Goal: Task Accomplishment & Management: Use online tool/utility

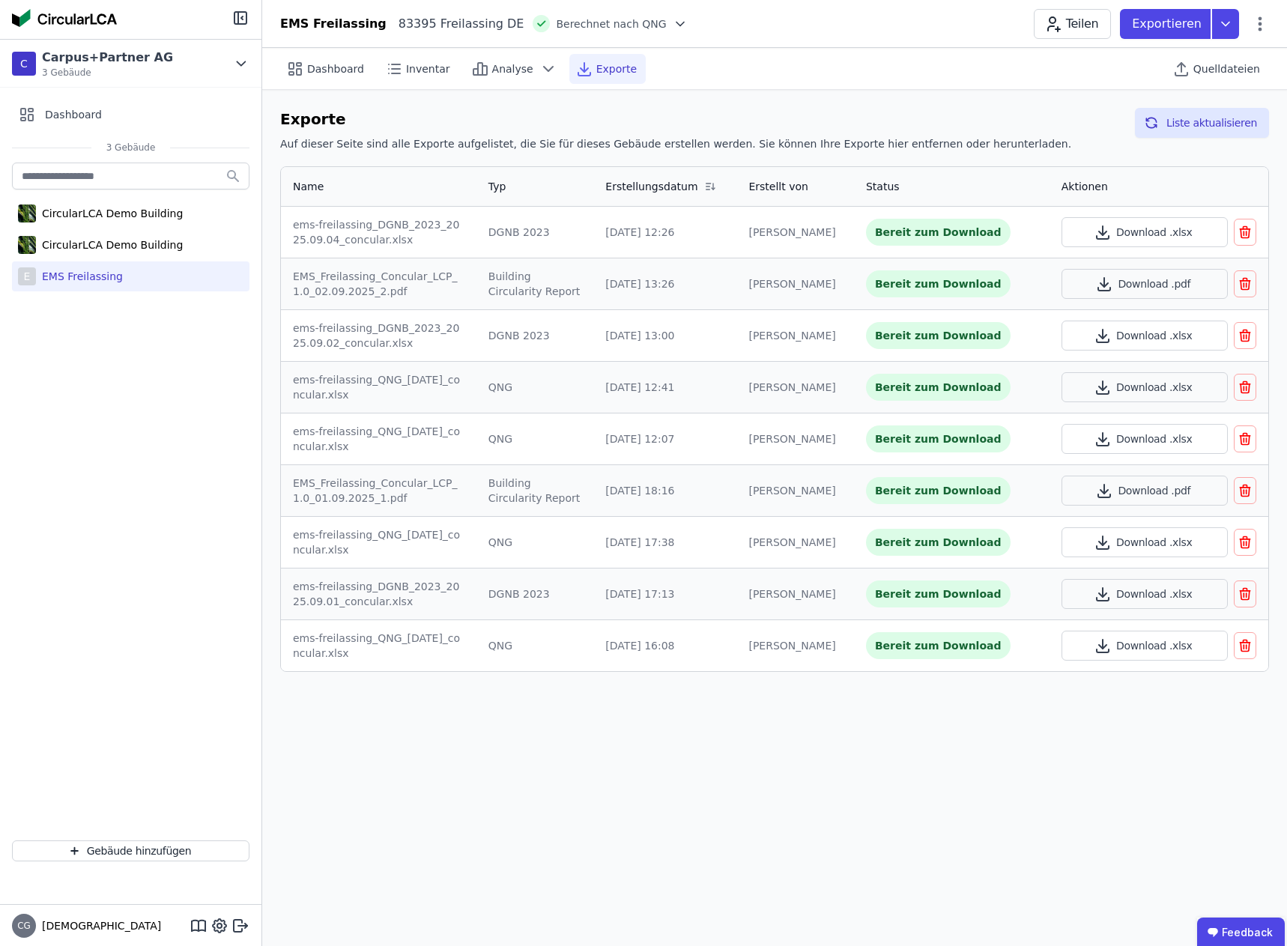
click at [79, 280] on div "EMS Freilassing" at bounding box center [79, 276] width 87 height 15
select select "*"
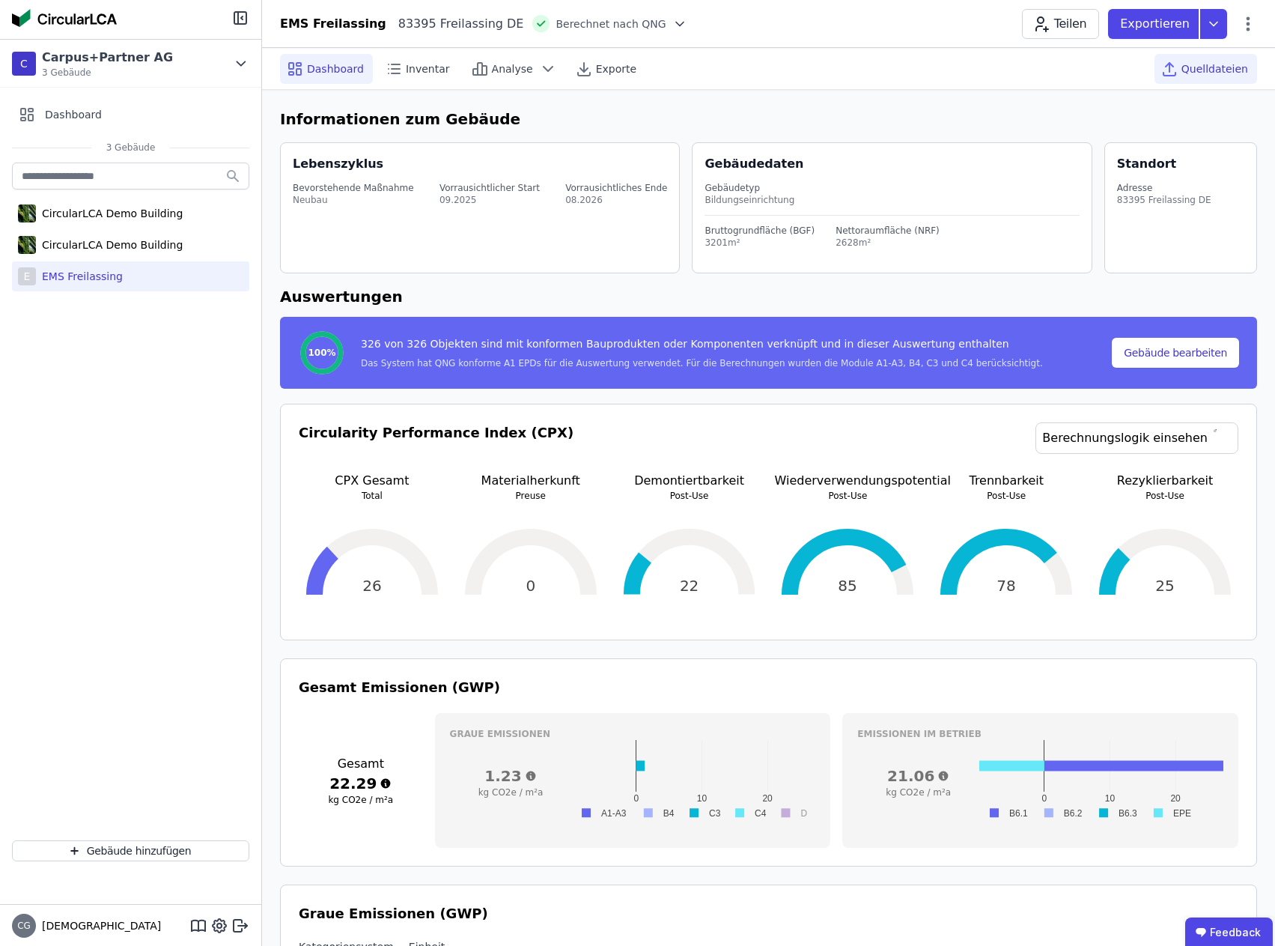
click at [1208, 66] on span "Quelldateien" at bounding box center [1215, 68] width 67 height 15
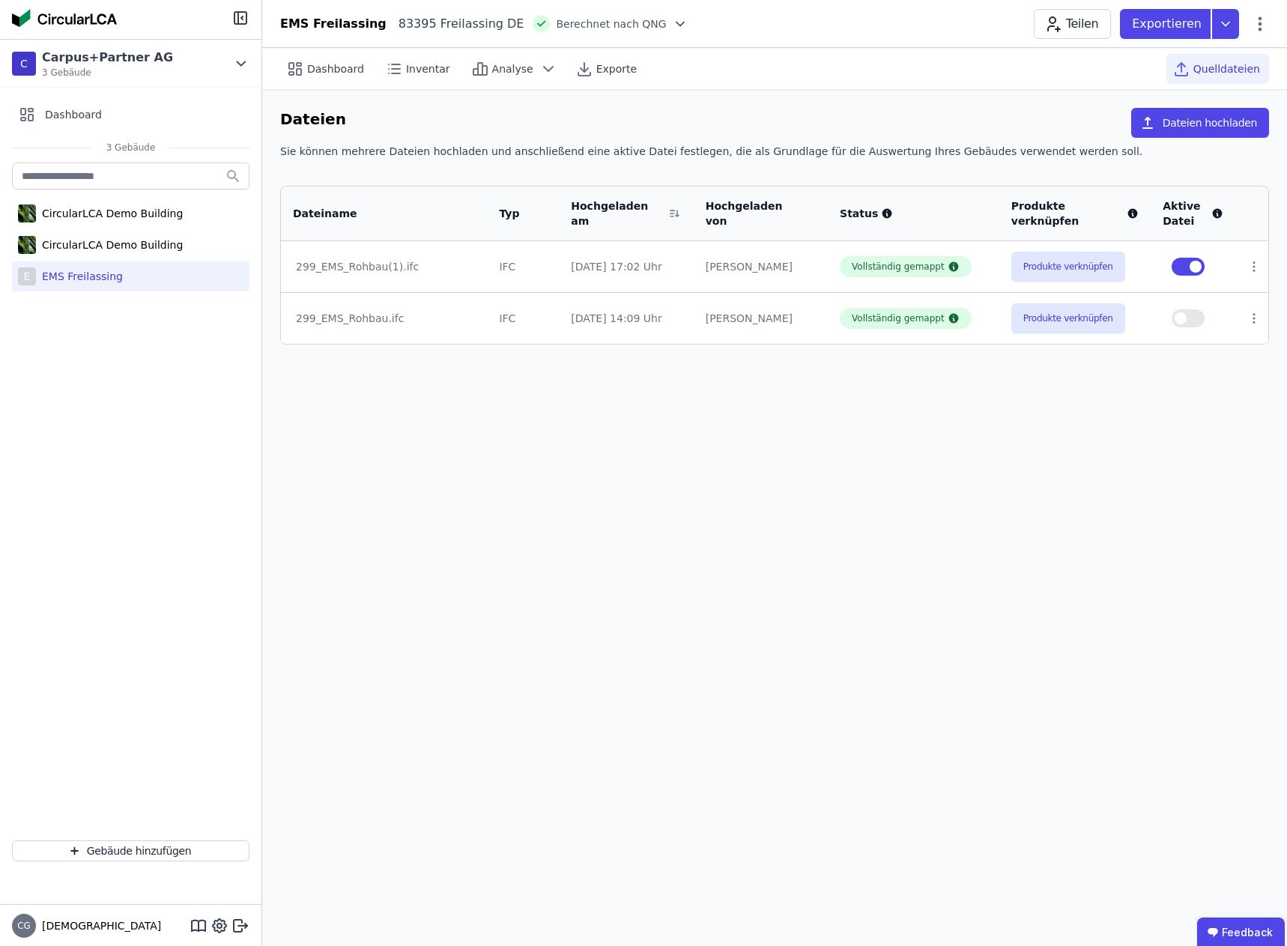
click at [780, 589] on div "Dashboard Inventar Analyse Exporte Quelldateien Dateien Dateien hochladen Sie k…" at bounding box center [774, 497] width 1024 height 898
click at [1206, 119] on button "Dateien hochladen" at bounding box center [1200, 123] width 138 height 30
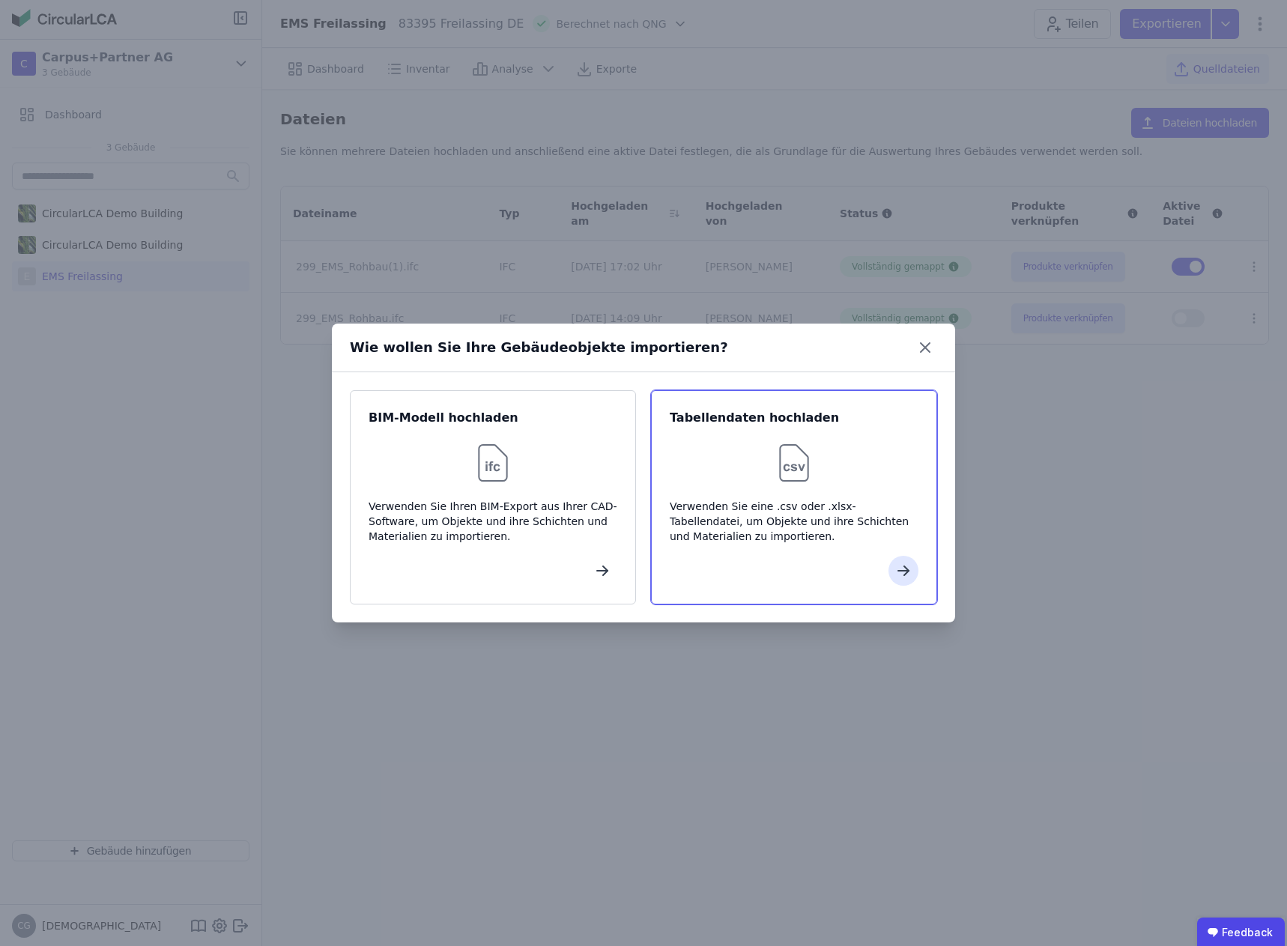
click at [768, 473] on div at bounding box center [793, 463] width 249 height 48
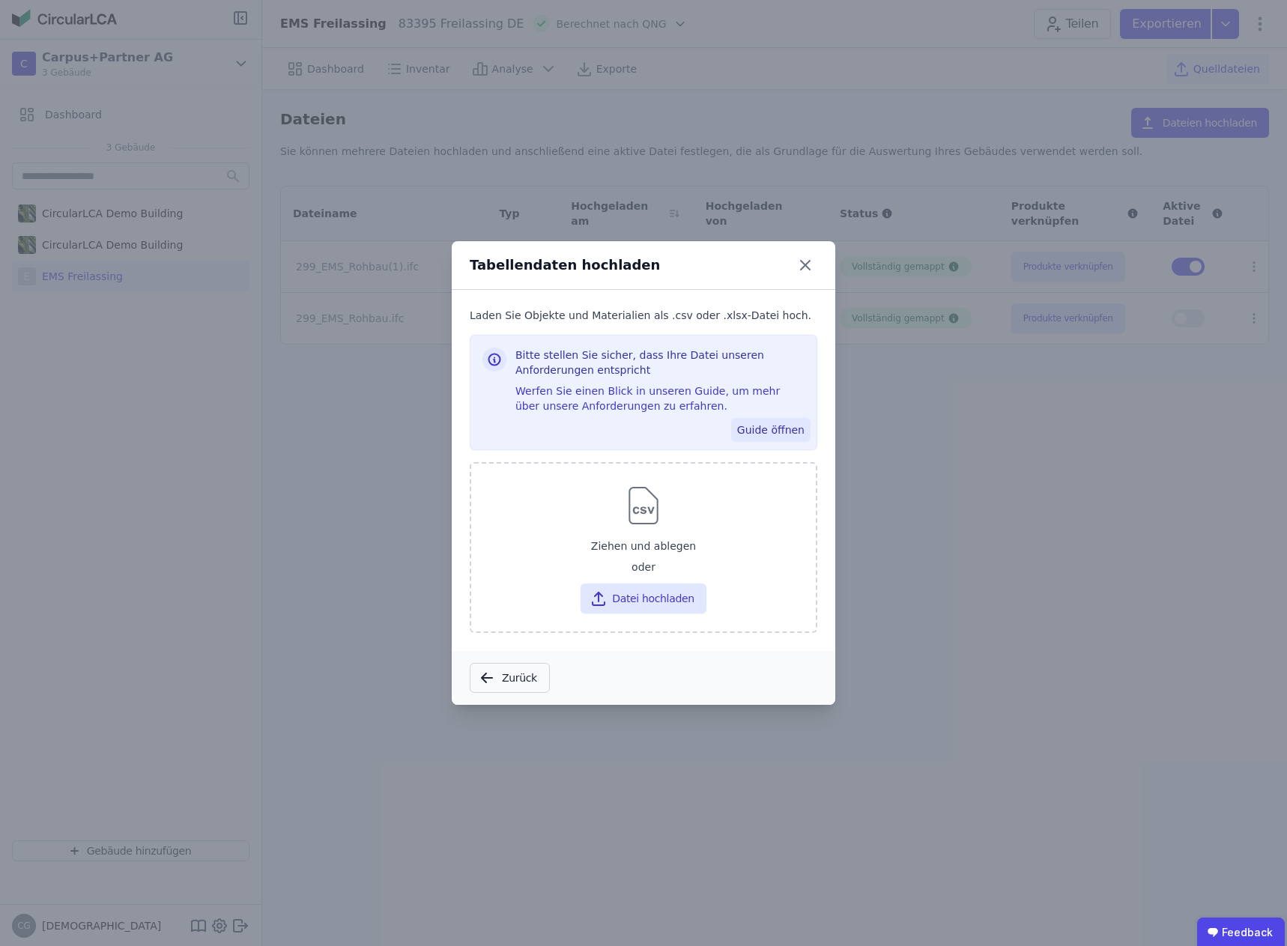
click at [770, 432] on button "Guide öffnen" at bounding box center [770, 430] width 79 height 24
click at [642, 592] on button "Datei hochladen" at bounding box center [642, 598] width 125 height 30
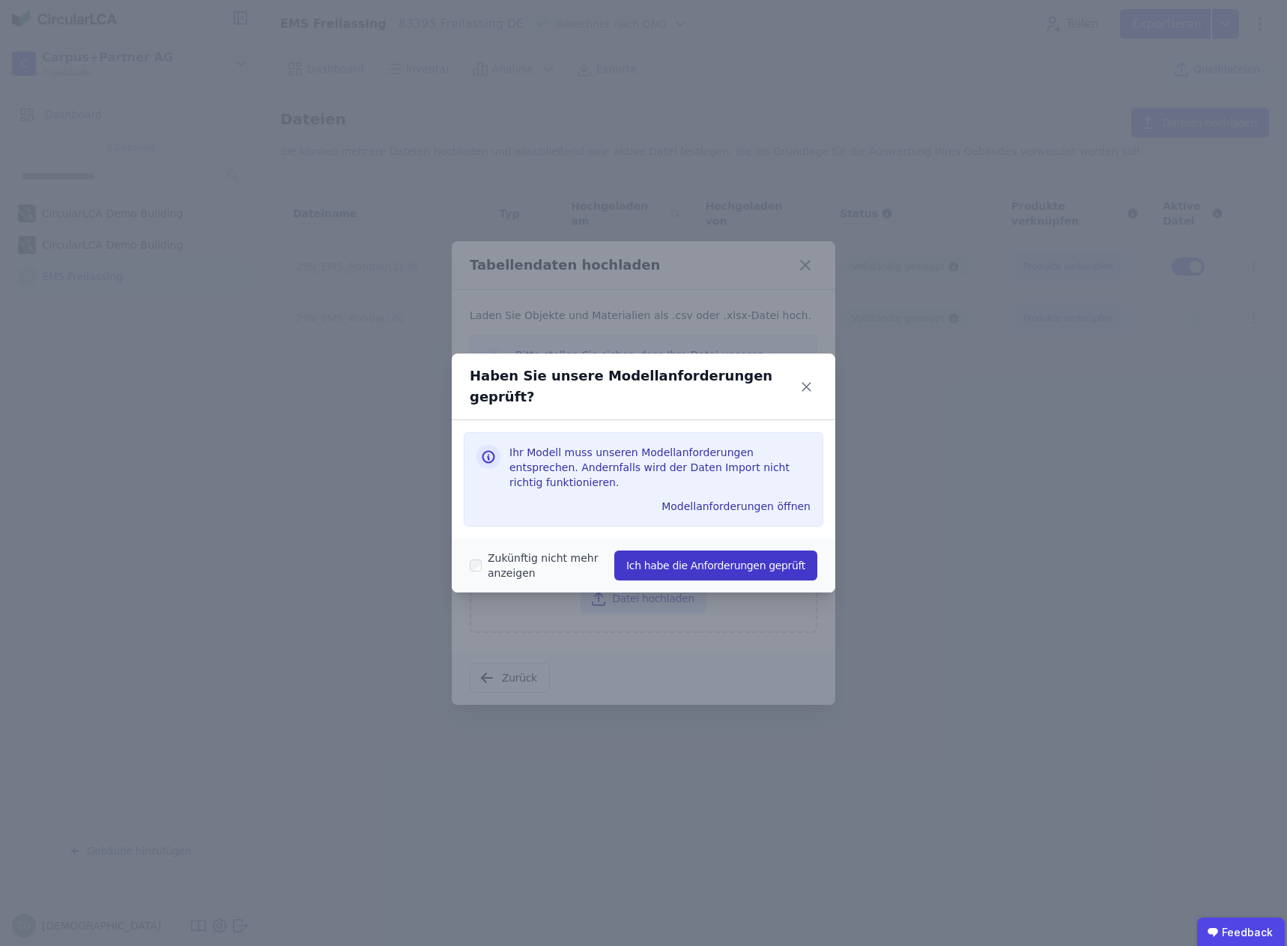
click at [706, 550] on button "Ich habe die Anforderungen geprüft" at bounding box center [715, 565] width 203 height 30
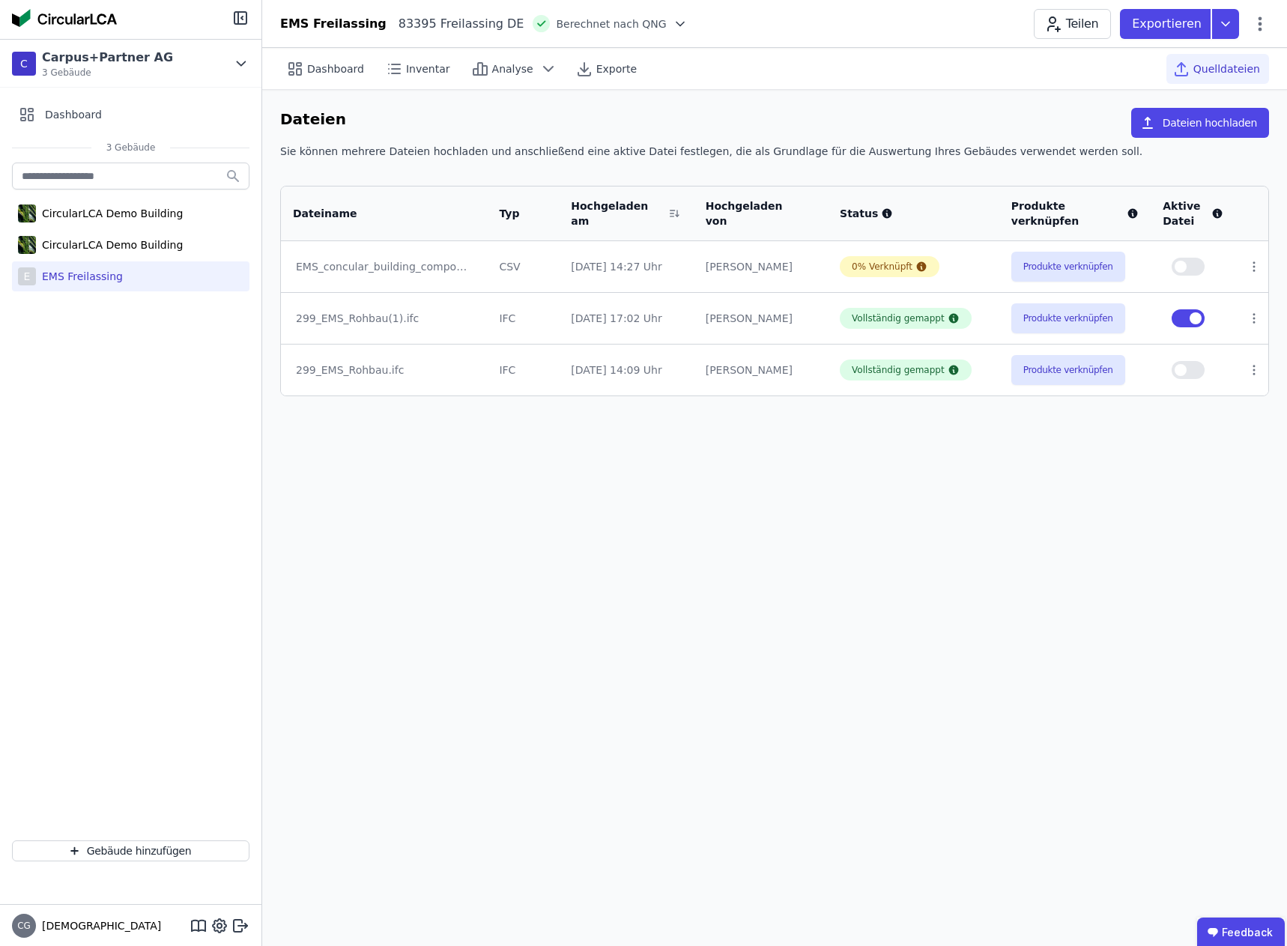
click at [873, 470] on div "Dashboard Inventar Analyse Exporte Quelldateien Dateien Dateien hochladen Sie k…" at bounding box center [774, 497] width 1024 height 898
click at [1071, 267] on button "Produkte verknüpfen" at bounding box center [1068, 267] width 114 height 30
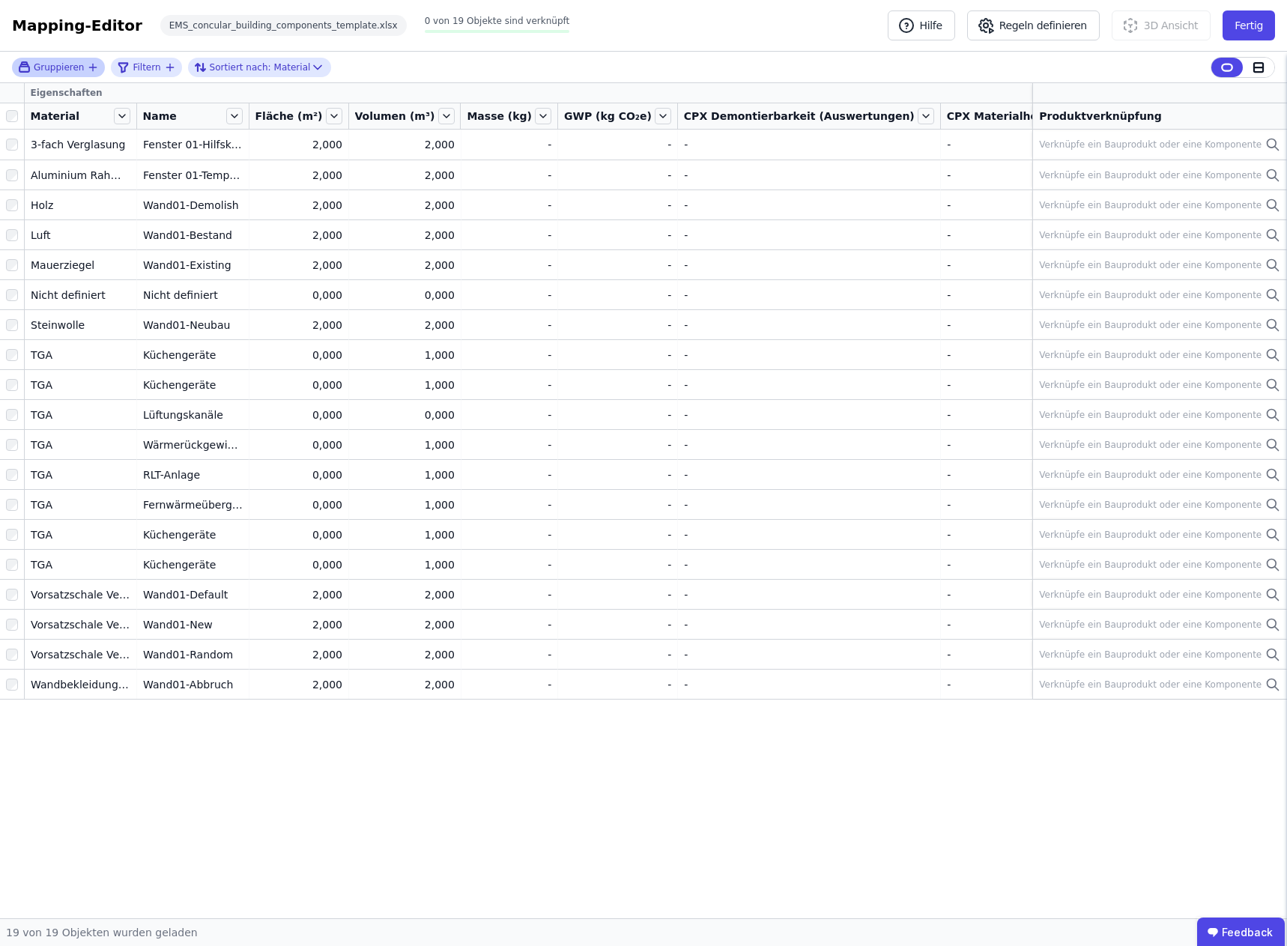
click at [91, 71] on icon "button" at bounding box center [93, 67] width 12 height 12
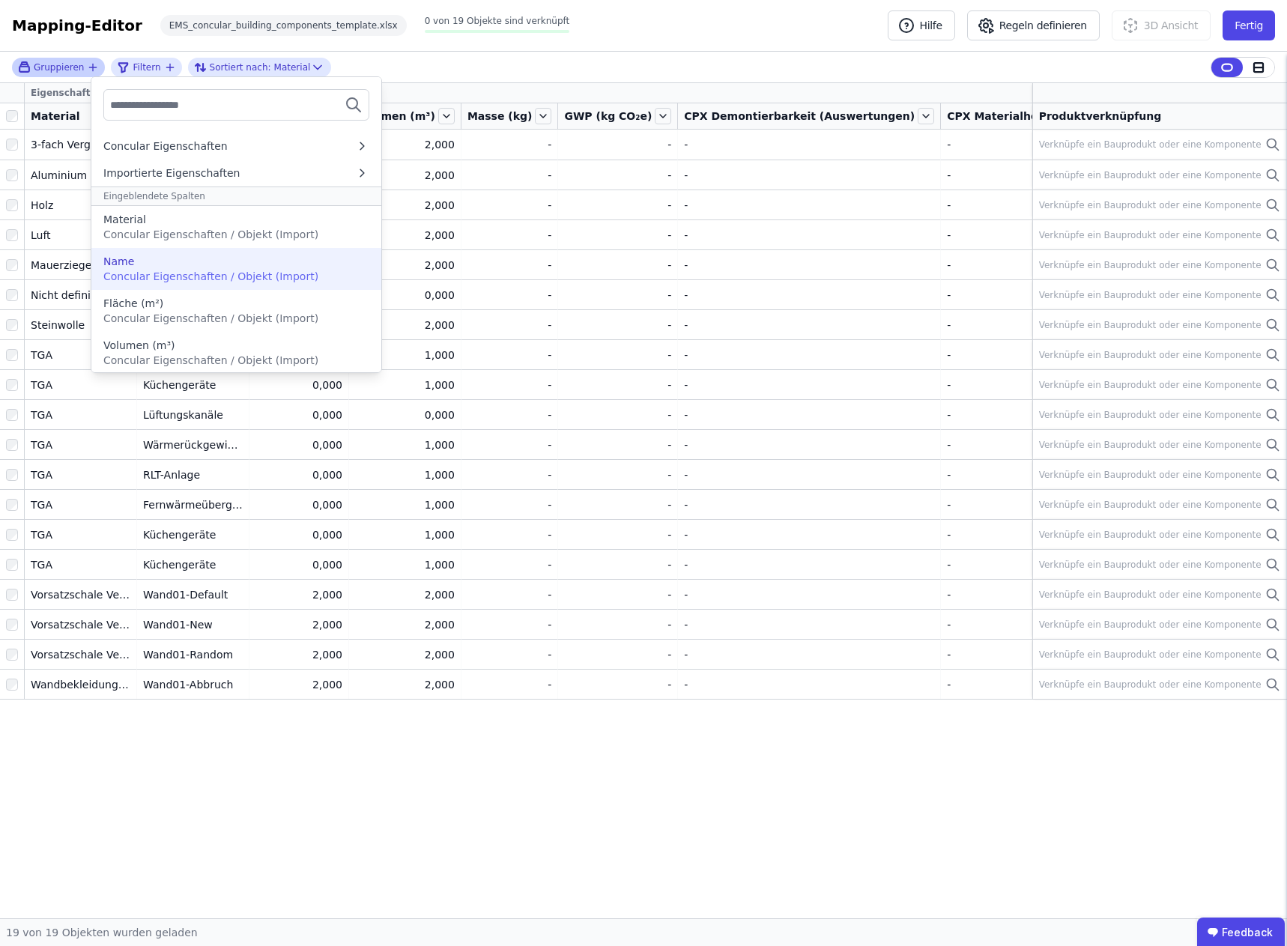
click at [137, 264] on div "Name" at bounding box center [236, 261] width 266 height 15
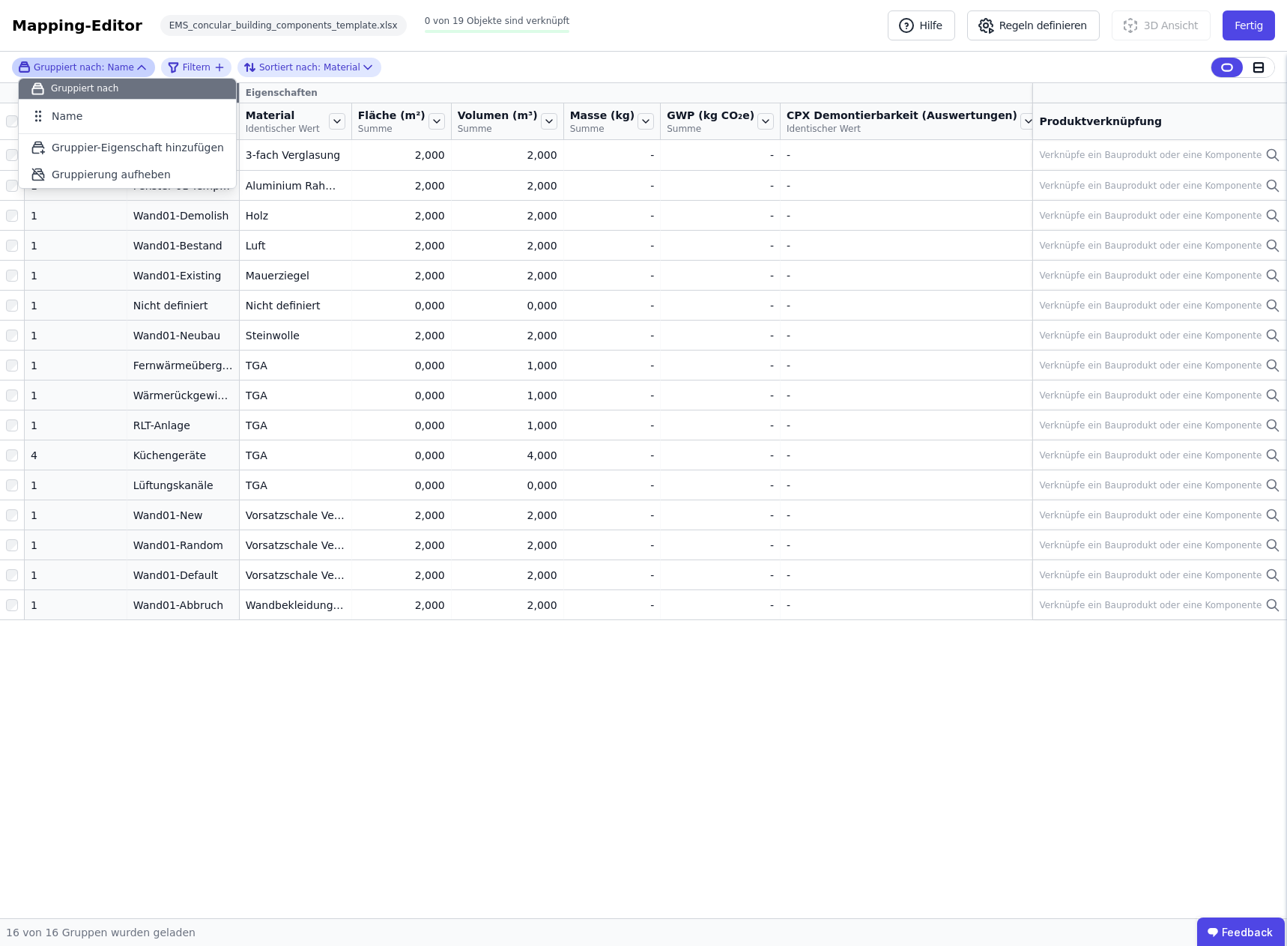
click at [195, 723] on div "Gruppier-Eigenschaften Eigenschaften Anzahl Objekte Name Material Identischer W…" at bounding box center [643, 500] width 1287 height 835
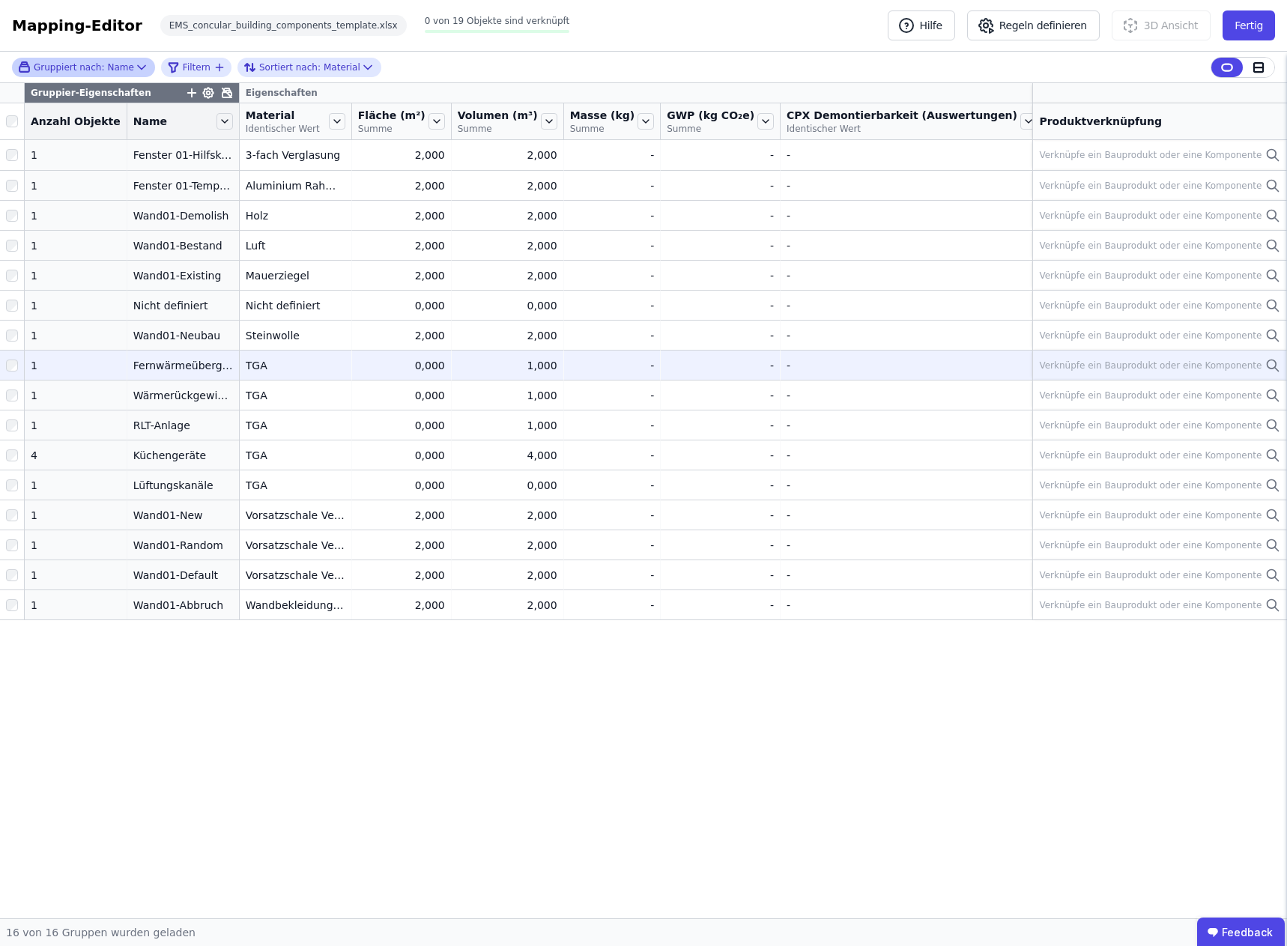
click at [1209, 364] on div "Verknüpfe ein Bauprodukt oder eine Komponente" at bounding box center [1150, 365] width 222 height 12
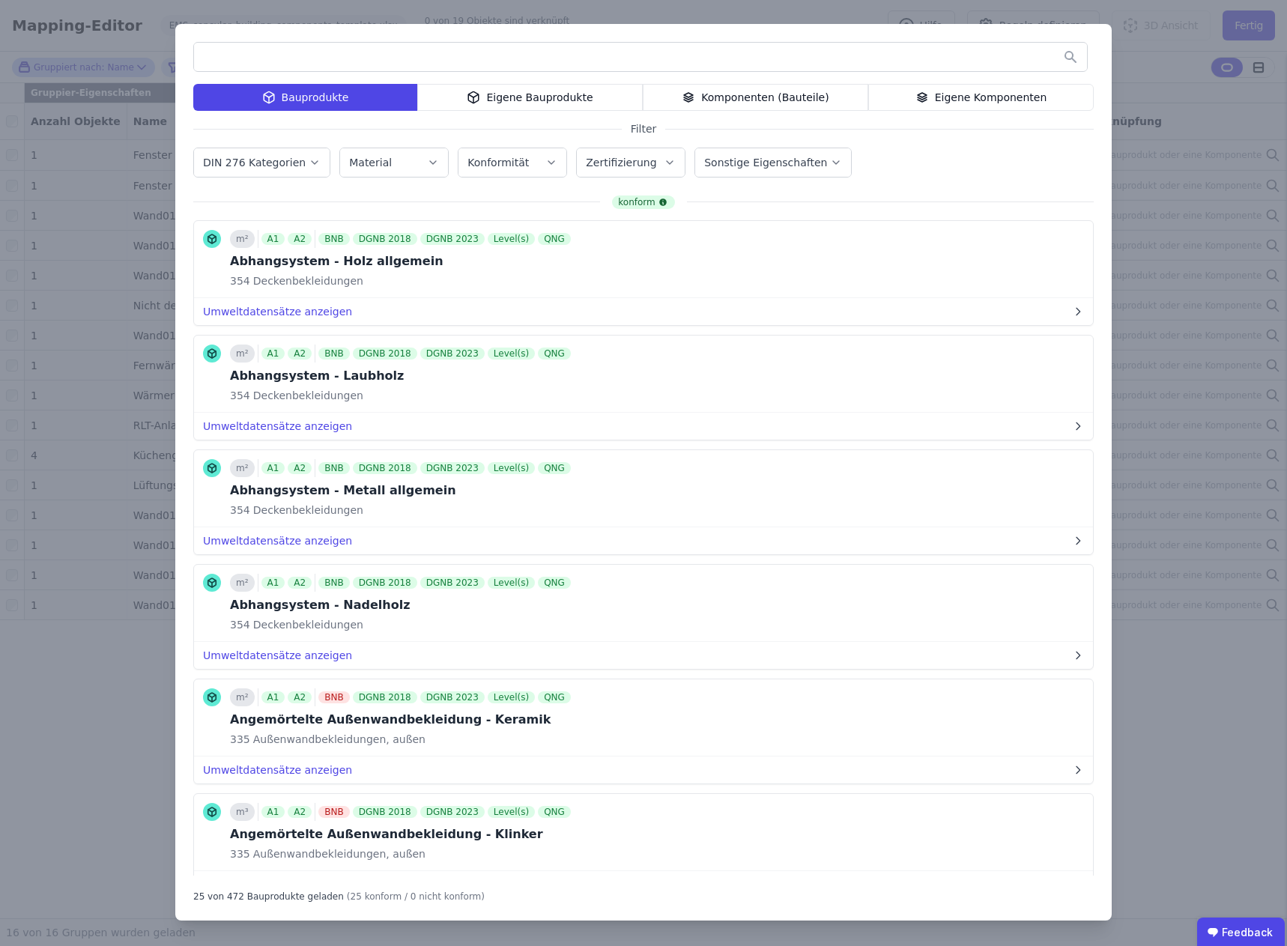
click at [309, 165] on icon "button" at bounding box center [315, 162] width 12 height 15
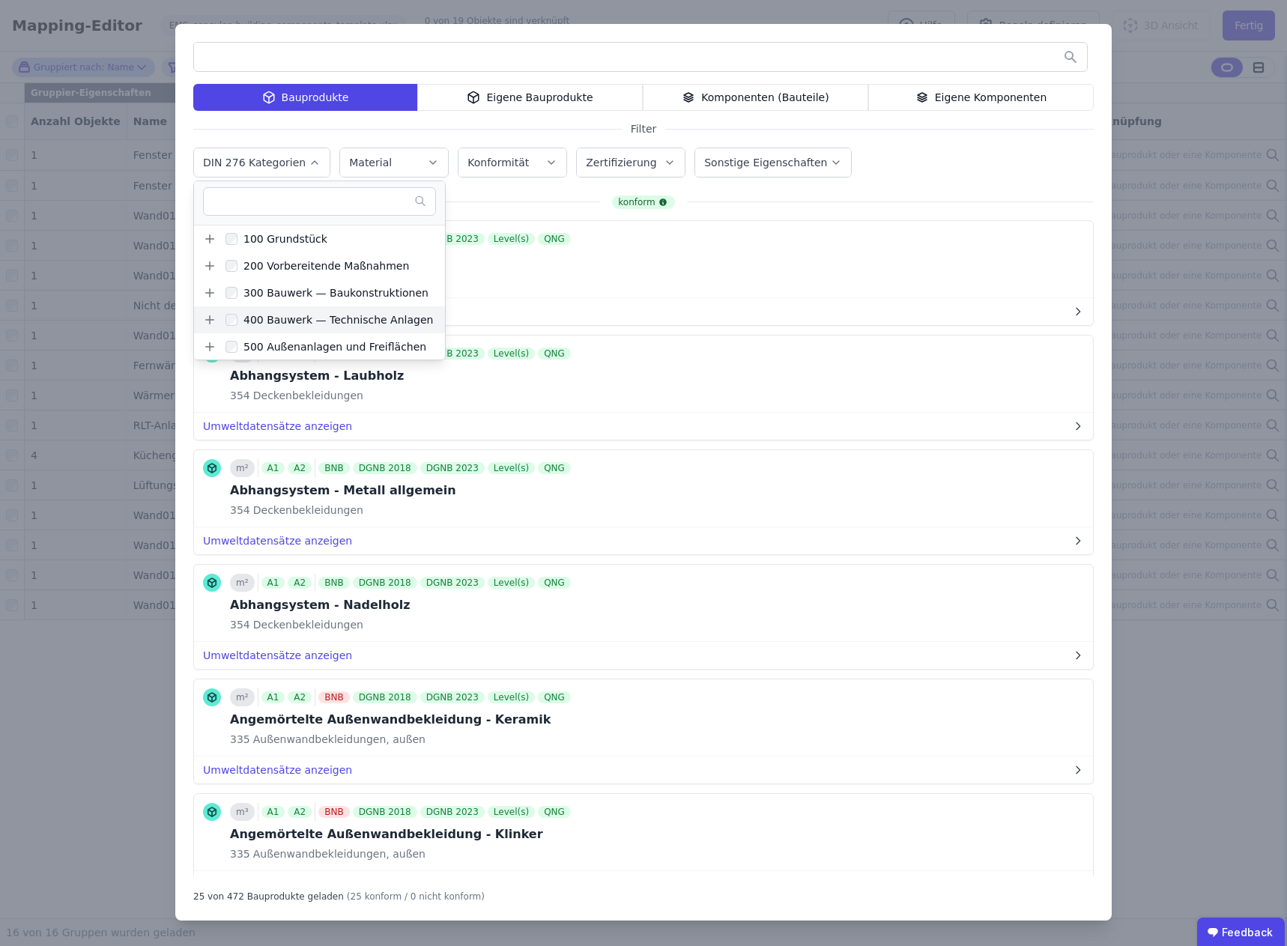
click at [298, 318] on div "400 Bauwerk — Technische Anlagen" at bounding box center [334, 319] width 195 height 15
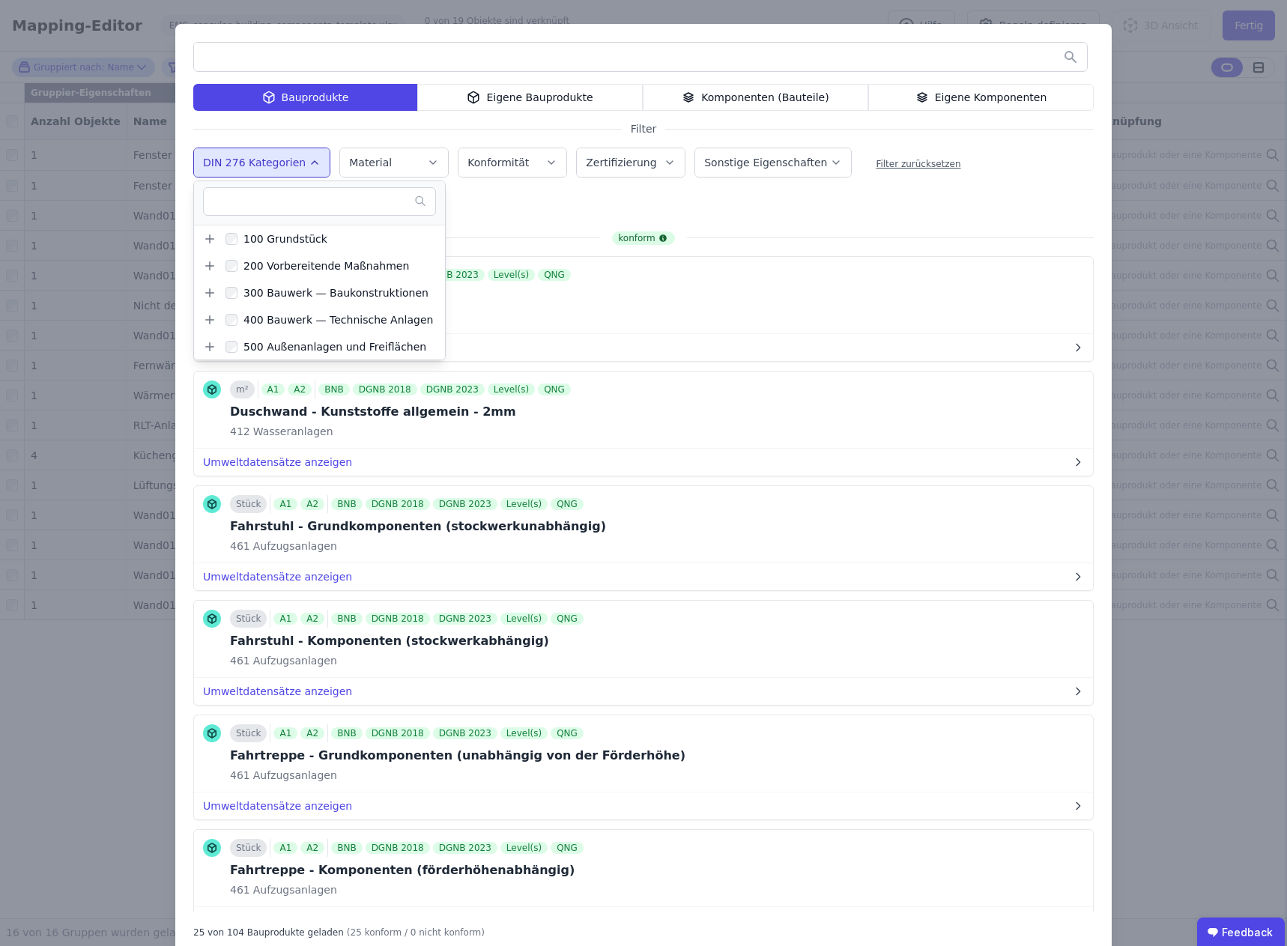
click at [177, 331] on div "Bauprodukte Eigene Bauprodukte Komponenten (Bauteile) Eigene Komponenten Filter…" at bounding box center [643, 490] width 936 height 932
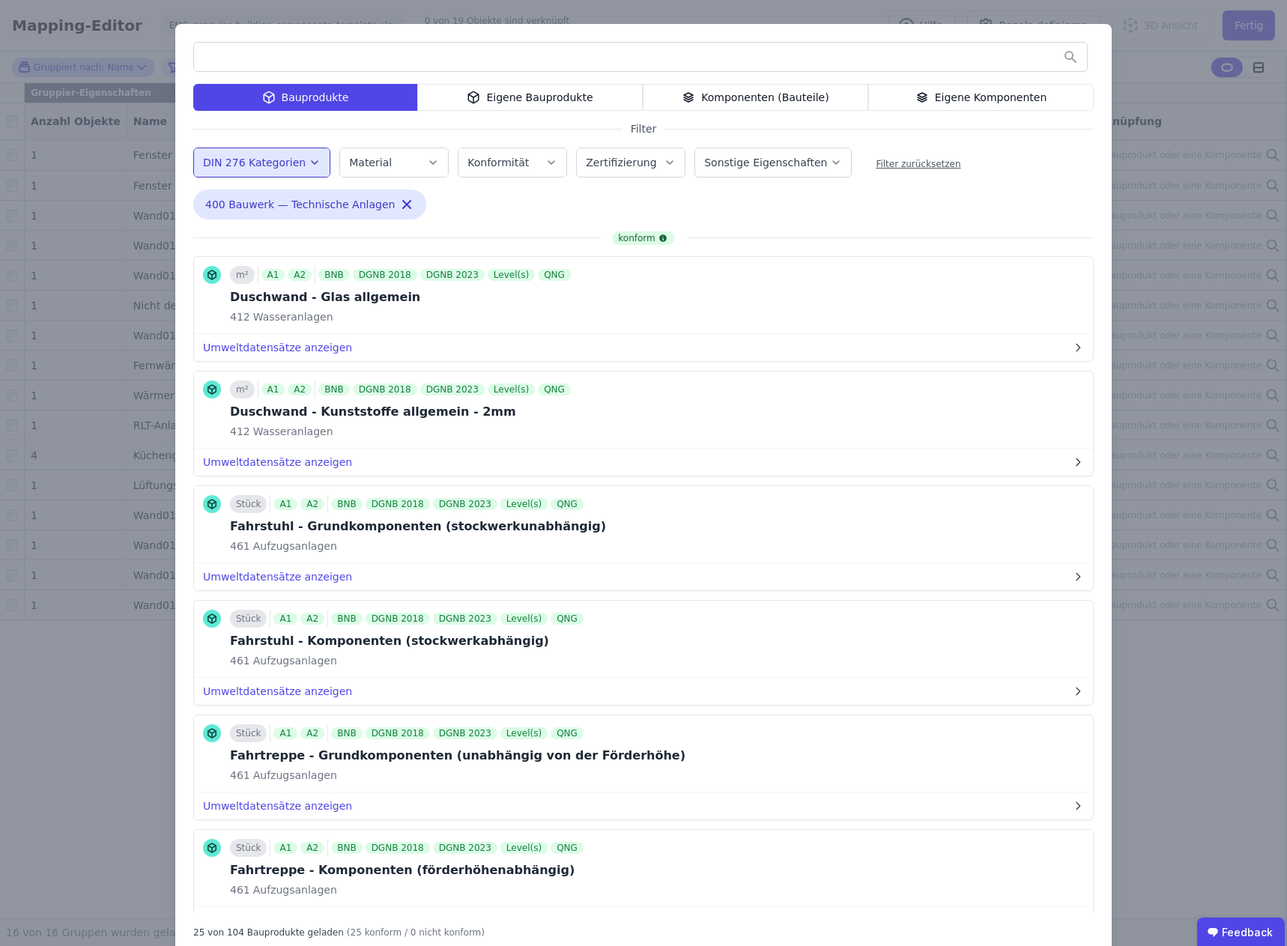
click at [427, 165] on icon "button" at bounding box center [433, 162] width 12 height 15
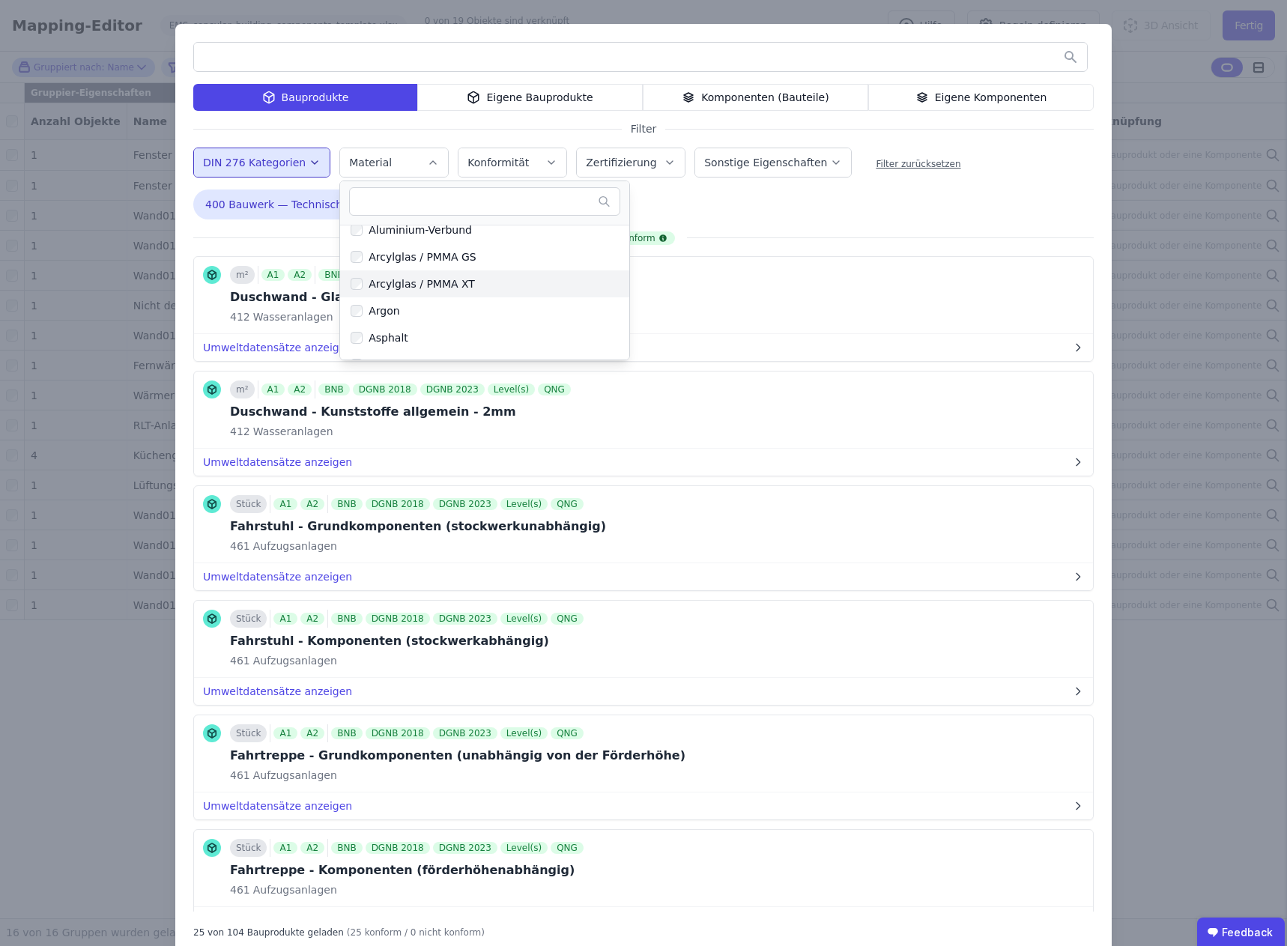
scroll to position [300, 0]
click at [427, 160] on icon "button" at bounding box center [433, 162] width 12 height 15
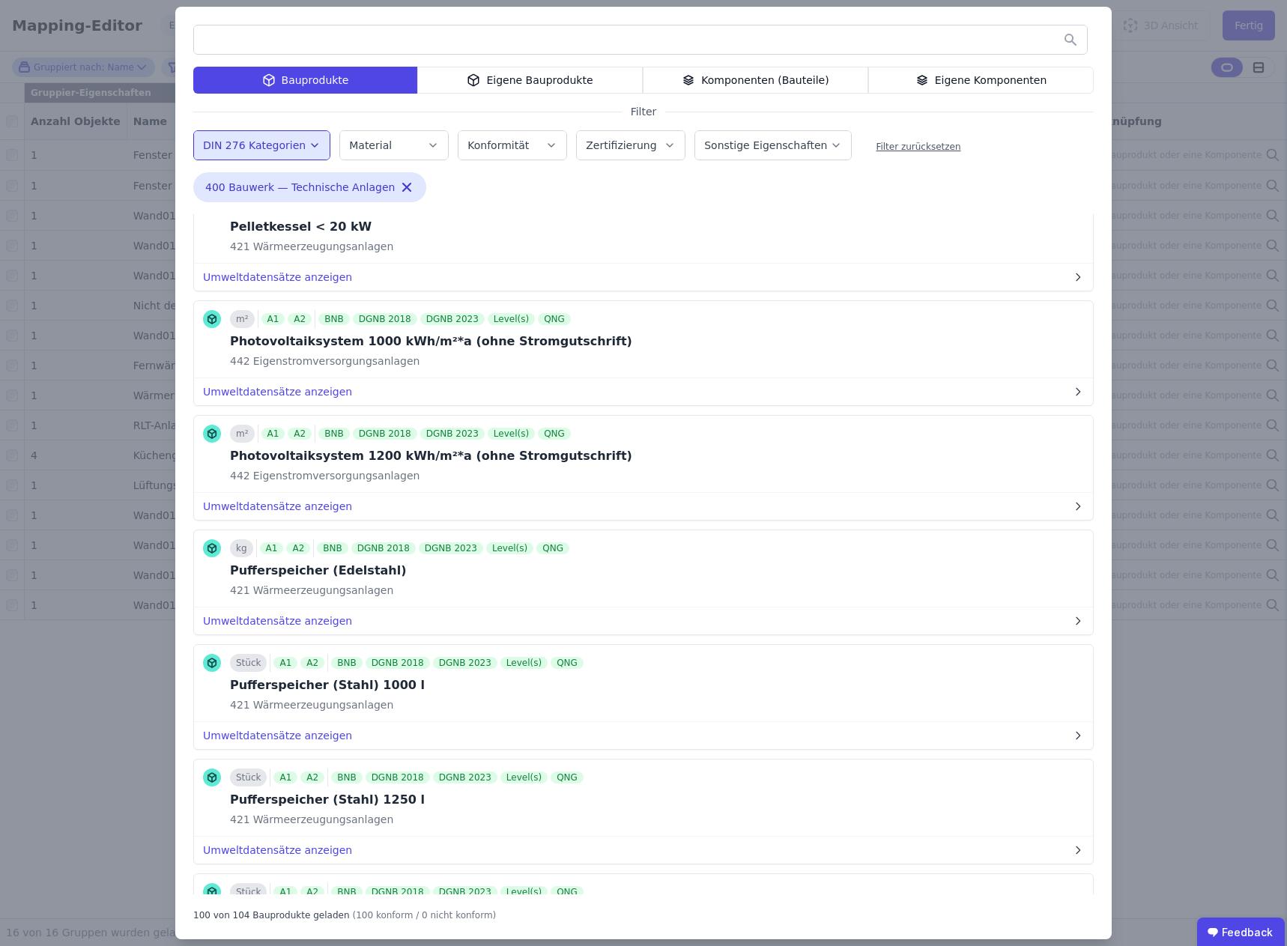
scroll to position [0, 0]
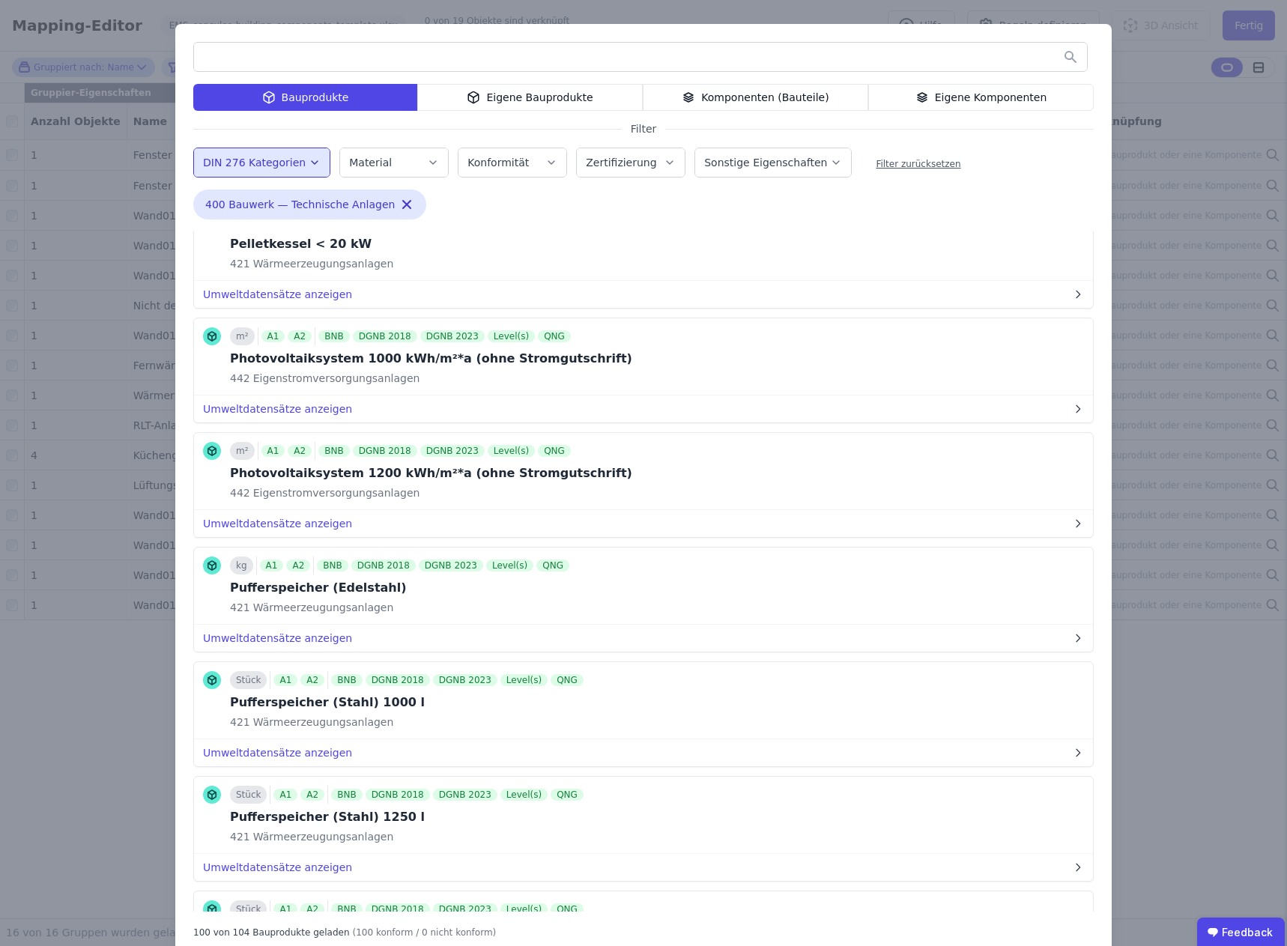
click at [353, 60] on input "text" at bounding box center [640, 56] width 893 height 27
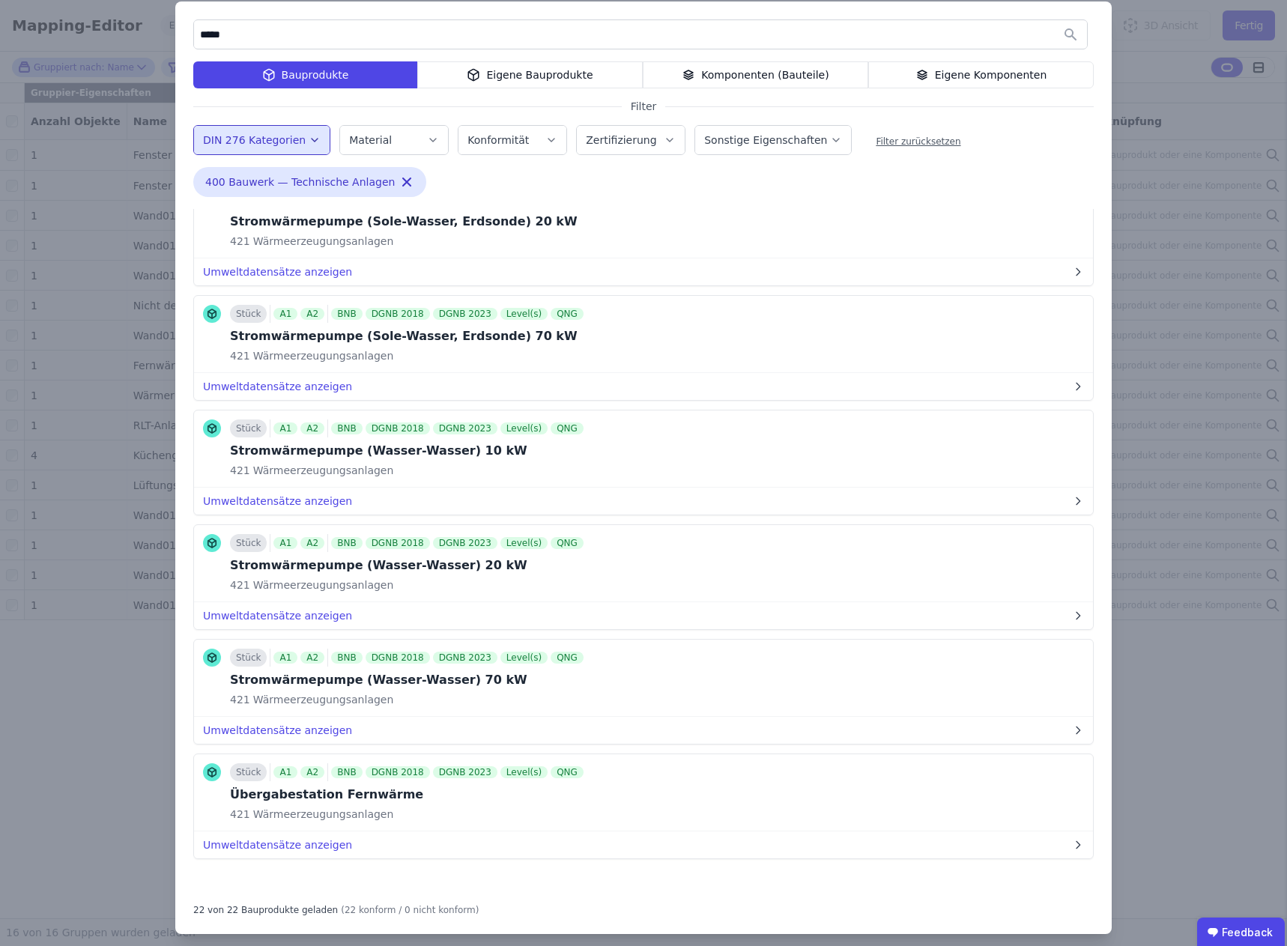
scroll to position [34, 0]
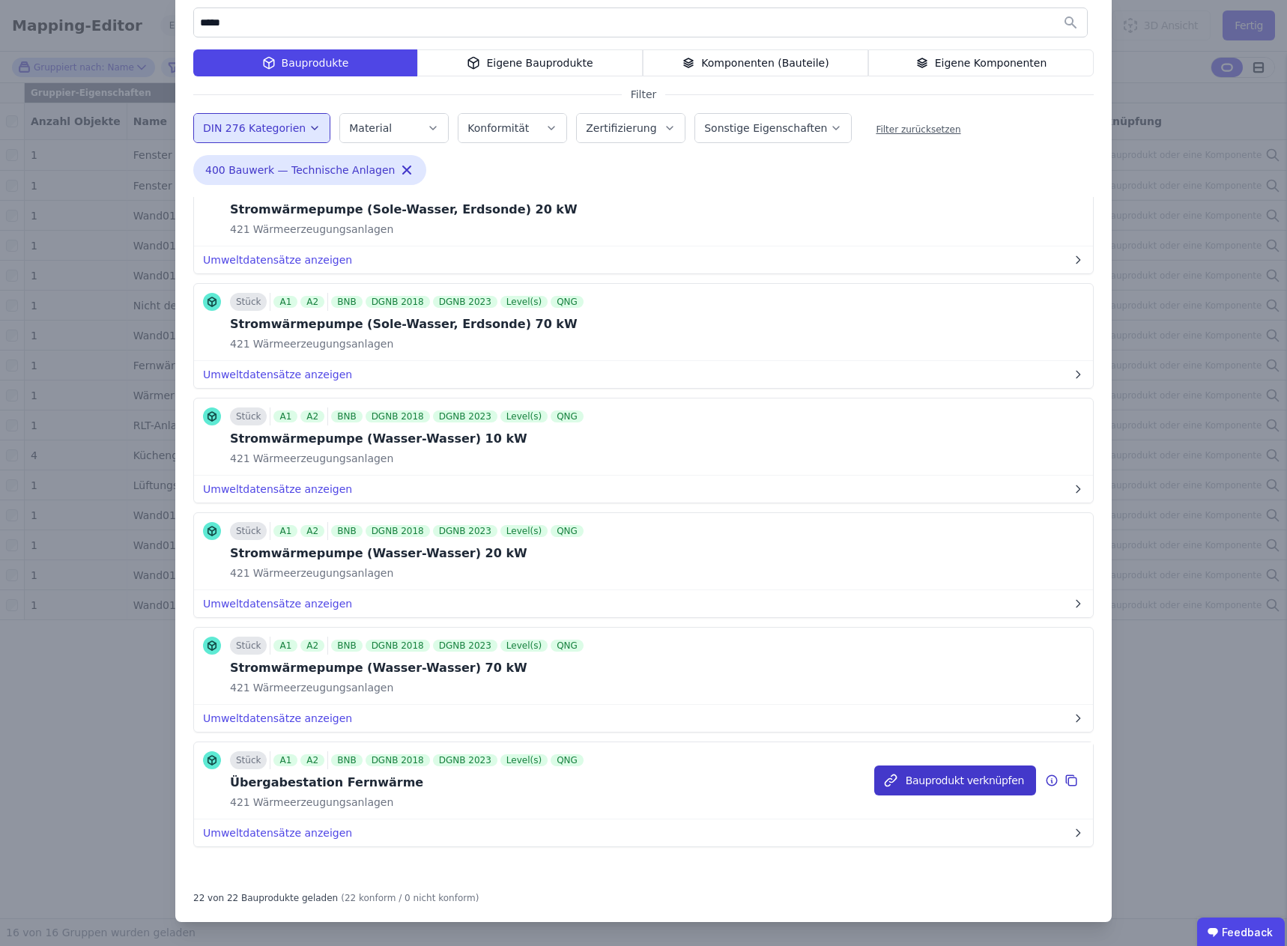
type input "*****"
click at [956, 777] on button "Bauprodukt verknüpfen" at bounding box center [955, 780] width 162 height 30
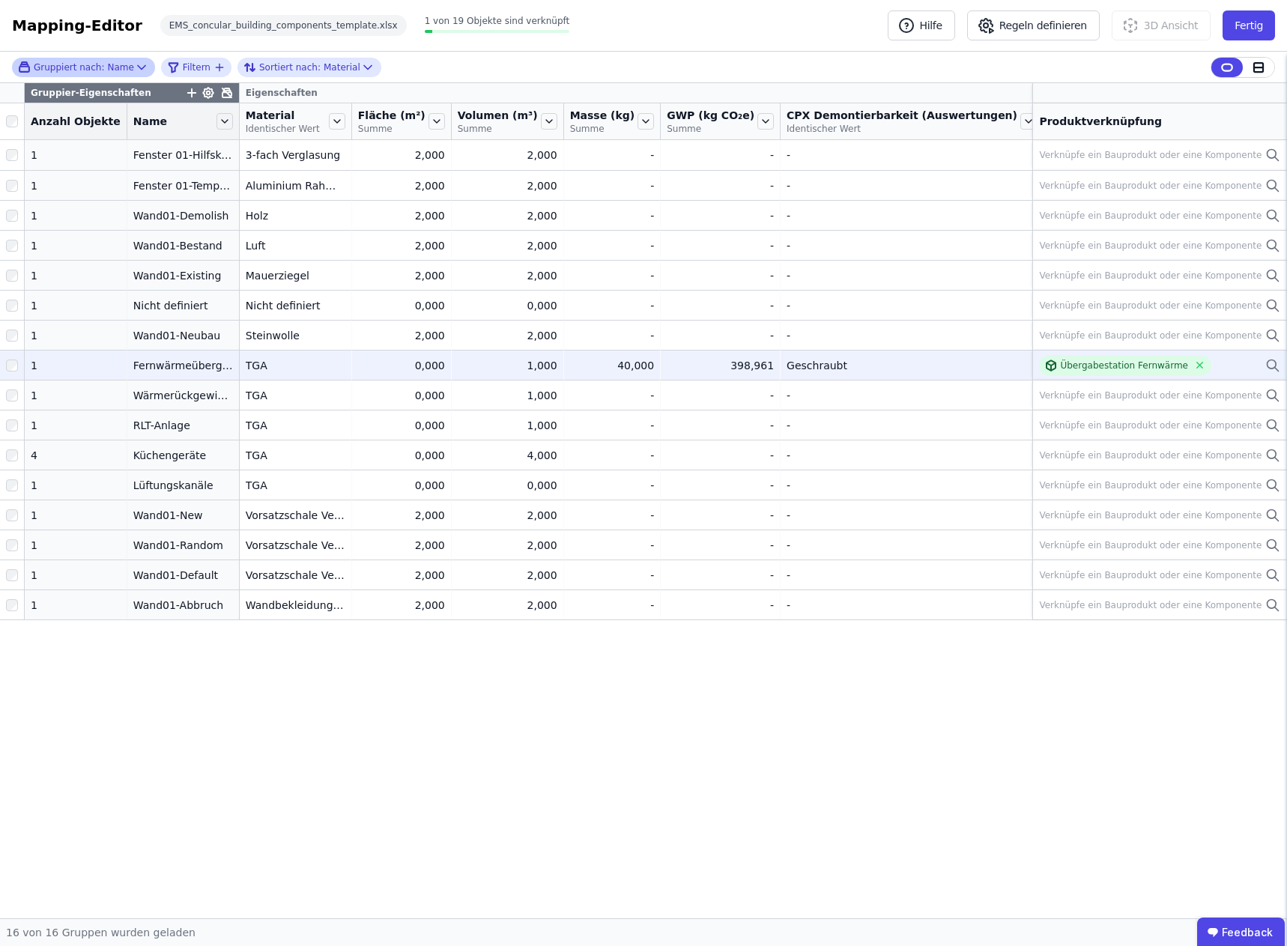
click at [494, 364] on div "1,000" at bounding box center [508, 365] width 100 height 15
click at [498, 358] on div "1,000" at bounding box center [508, 365] width 100 height 15
click at [499, 362] on div "1,000" at bounding box center [508, 365] width 100 height 15
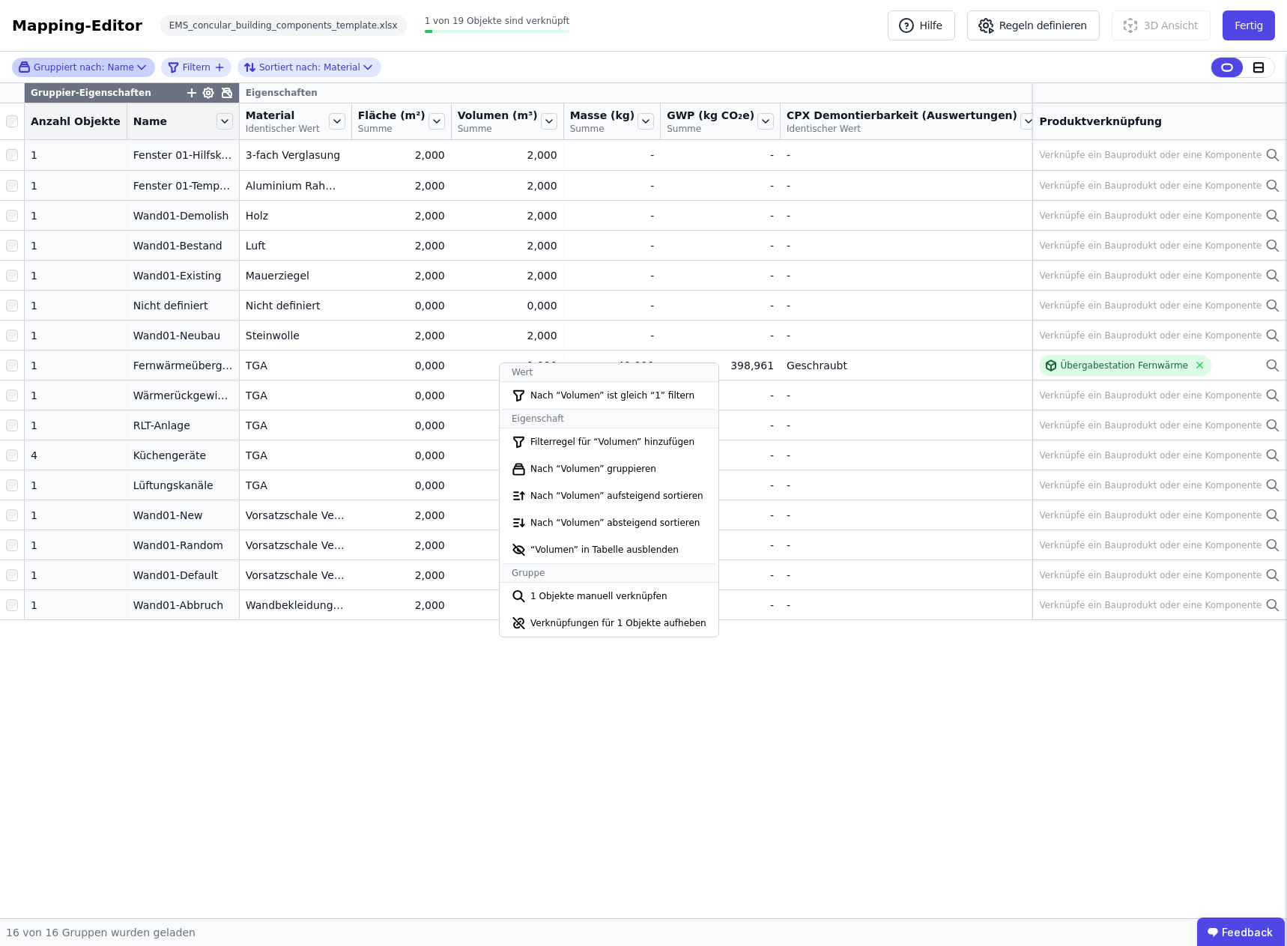
click at [470, 674] on div "Gruppier-Eigenschaften Eigenschaften Anzahl Objekte Name Material Identischer W…" at bounding box center [643, 500] width 1287 height 835
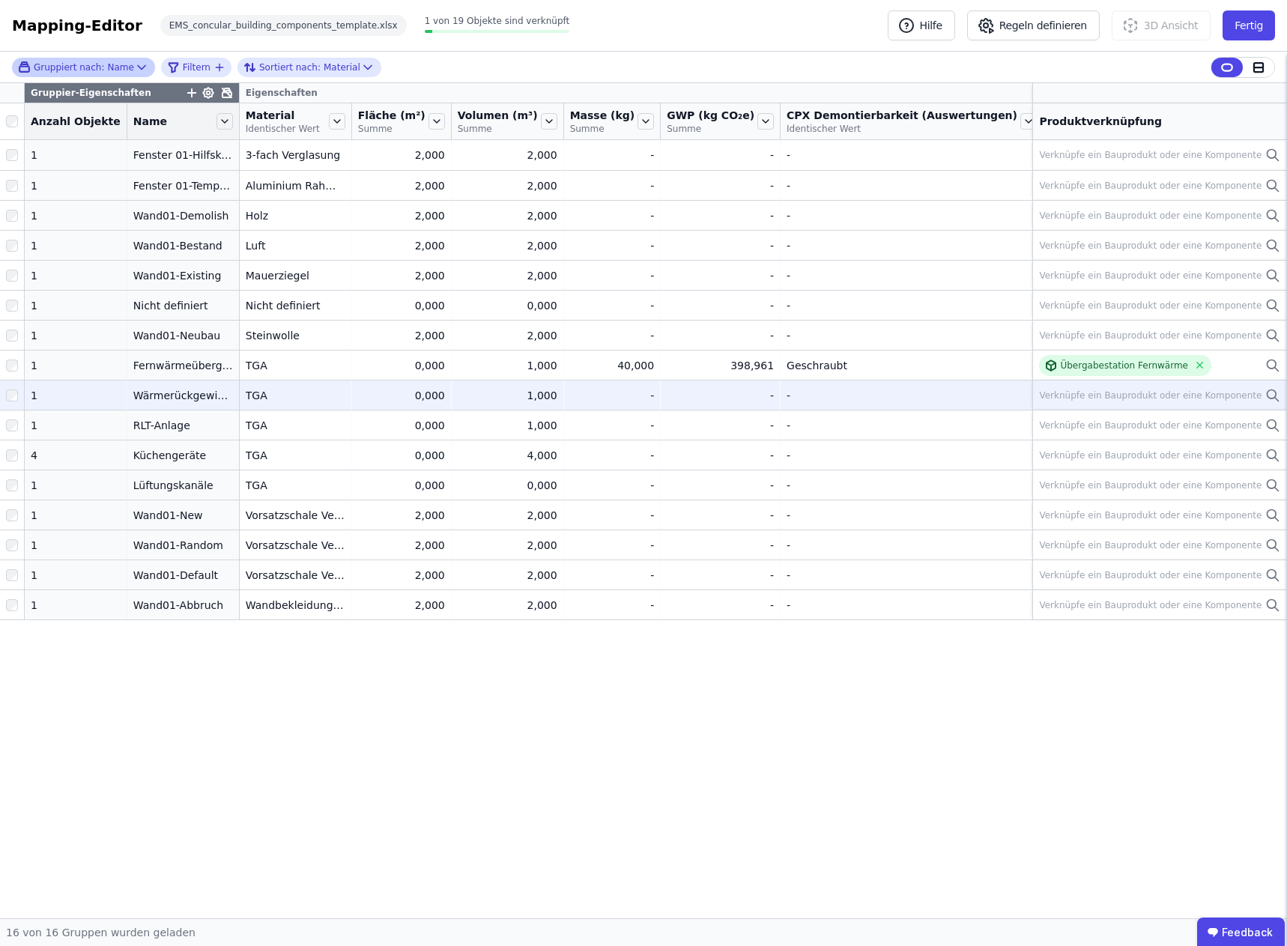
click at [1136, 393] on div "Verknüpfe ein Bauprodukt oder eine Komponente" at bounding box center [1150, 395] width 222 height 12
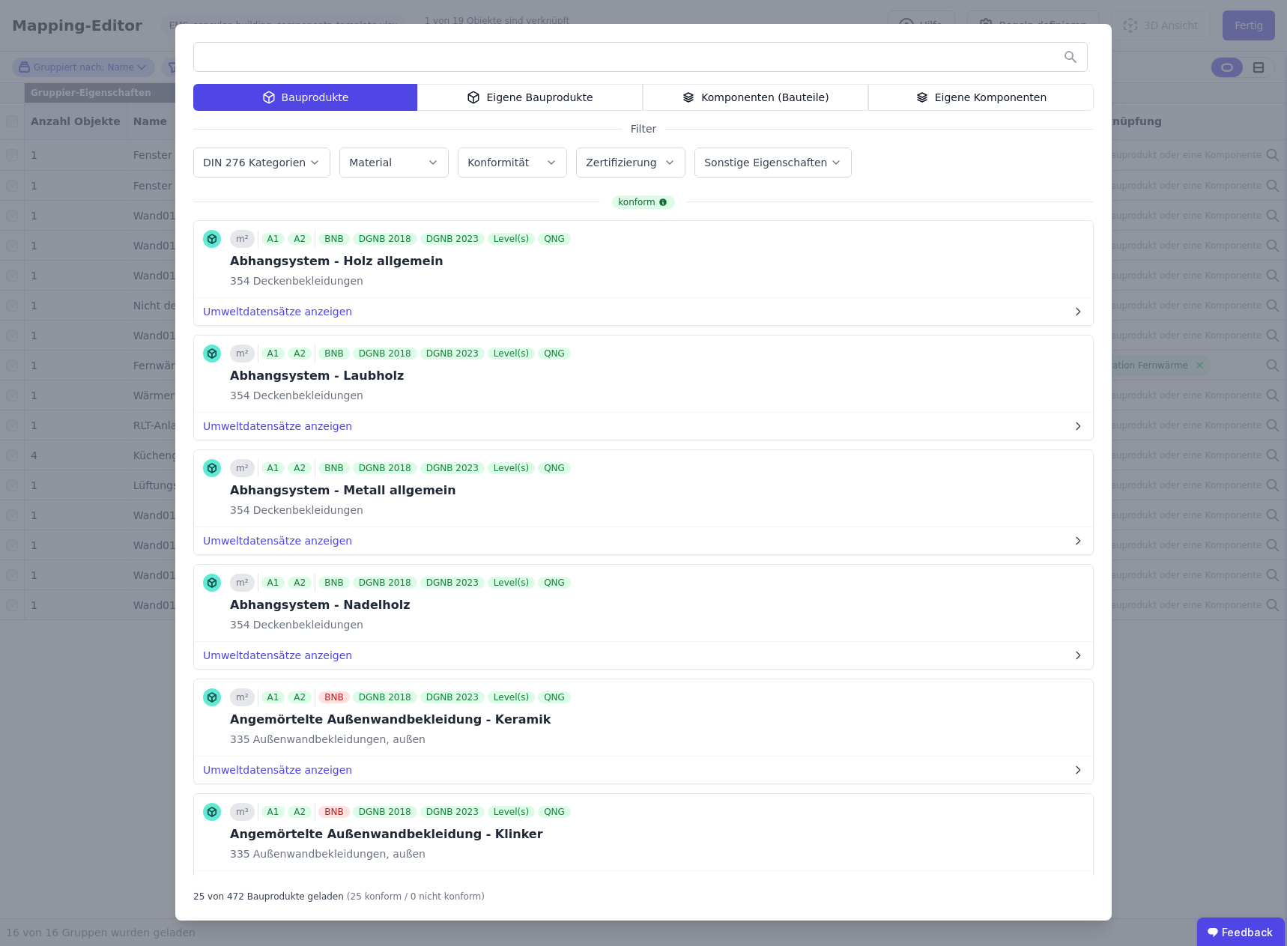
click at [298, 162] on label "DIN 276 Kategorien" at bounding box center [256, 163] width 106 height 12
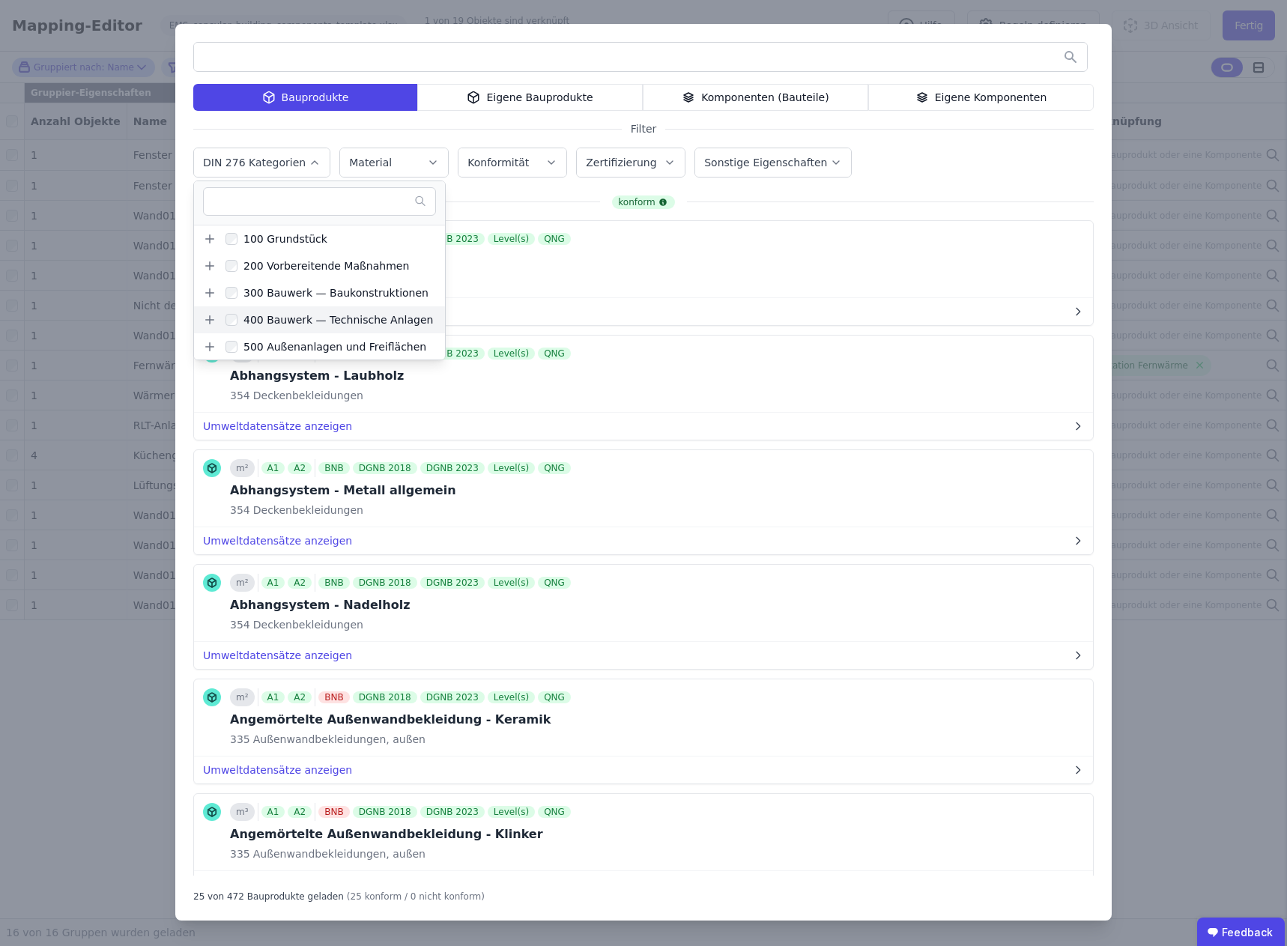
click at [314, 310] on label "400 Bauwerk — Technische Anlagen" at bounding box center [324, 320] width 216 height 24
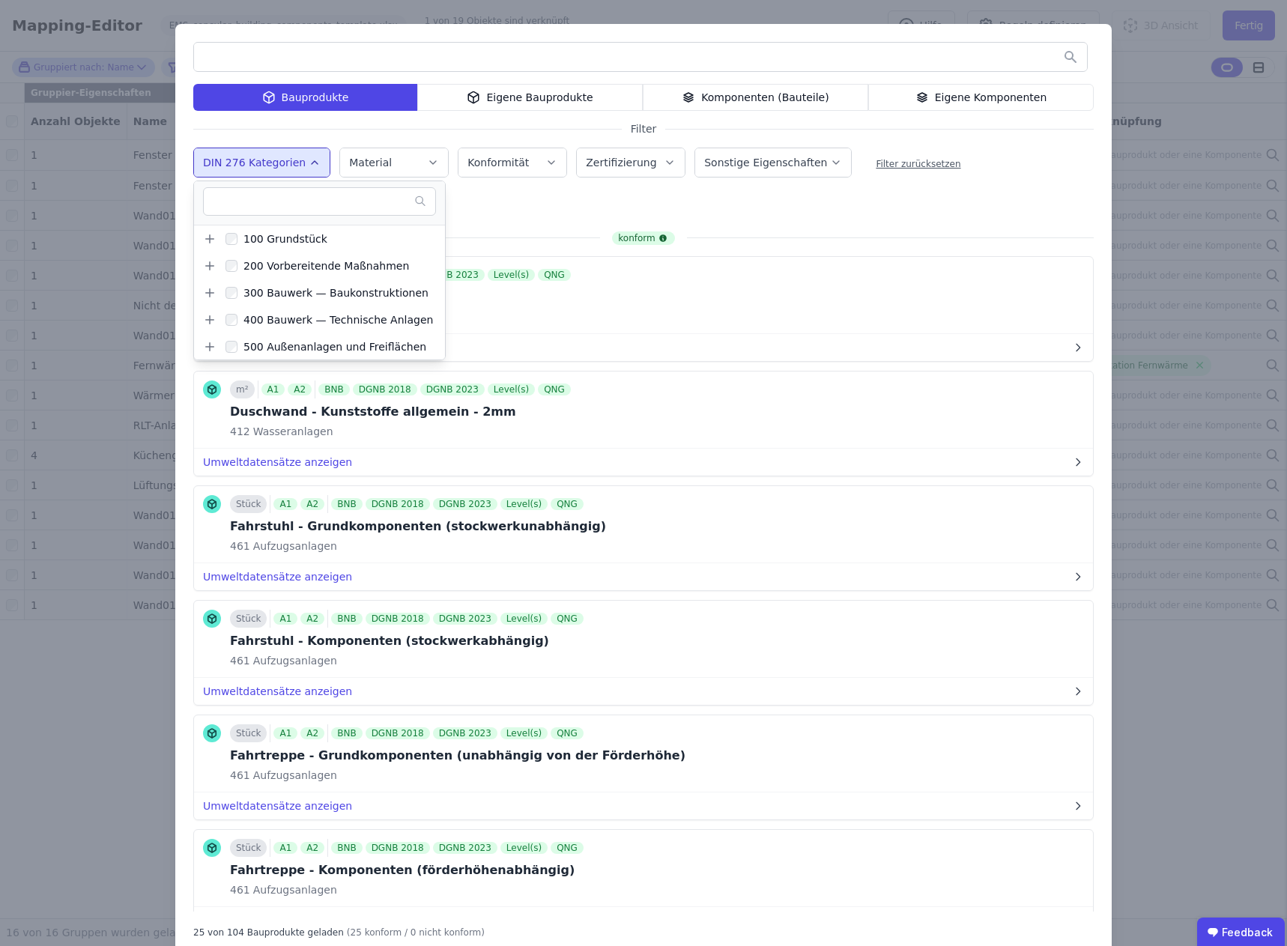
click at [262, 55] on input "text" at bounding box center [640, 56] width 893 height 27
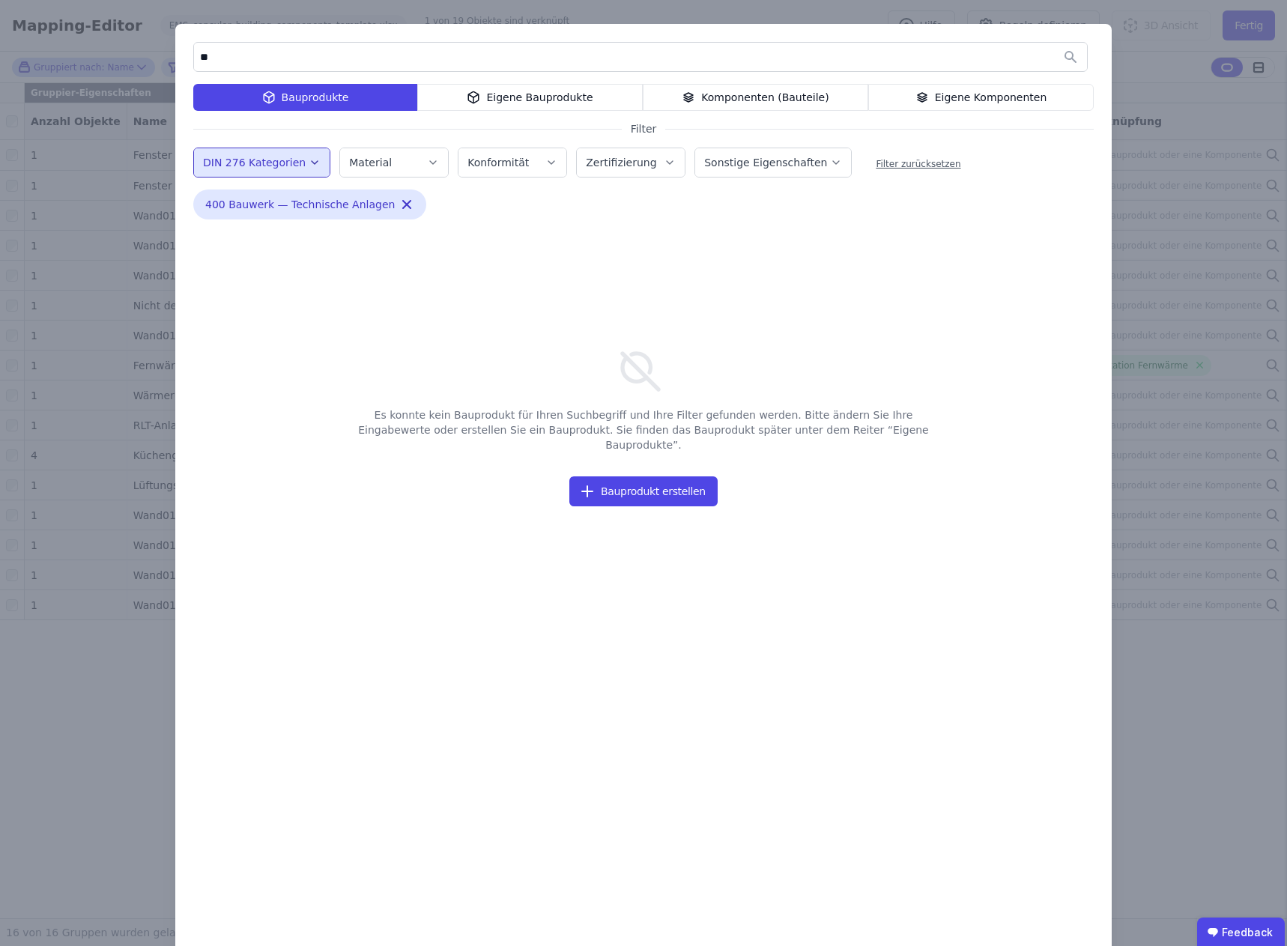
type input "*"
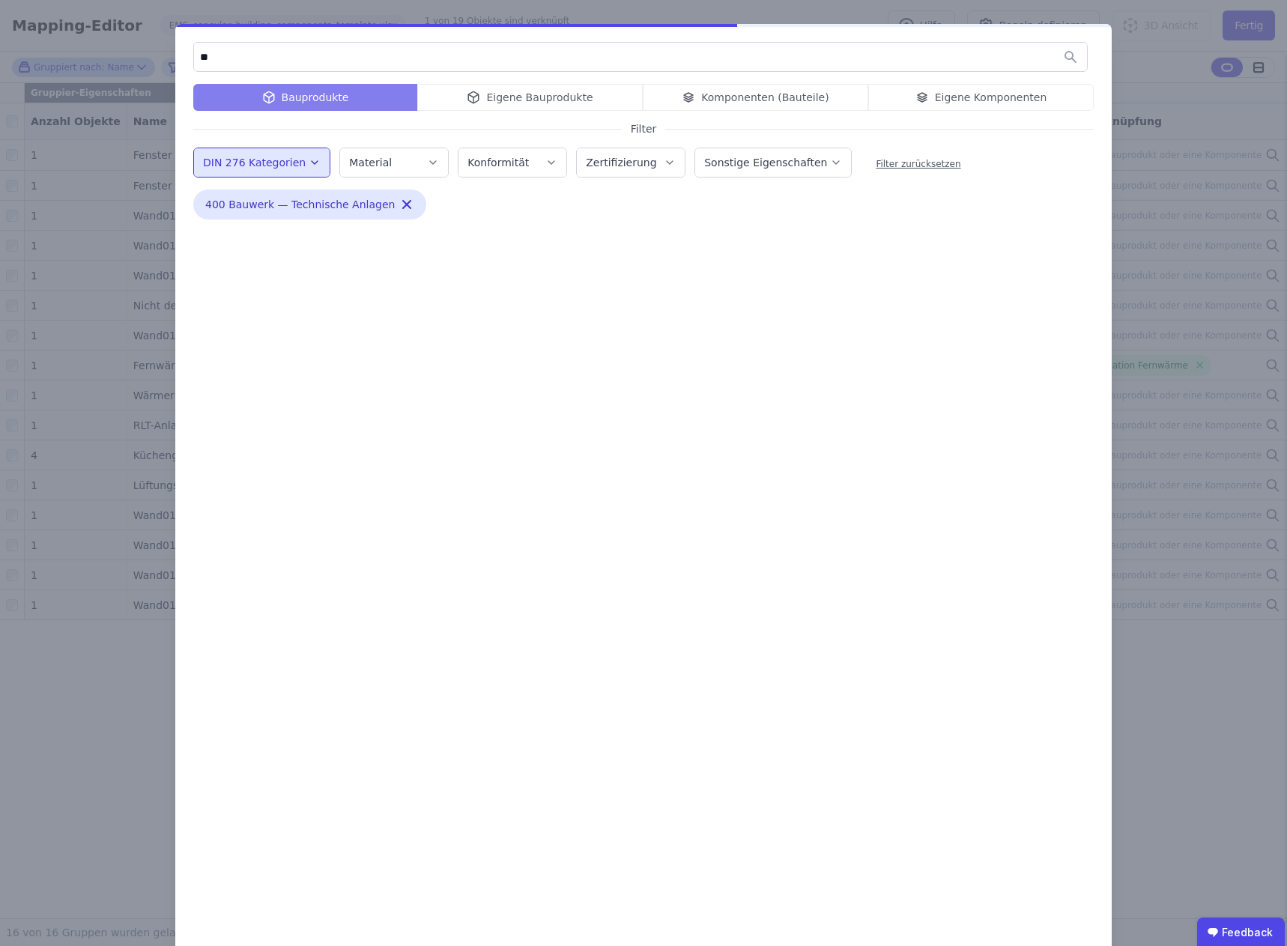
type input "*"
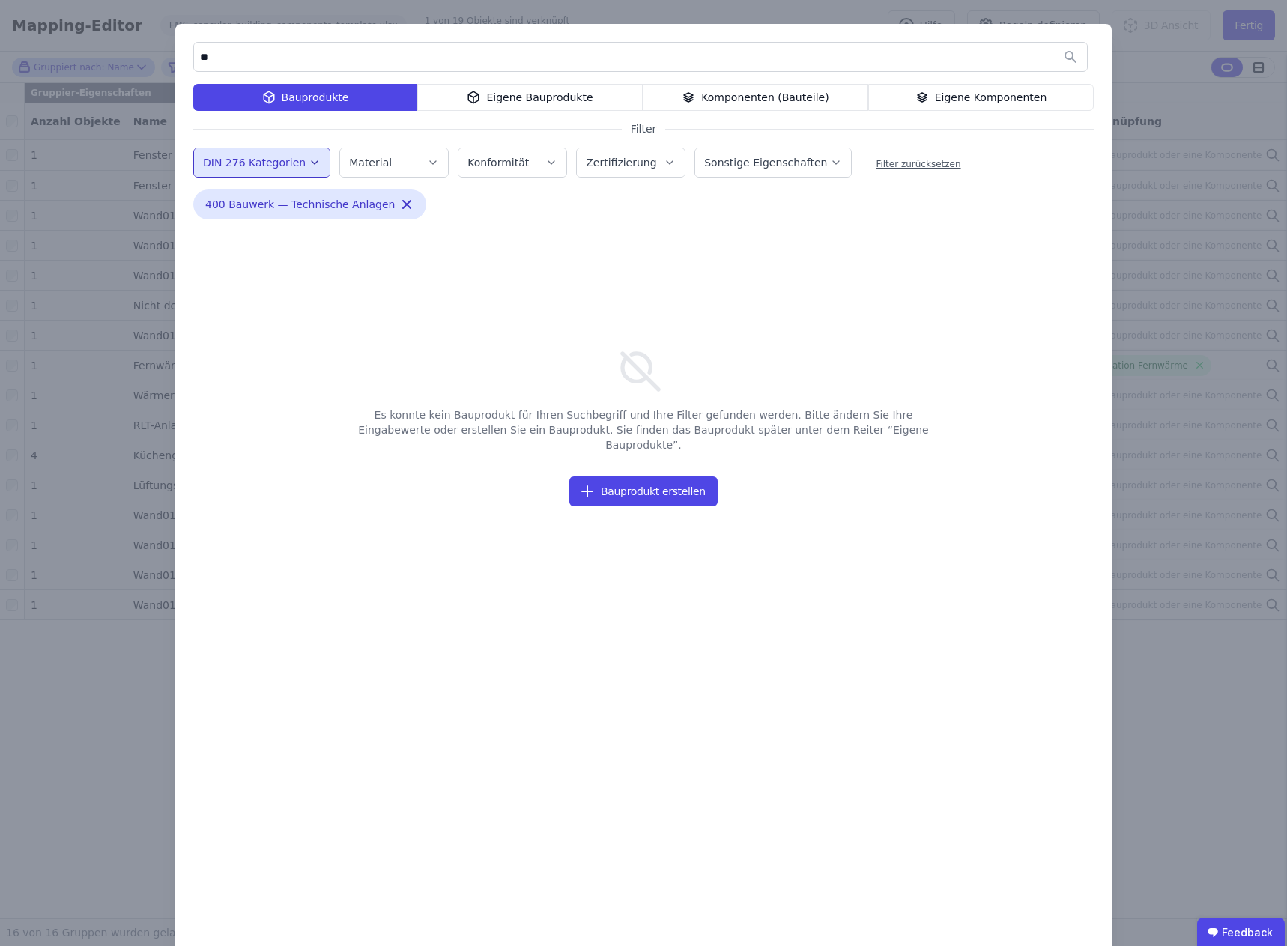
type input "*"
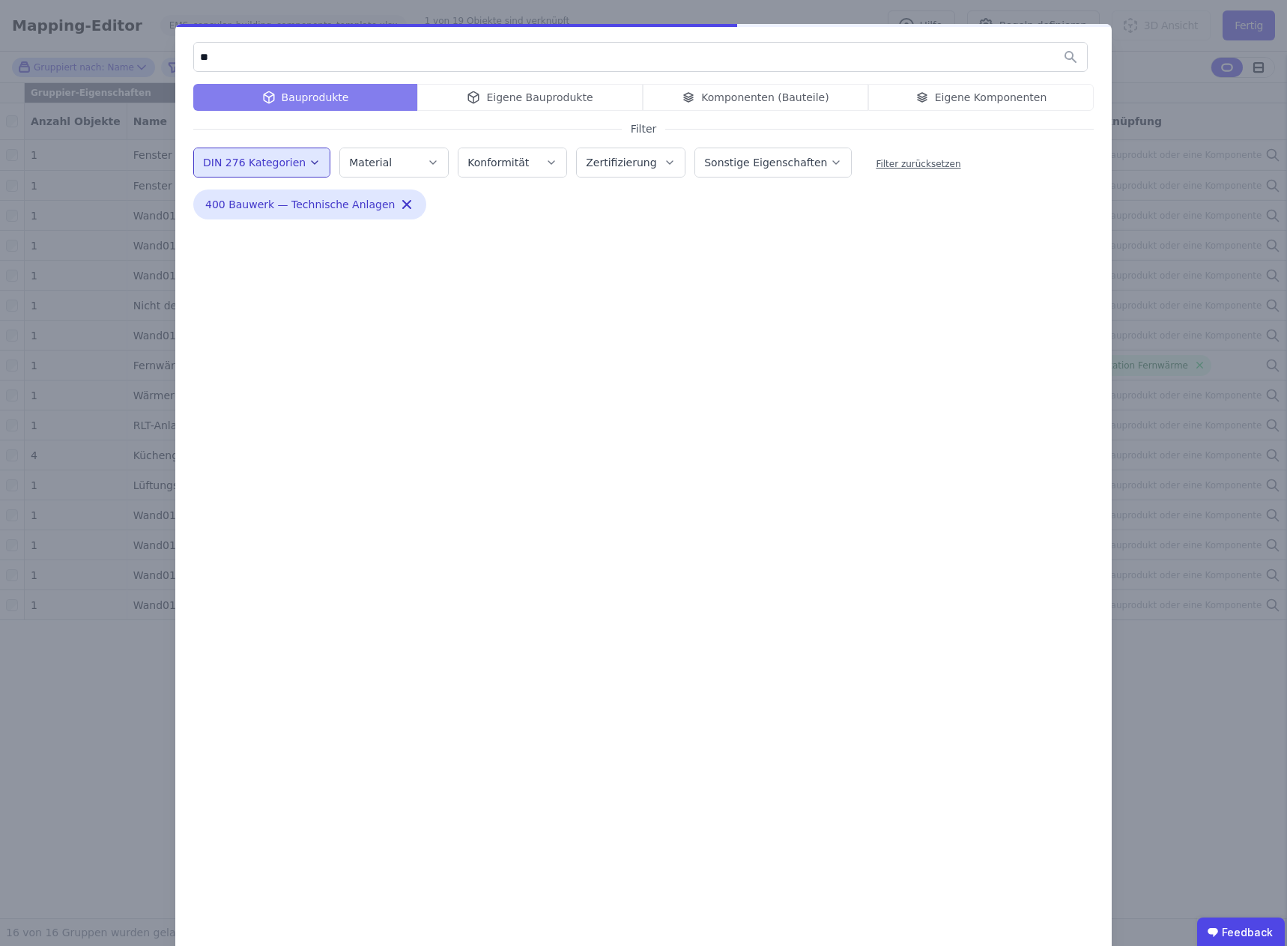
type input "*"
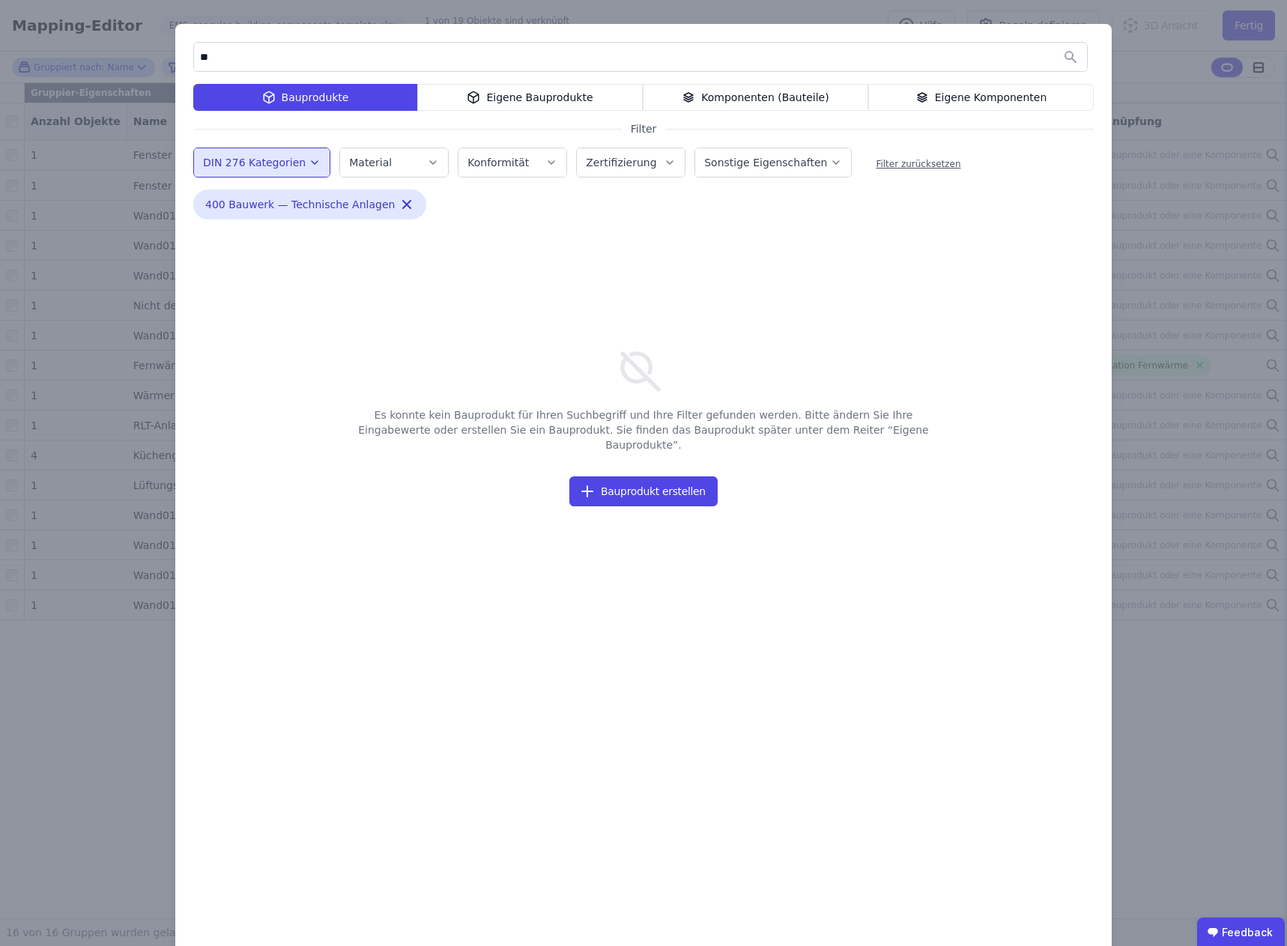
type input "*"
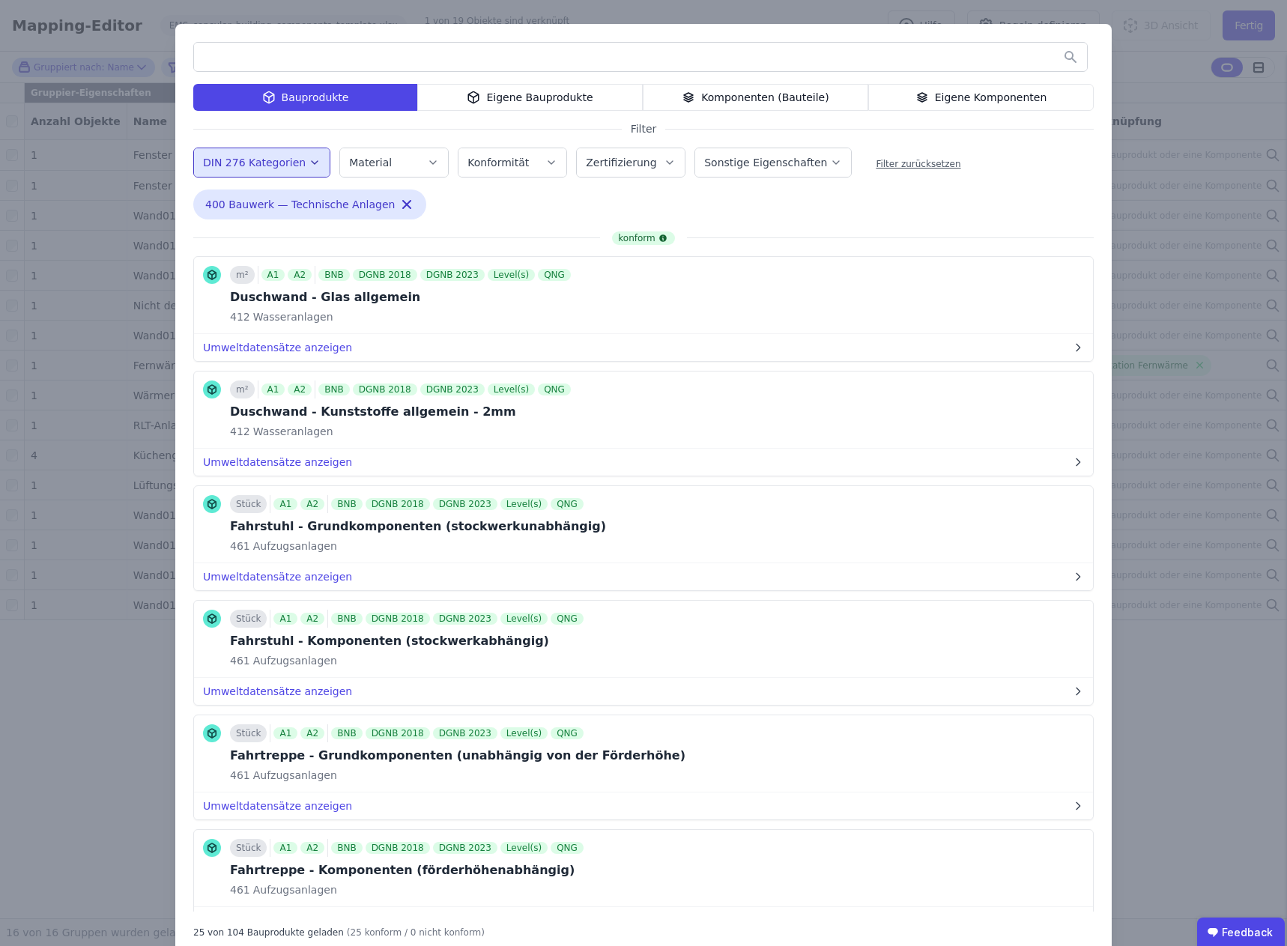
click at [830, 158] on icon "button" at bounding box center [836, 162] width 12 height 15
click at [830, 155] on icon "button" at bounding box center [836, 162] width 12 height 15
click at [663, 156] on icon "button" at bounding box center [669, 162] width 12 height 15
click at [545, 157] on icon "button" at bounding box center [551, 162] width 12 height 15
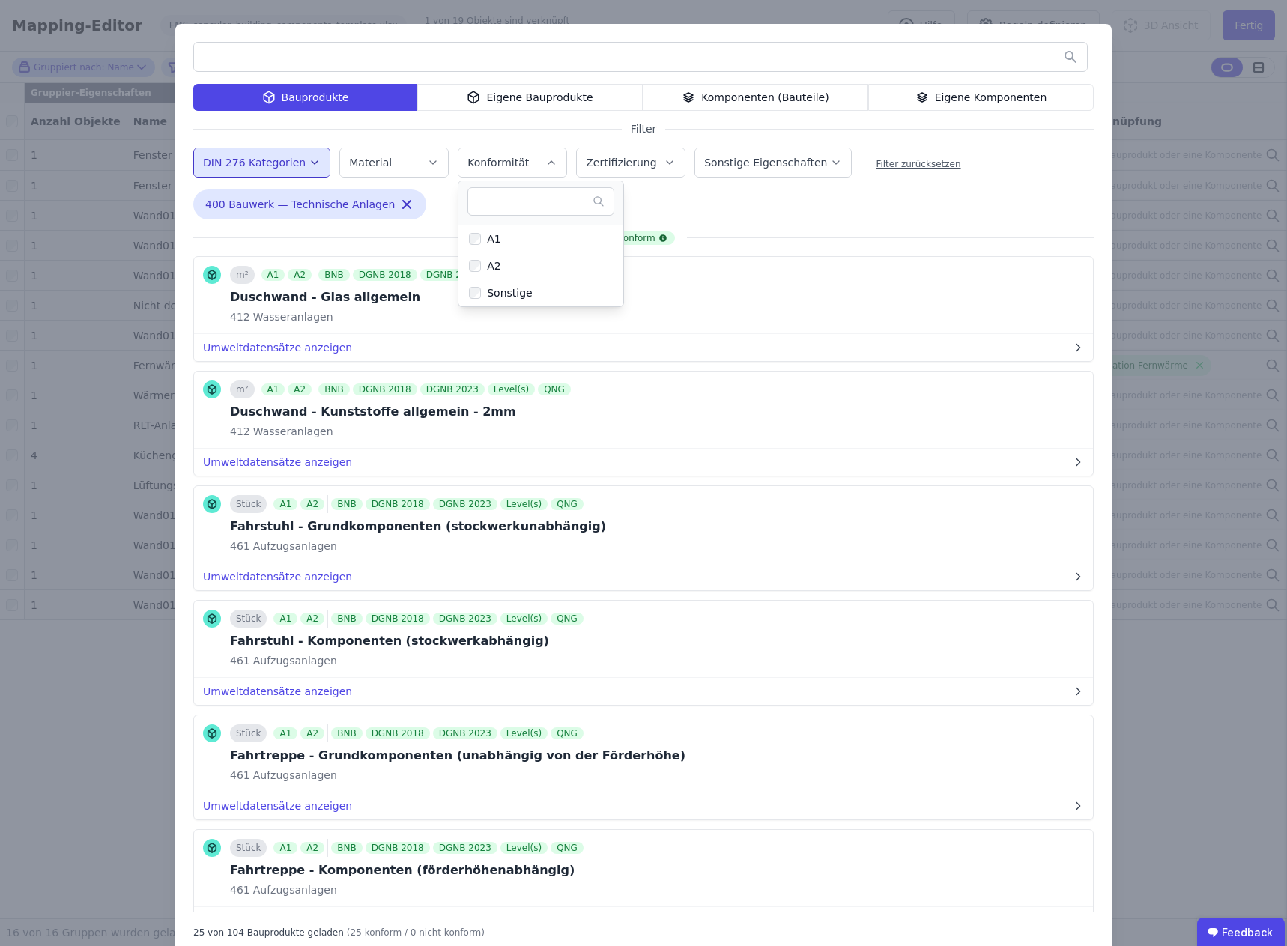
click at [545, 157] on icon "button" at bounding box center [551, 162] width 12 height 15
click at [409, 162] on div "Material" at bounding box center [394, 162] width 90 height 15
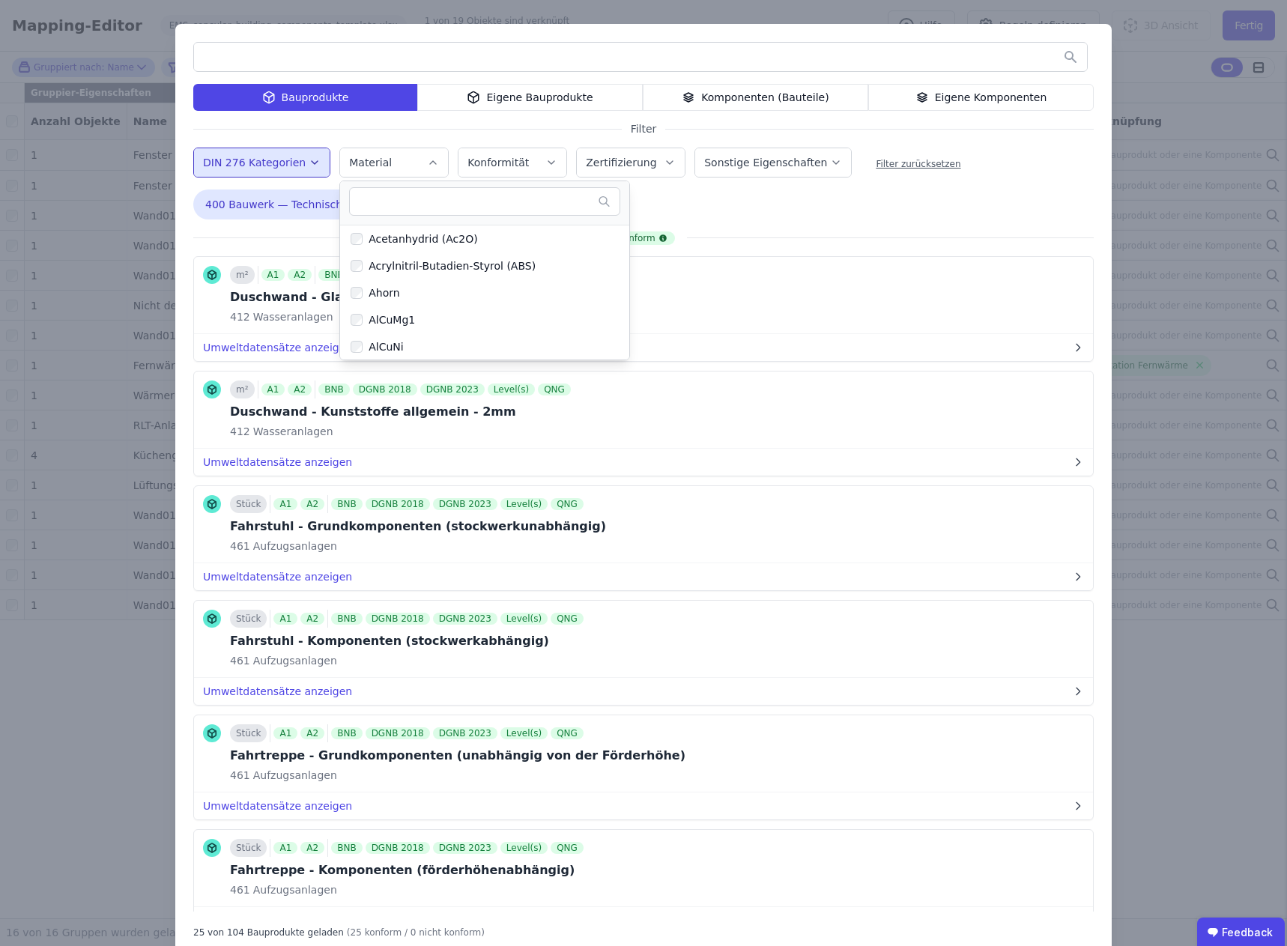
click at [409, 162] on div "Material" at bounding box center [394, 162] width 90 height 15
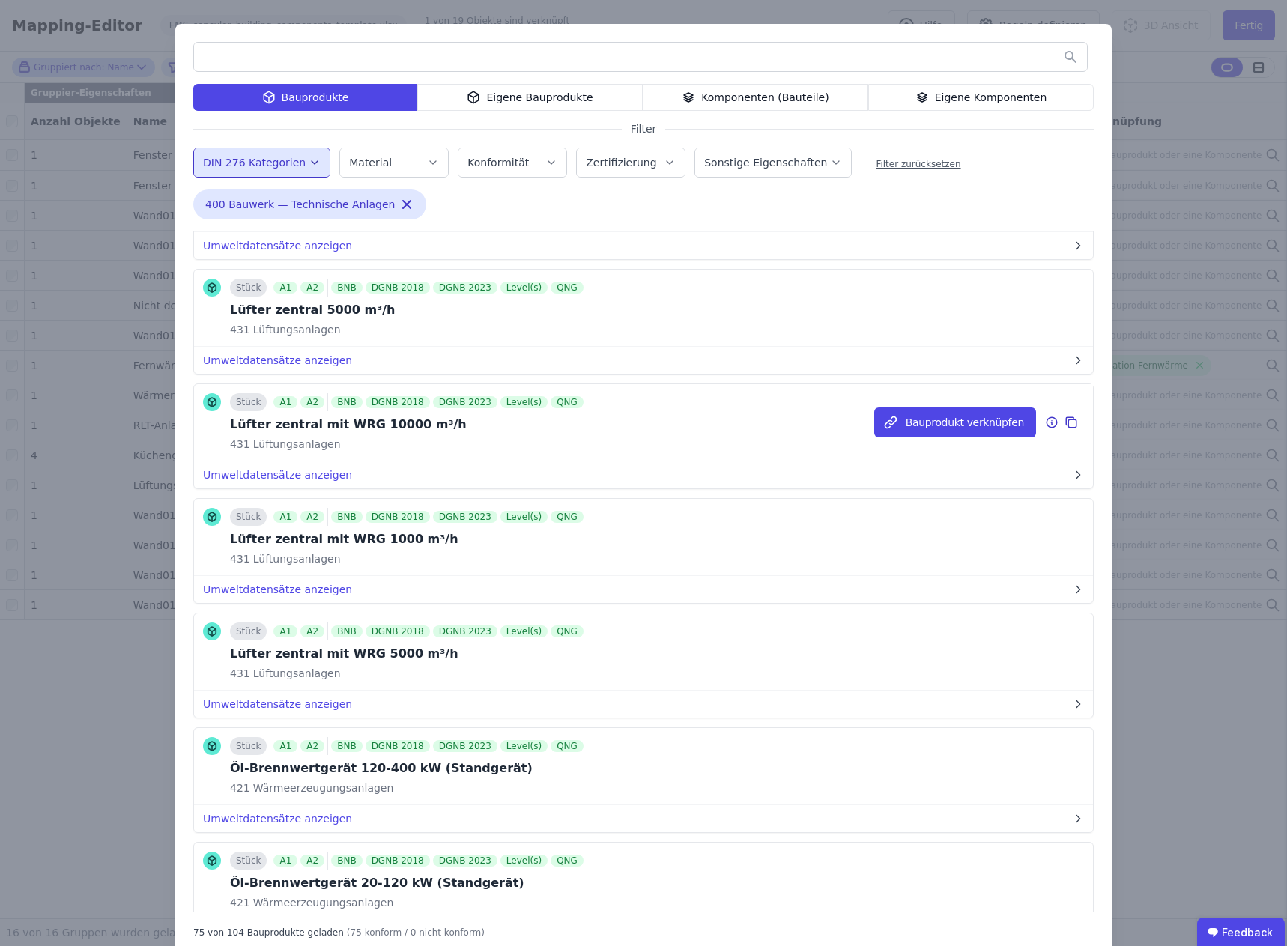
scroll to position [5993, 0]
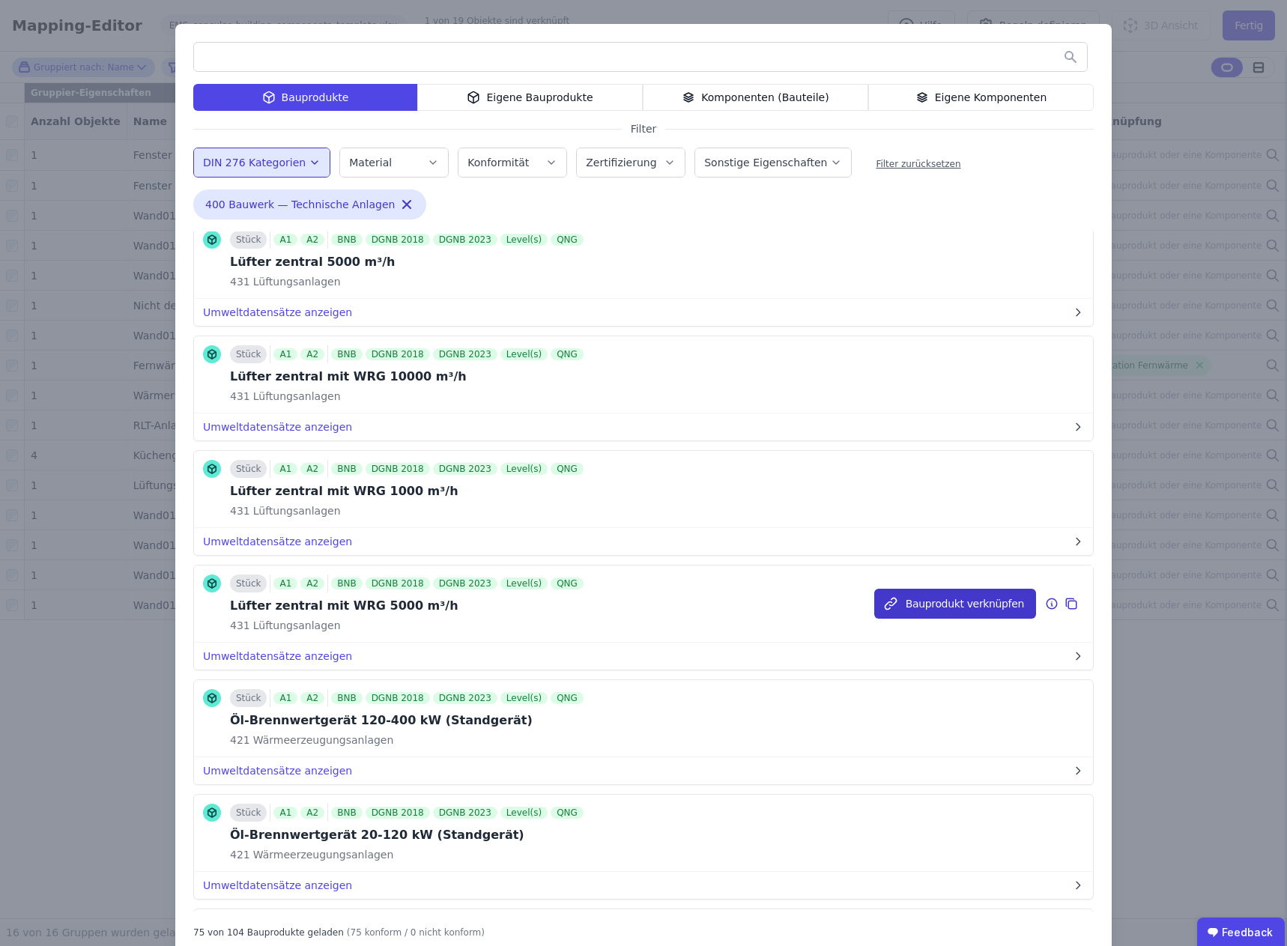
click at [940, 607] on button "Bauprodukt verknüpfen" at bounding box center [955, 604] width 162 height 30
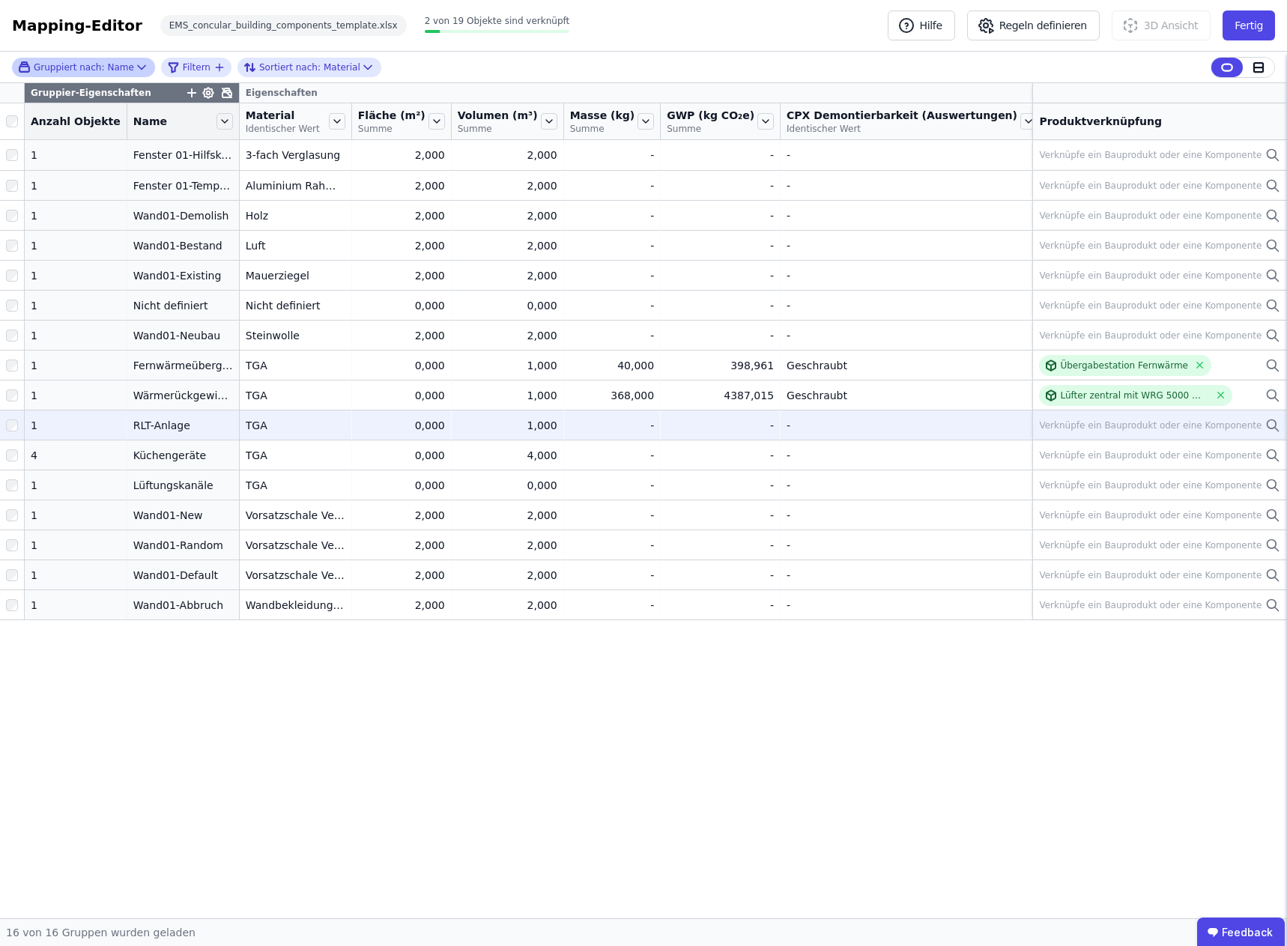
click at [1105, 424] on div "Verknüpfe ein Bauprodukt oder eine Komponente" at bounding box center [1150, 425] width 222 height 12
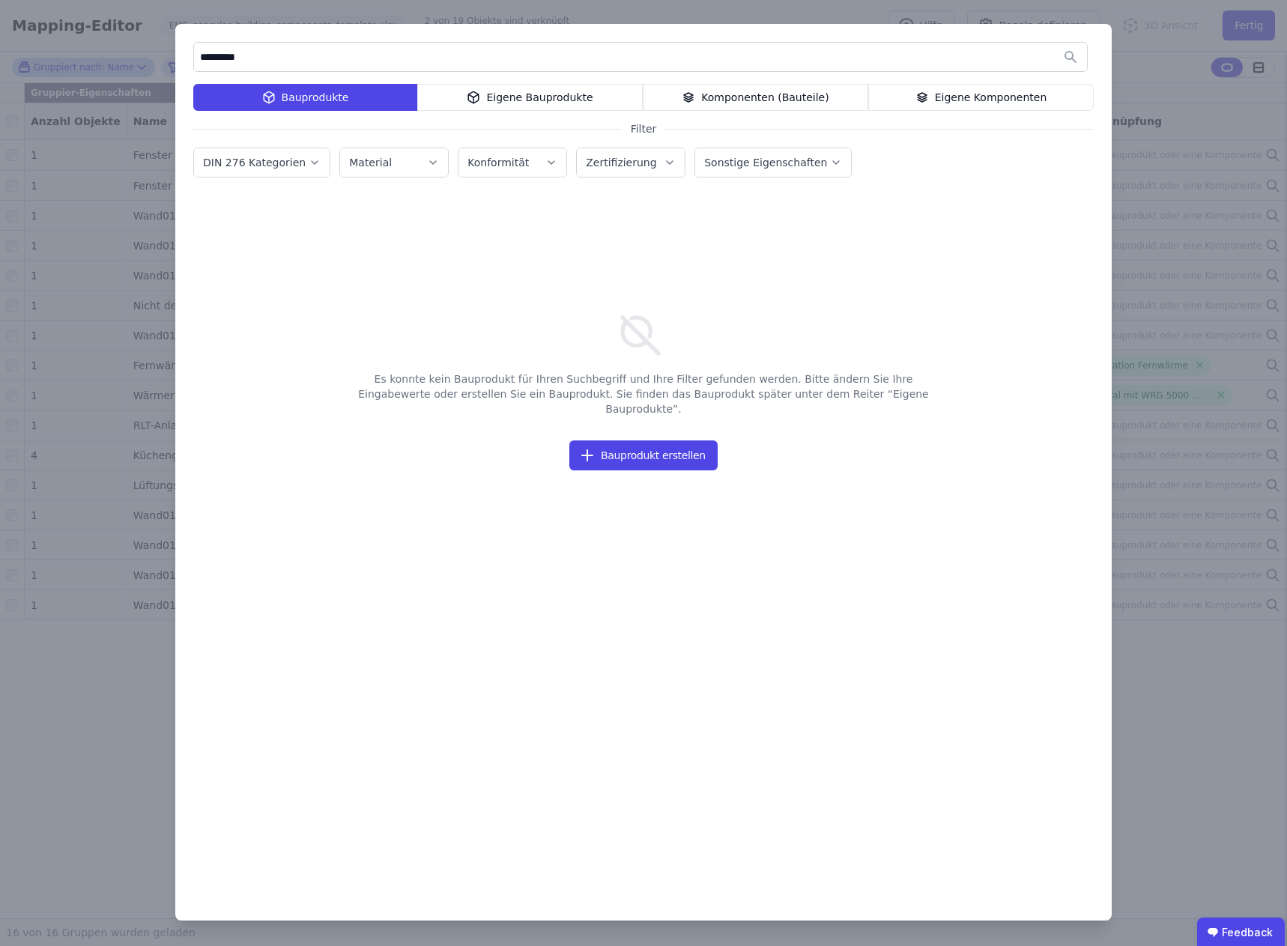
click at [274, 163] on label "DIN 276 Kategorien" at bounding box center [256, 163] width 106 height 12
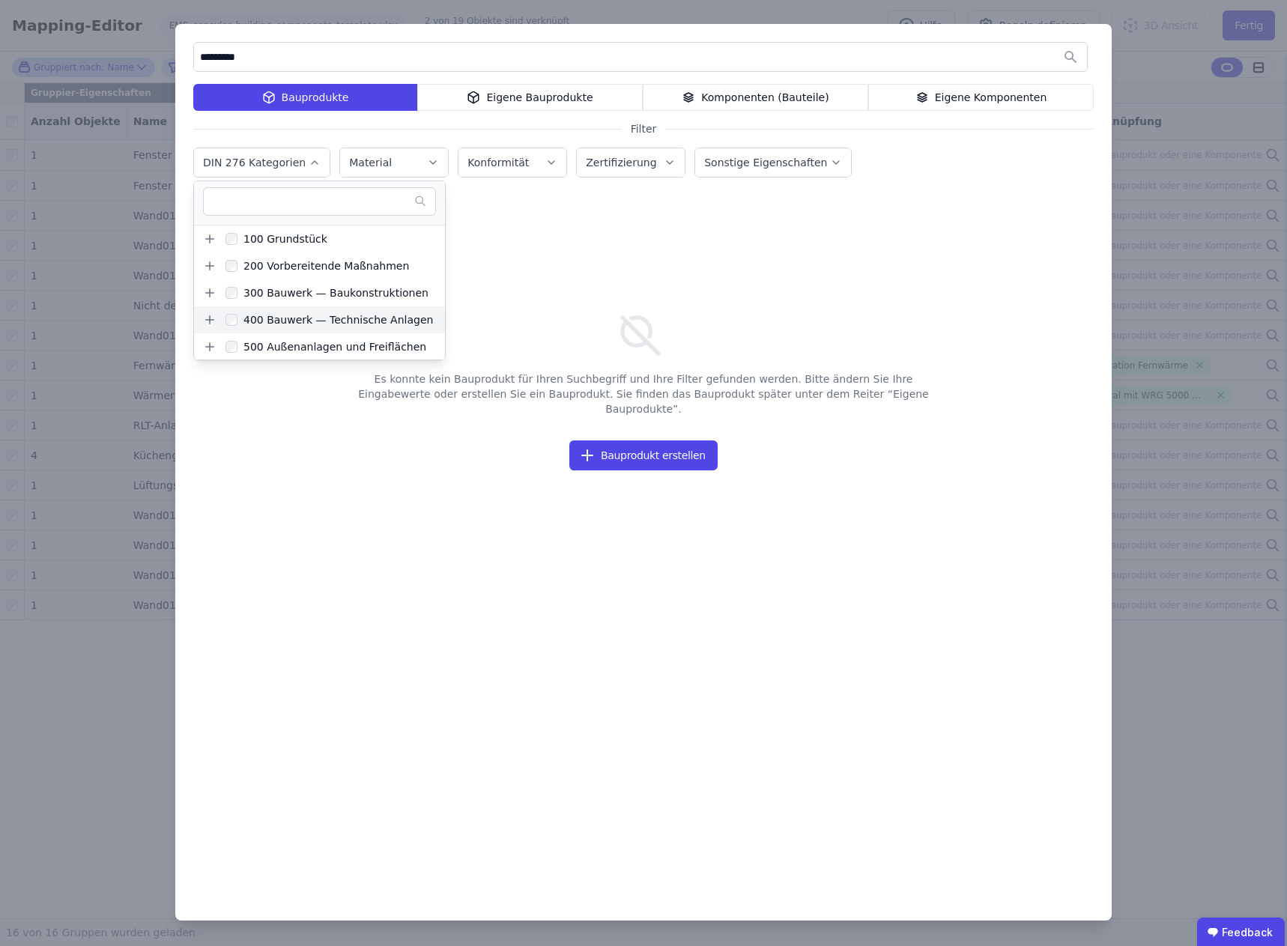
click at [271, 323] on div "400 Bauwerk — Technische Anlagen" at bounding box center [334, 319] width 195 height 15
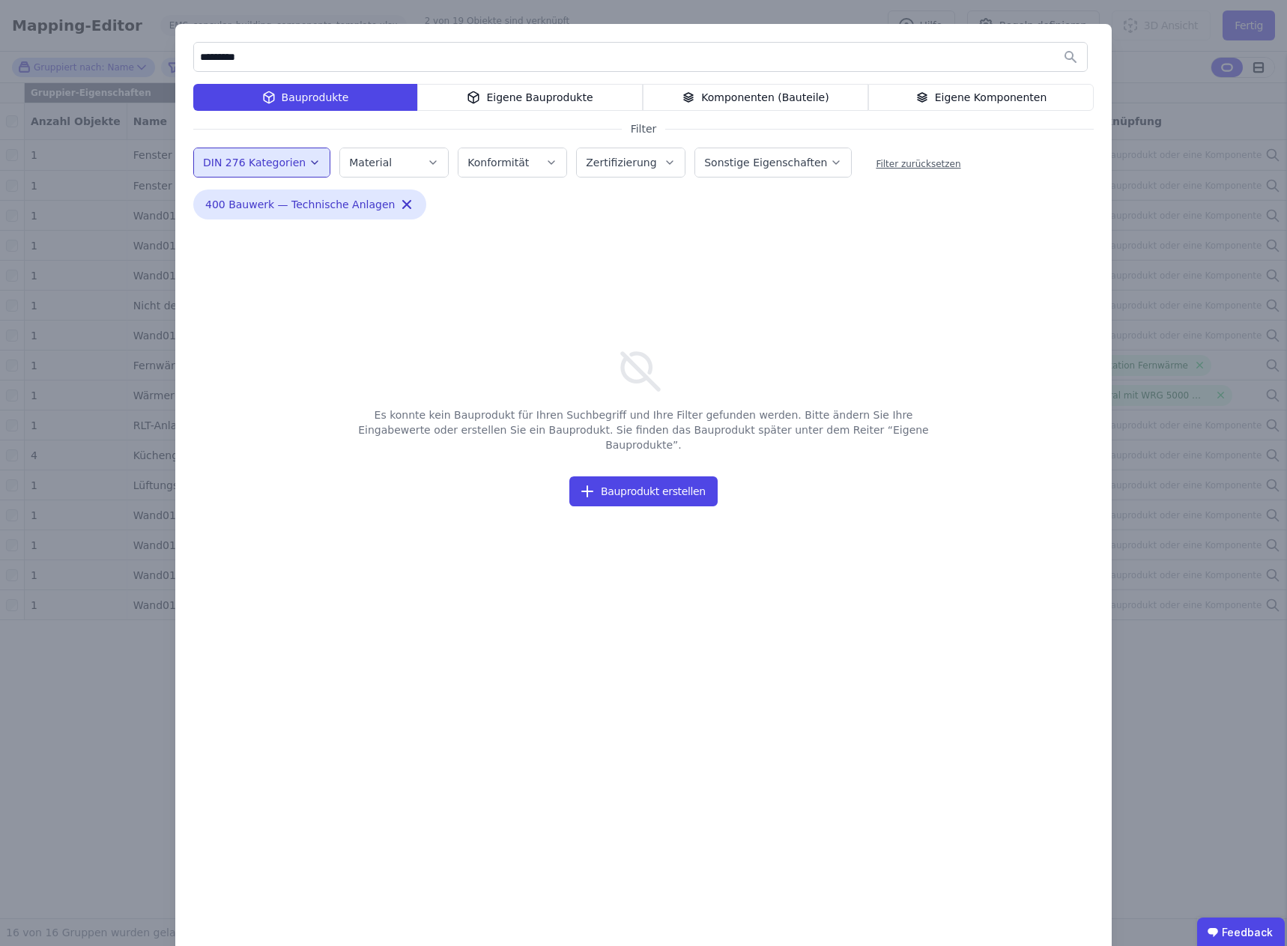
click at [300, 54] on input "*********" at bounding box center [640, 56] width 893 height 27
type input "*****"
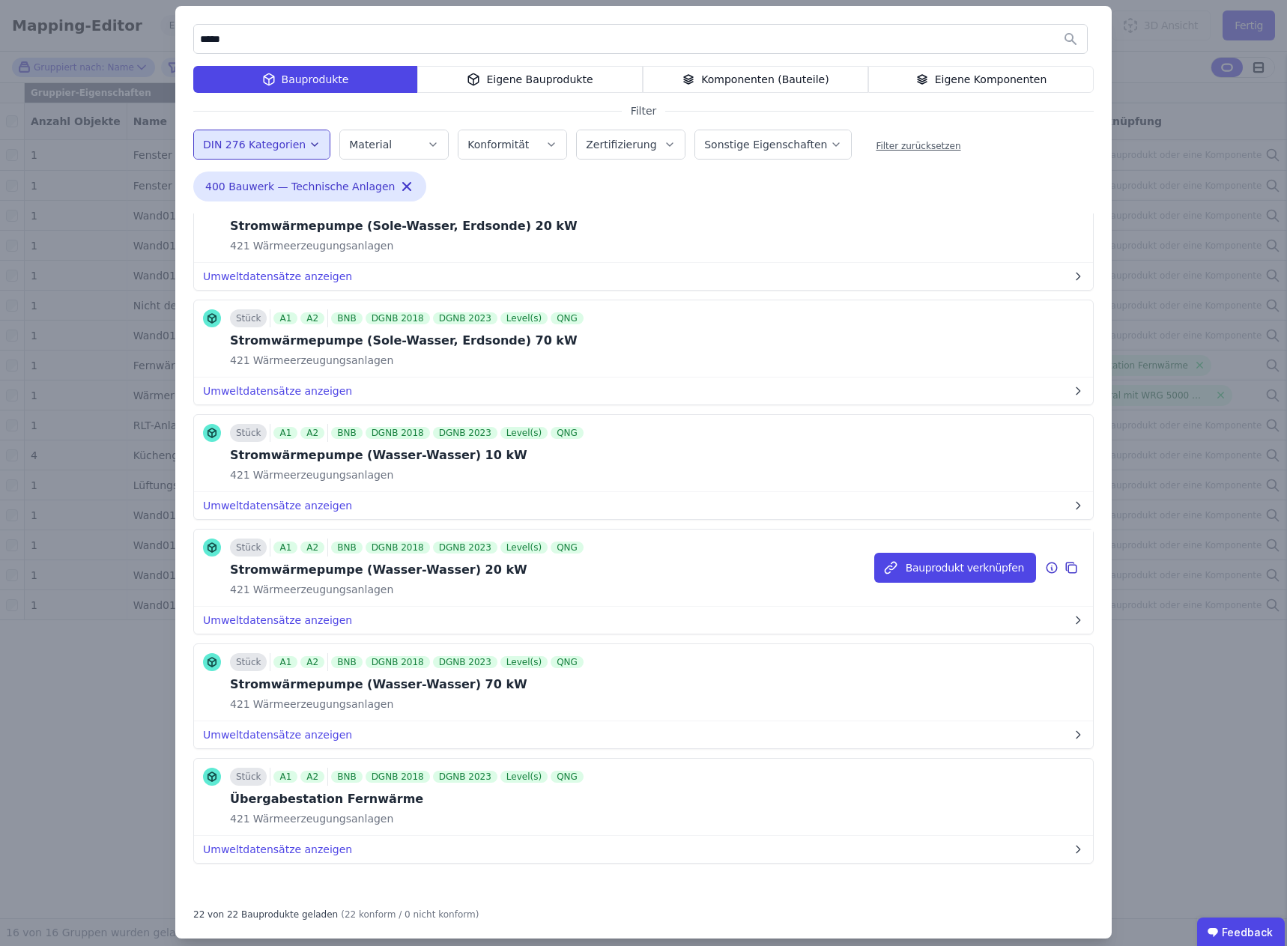
scroll to position [34, 0]
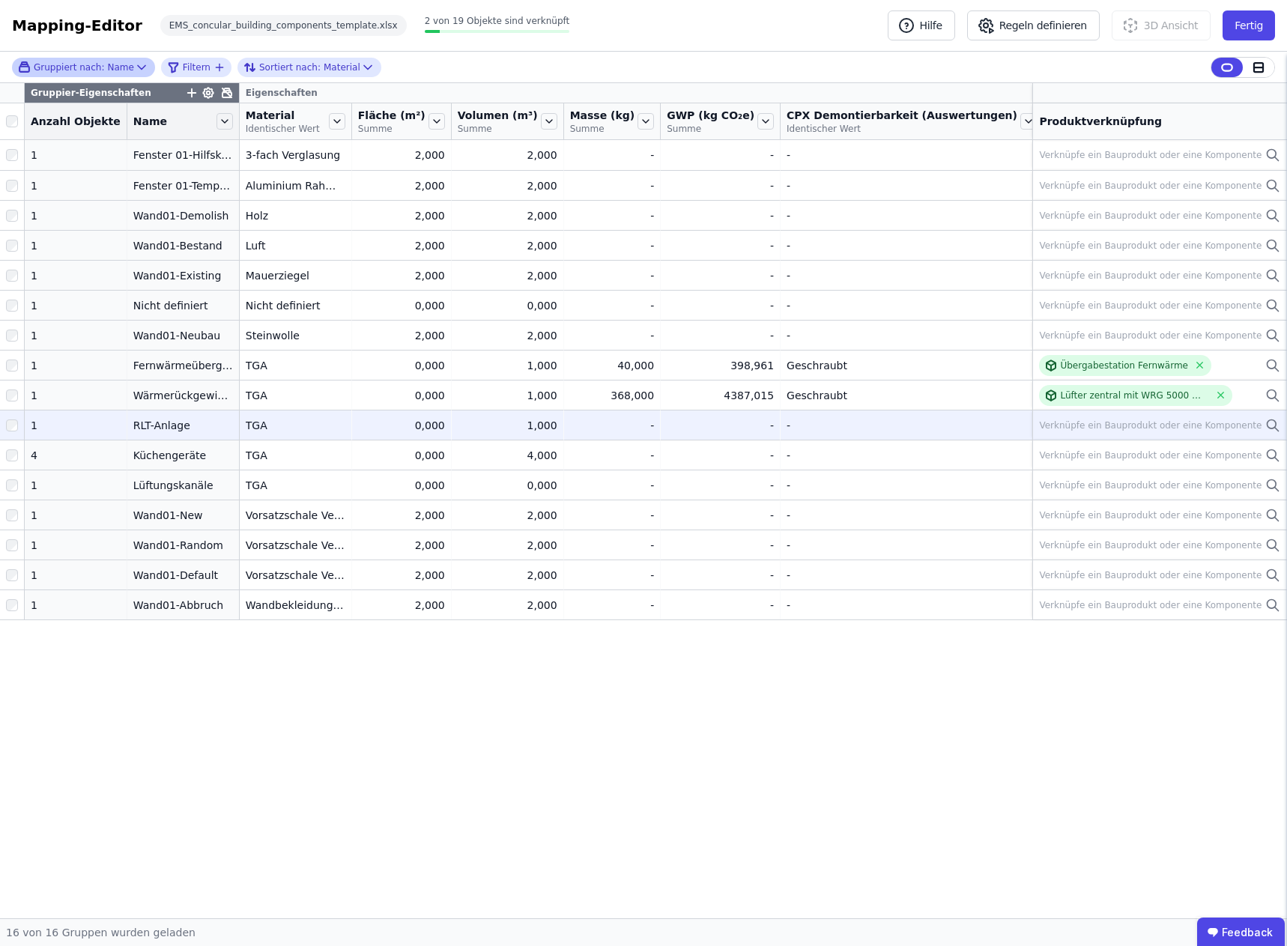
click at [1270, 424] on icon at bounding box center [1272, 425] width 15 height 18
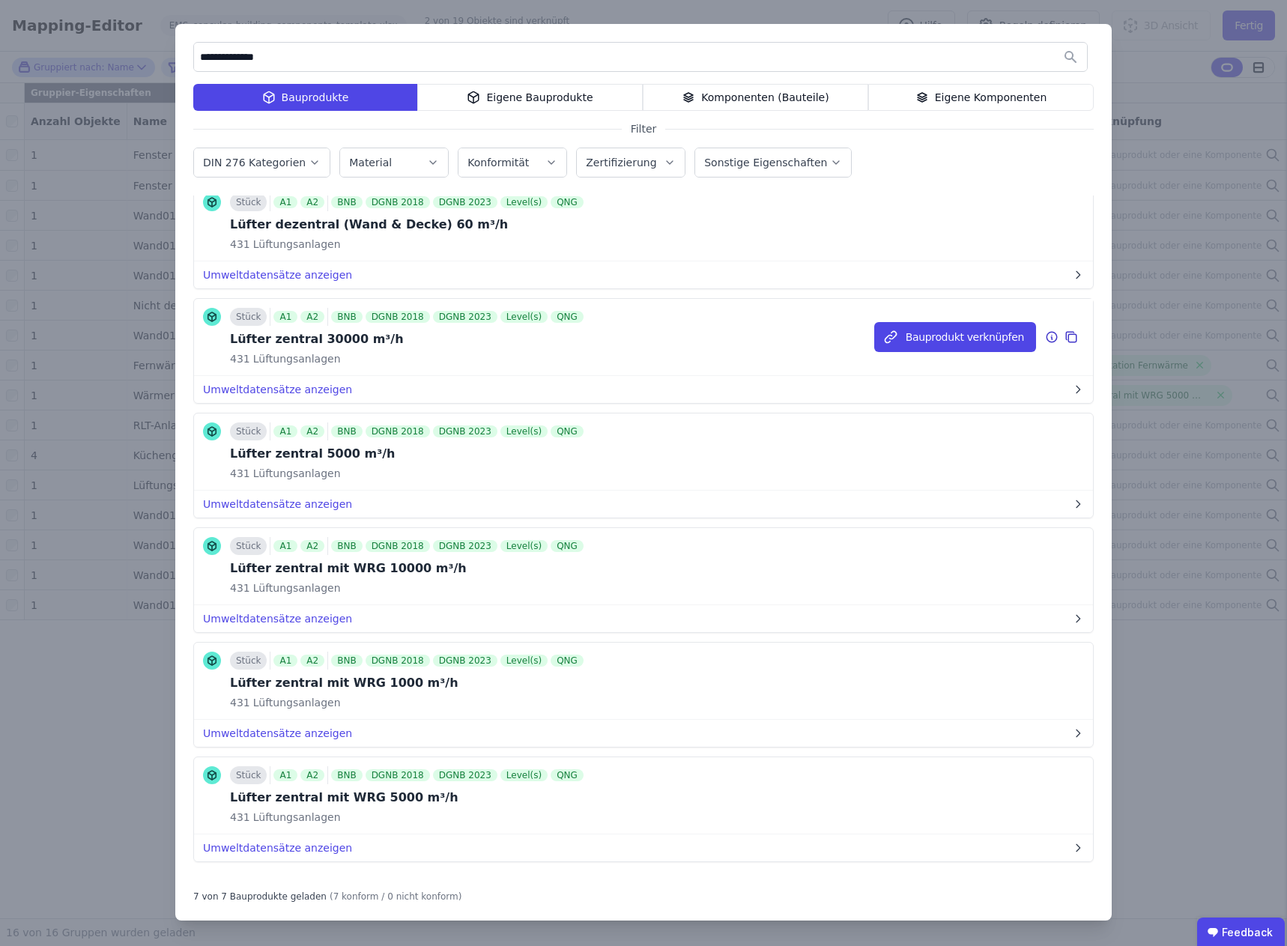
scroll to position [168, 0]
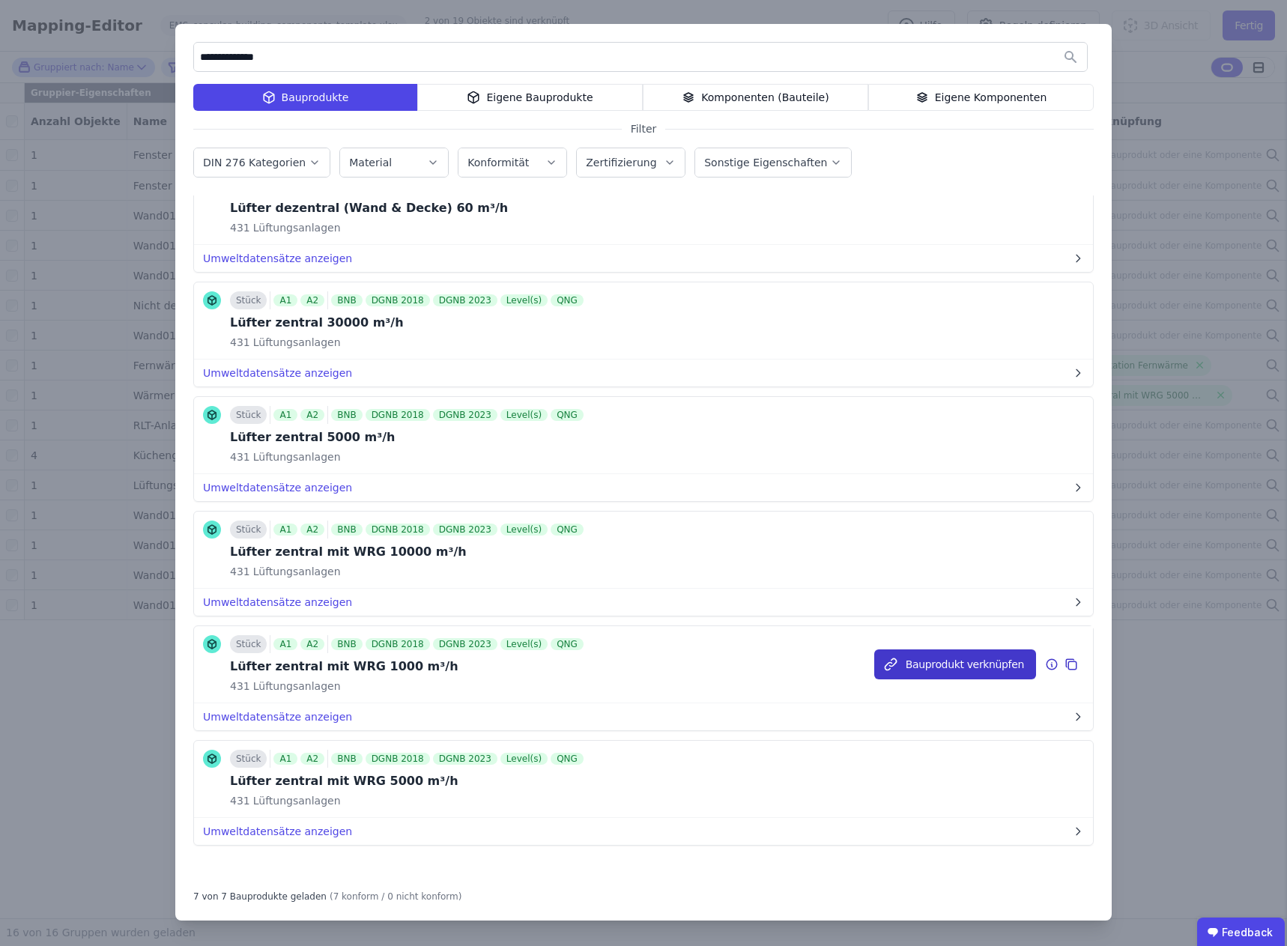
type input "**********"
click at [938, 669] on button "Bauprodukt verknüpfen" at bounding box center [955, 664] width 162 height 30
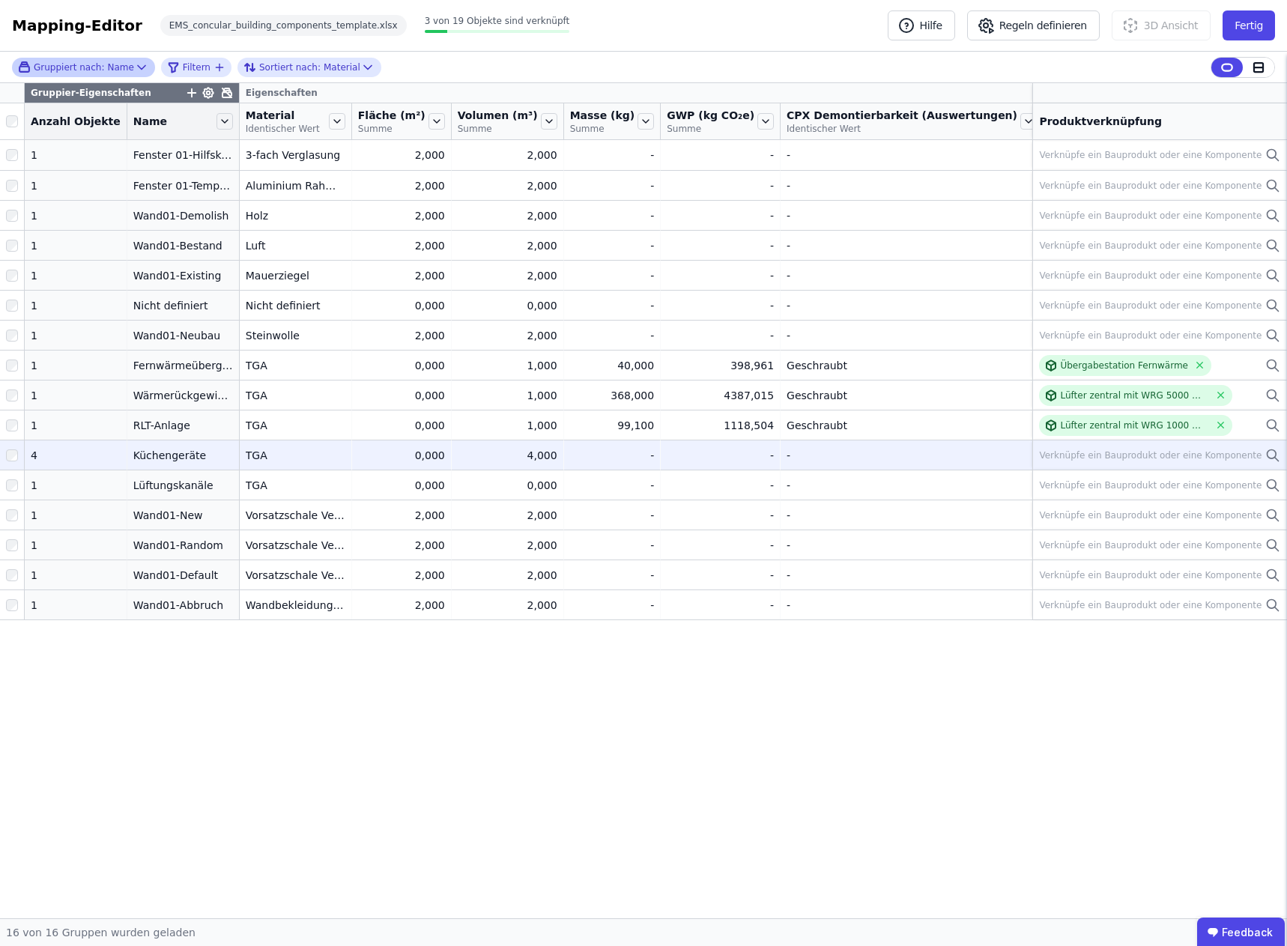
click at [1127, 451] on div "Verknüpfe ein Bauprodukt oder eine Komponente" at bounding box center [1150, 455] width 222 height 12
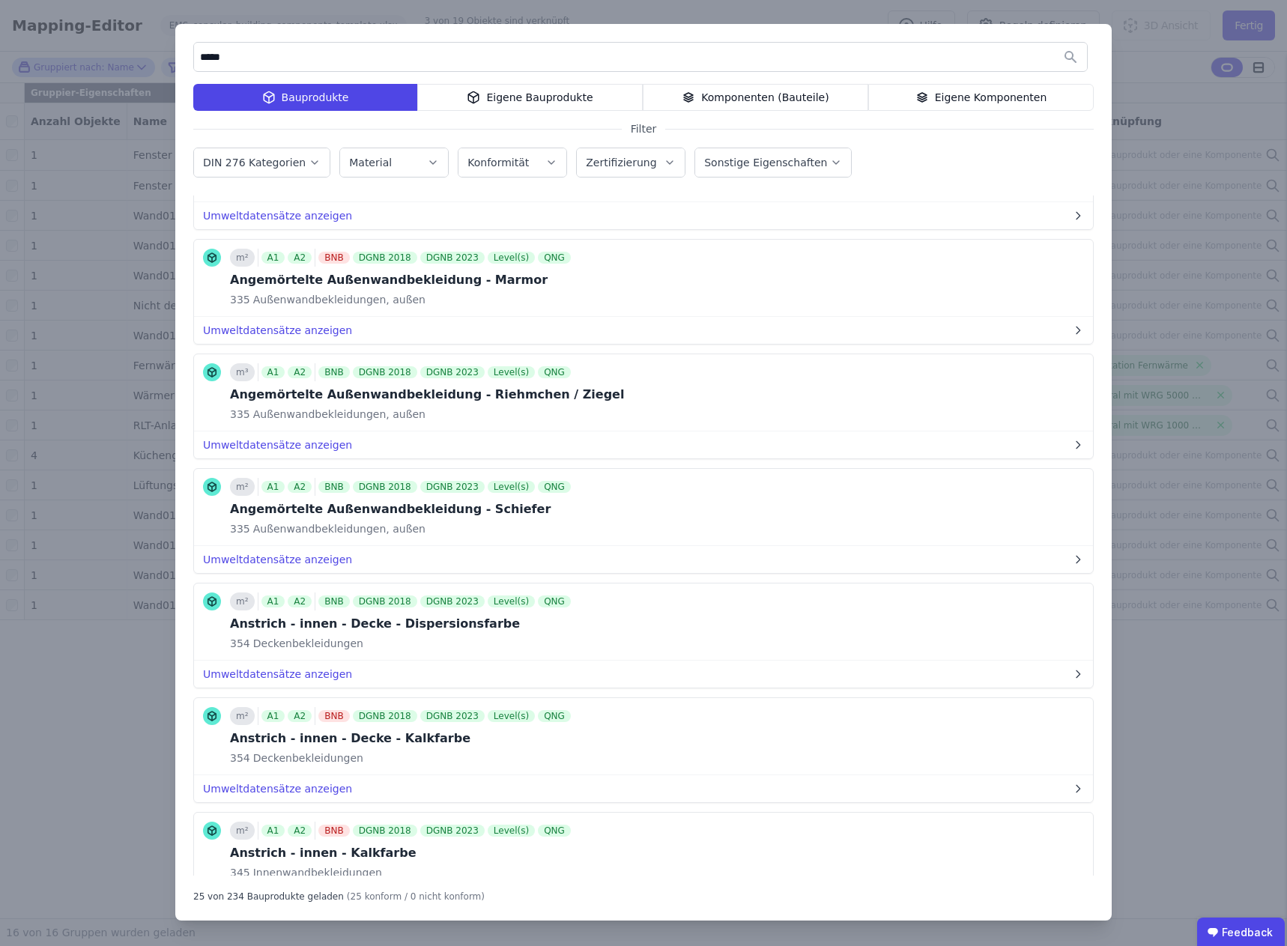
scroll to position [0, 0]
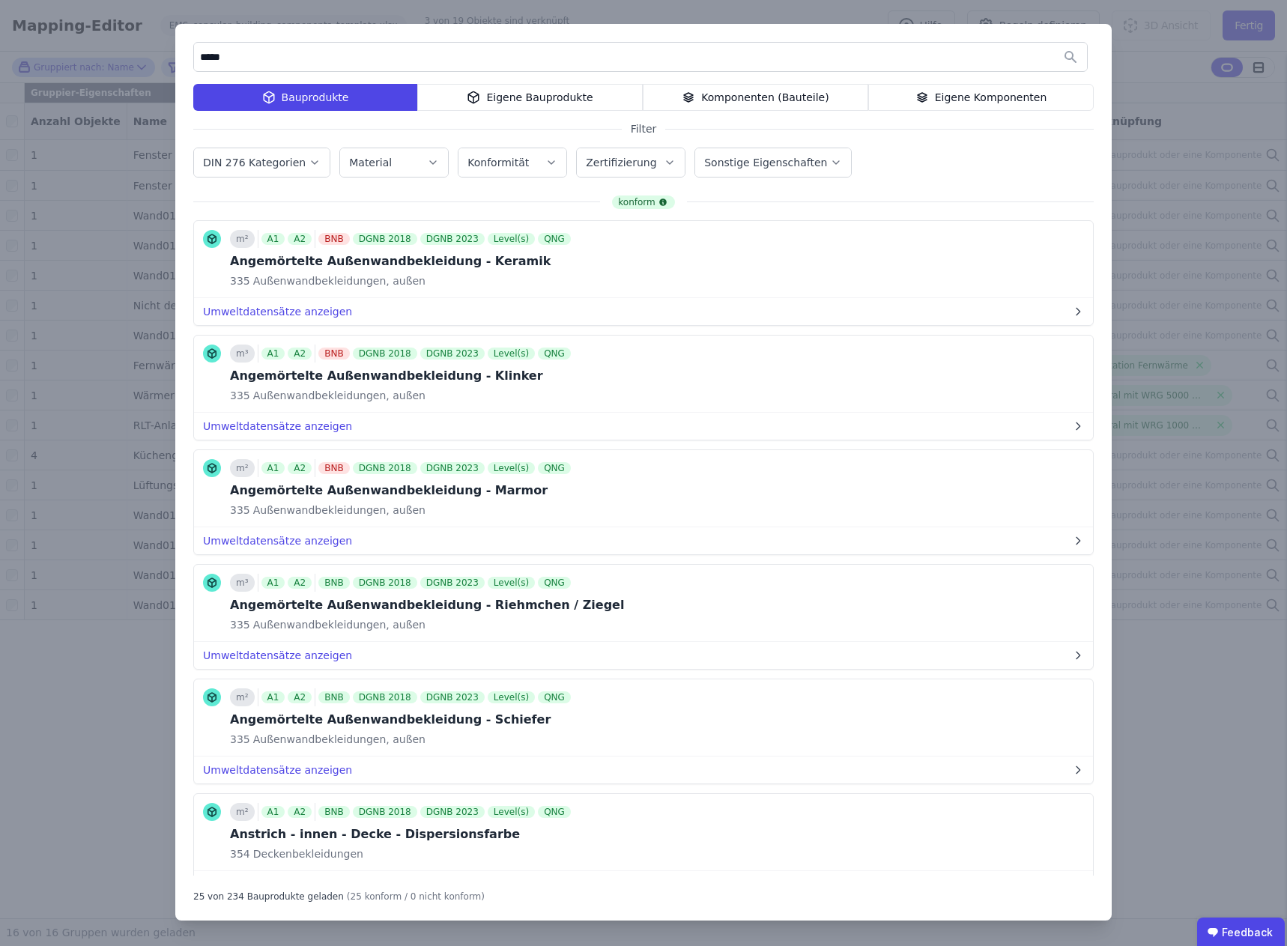
click at [309, 166] on icon "button" at bounding box center [315, 162] width 12 height 15
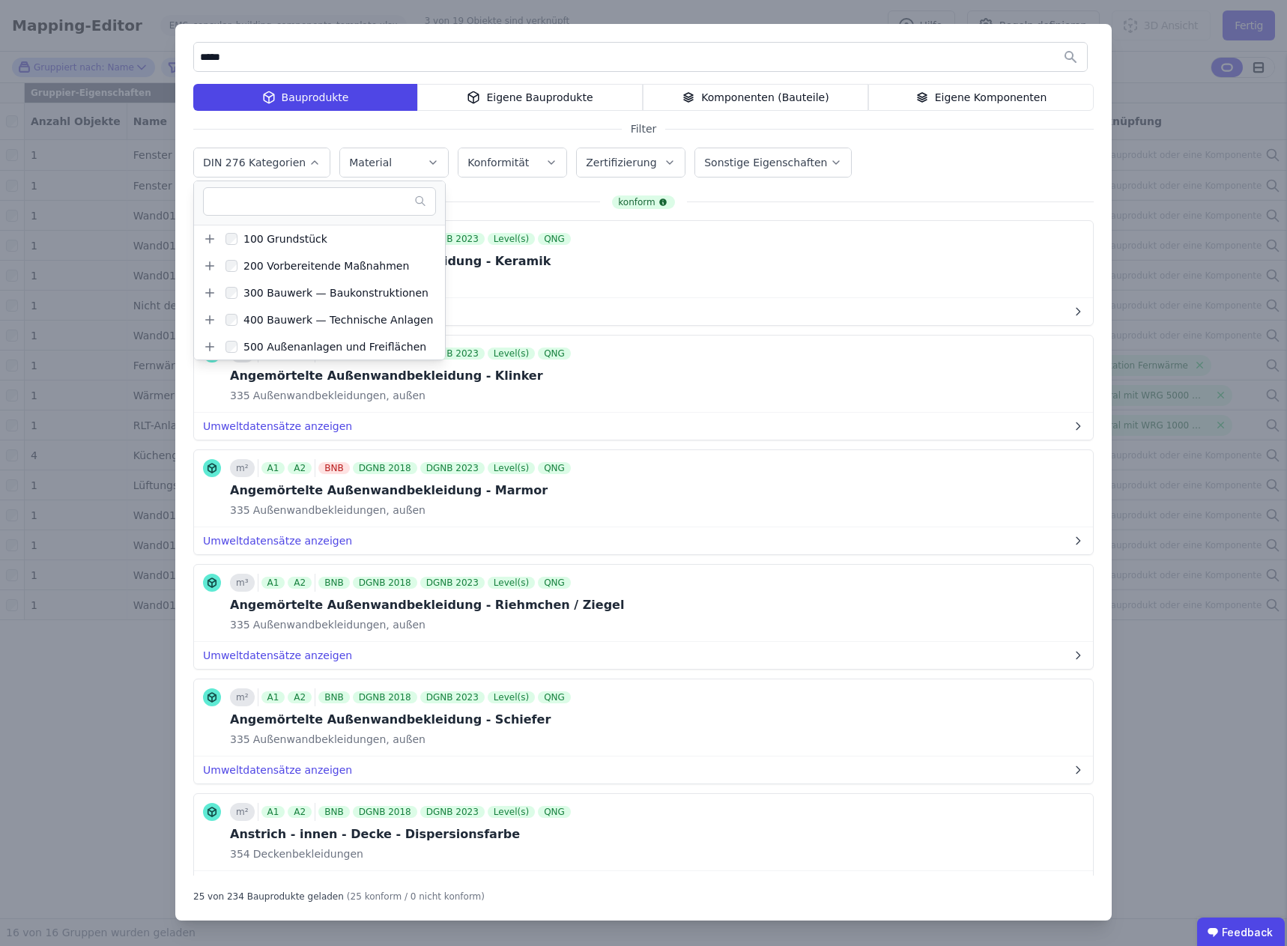
click at [309, 167] on icon "button" at bounding box center [315, 162] width 12 height 15
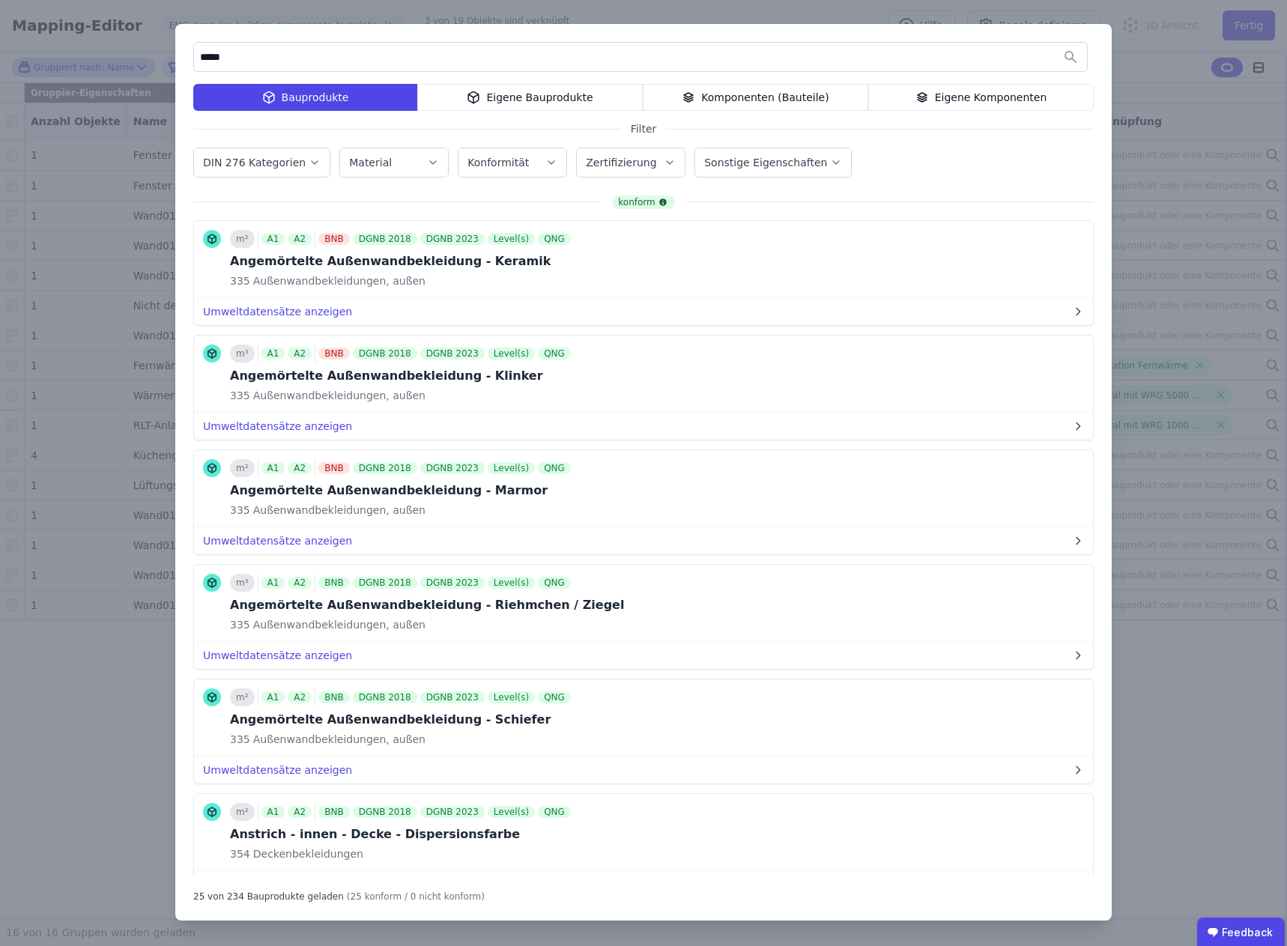
drag, startPoint x: 257, startPoint y: 55, endPoint x: 186, endPoint y: 53, distance: 71.2
click at [186, 53] on div "***** Bauprodukte Eigene Bauprodukte Komponenten (Bauteile) Eigene Komponenten …" at bounding box center [643, 472] width 936 height 896
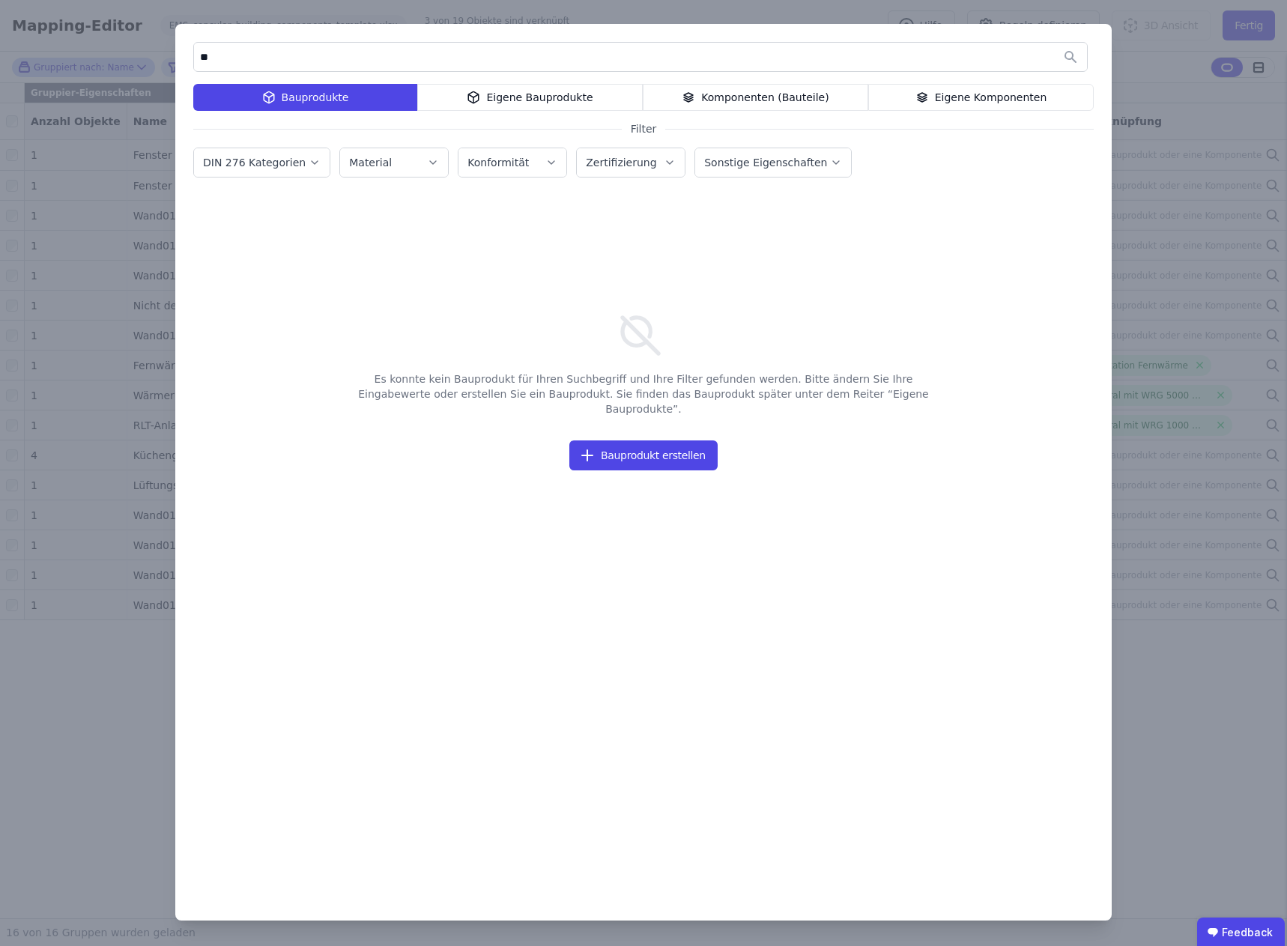
type input "*"
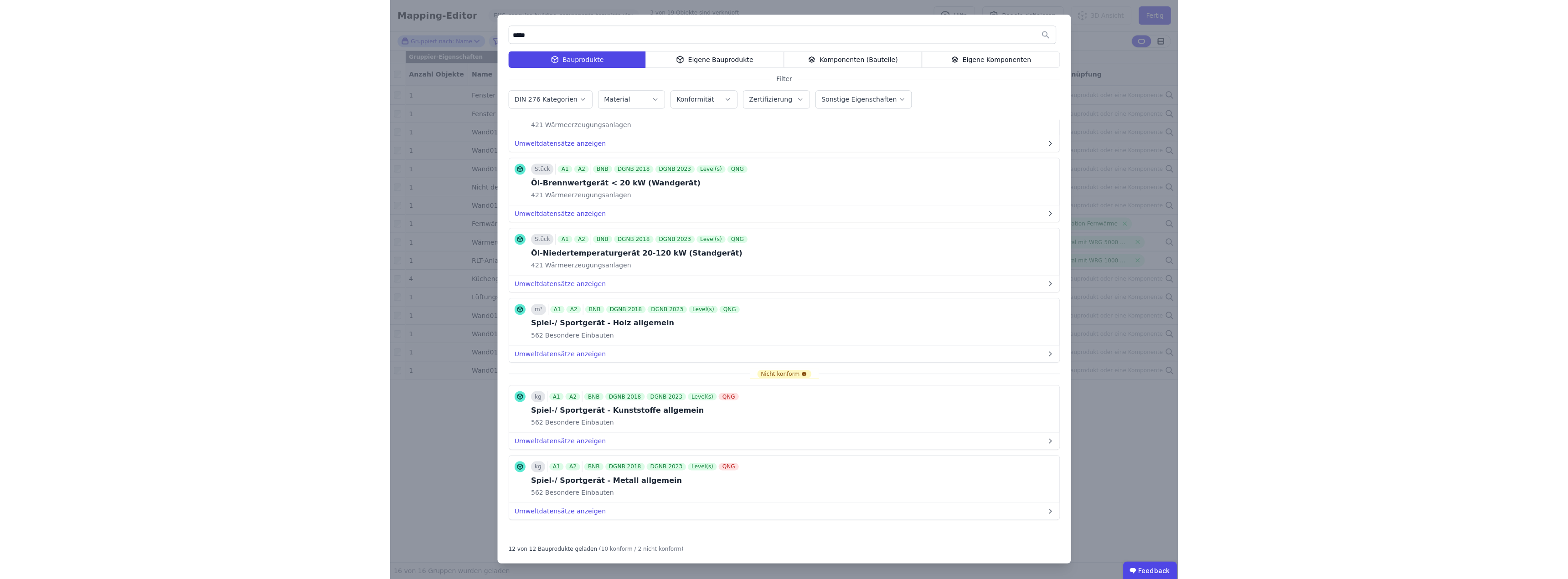
scroll to position [467, 0]
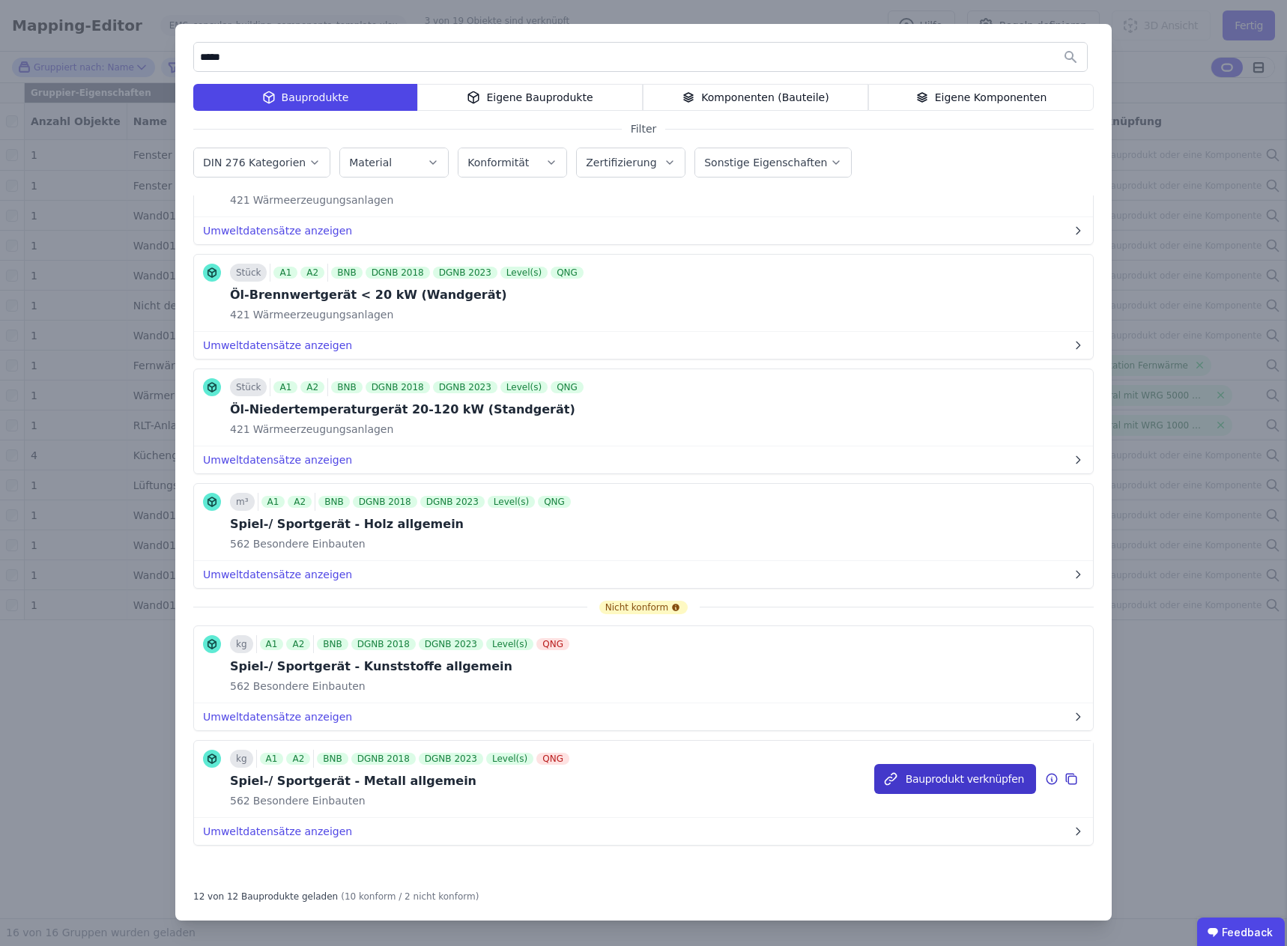
type input "*****"
click at [929, 777] on button "Bauprodukt verknüpfen" at bounding box center [955, 779] width 162 height 30
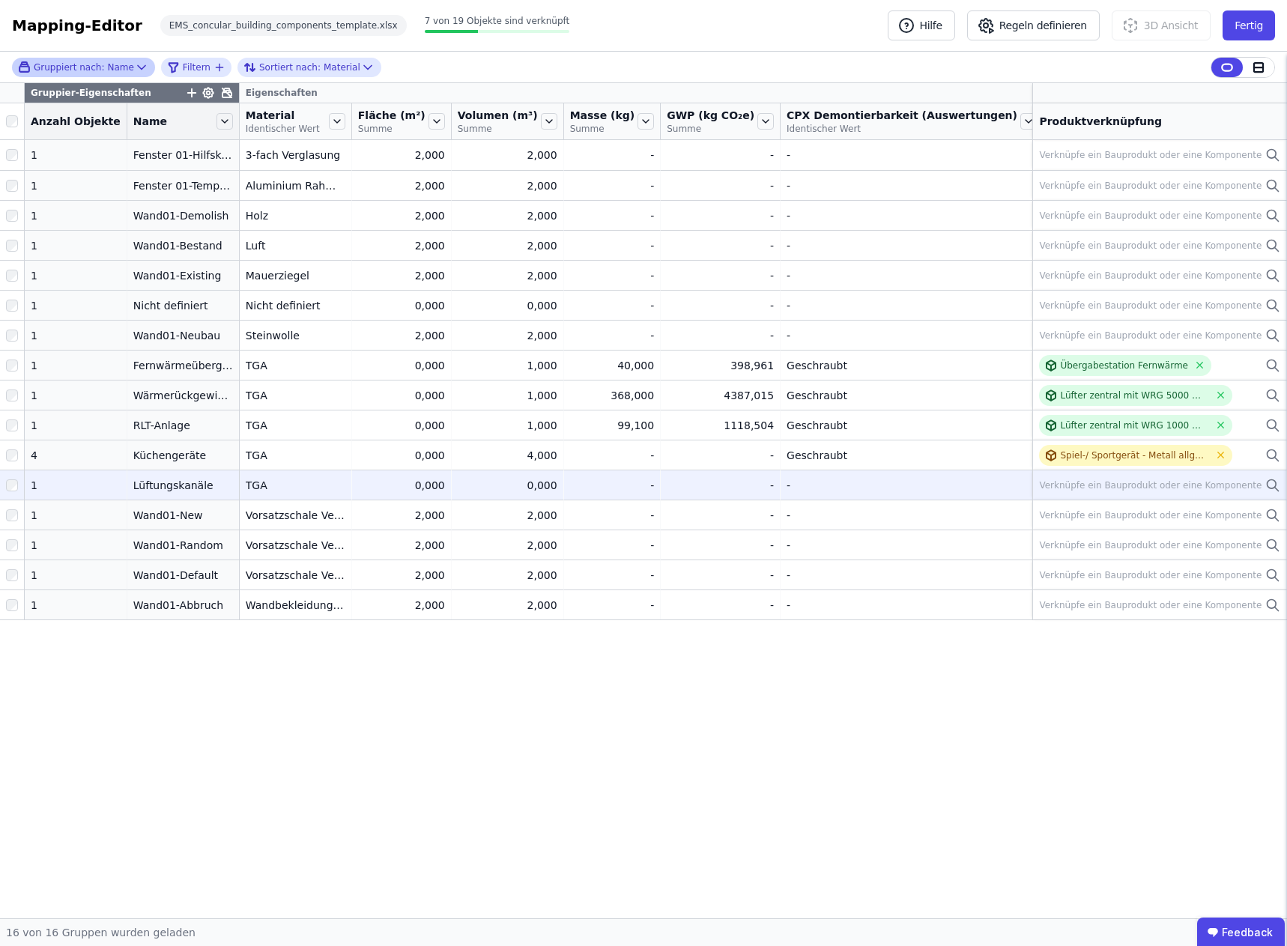
click at [1160, 482] on div "Verknüpfe ein Bauprodukt oder eine Komponente" at bounding box center [1150, 485] width 222 height 12
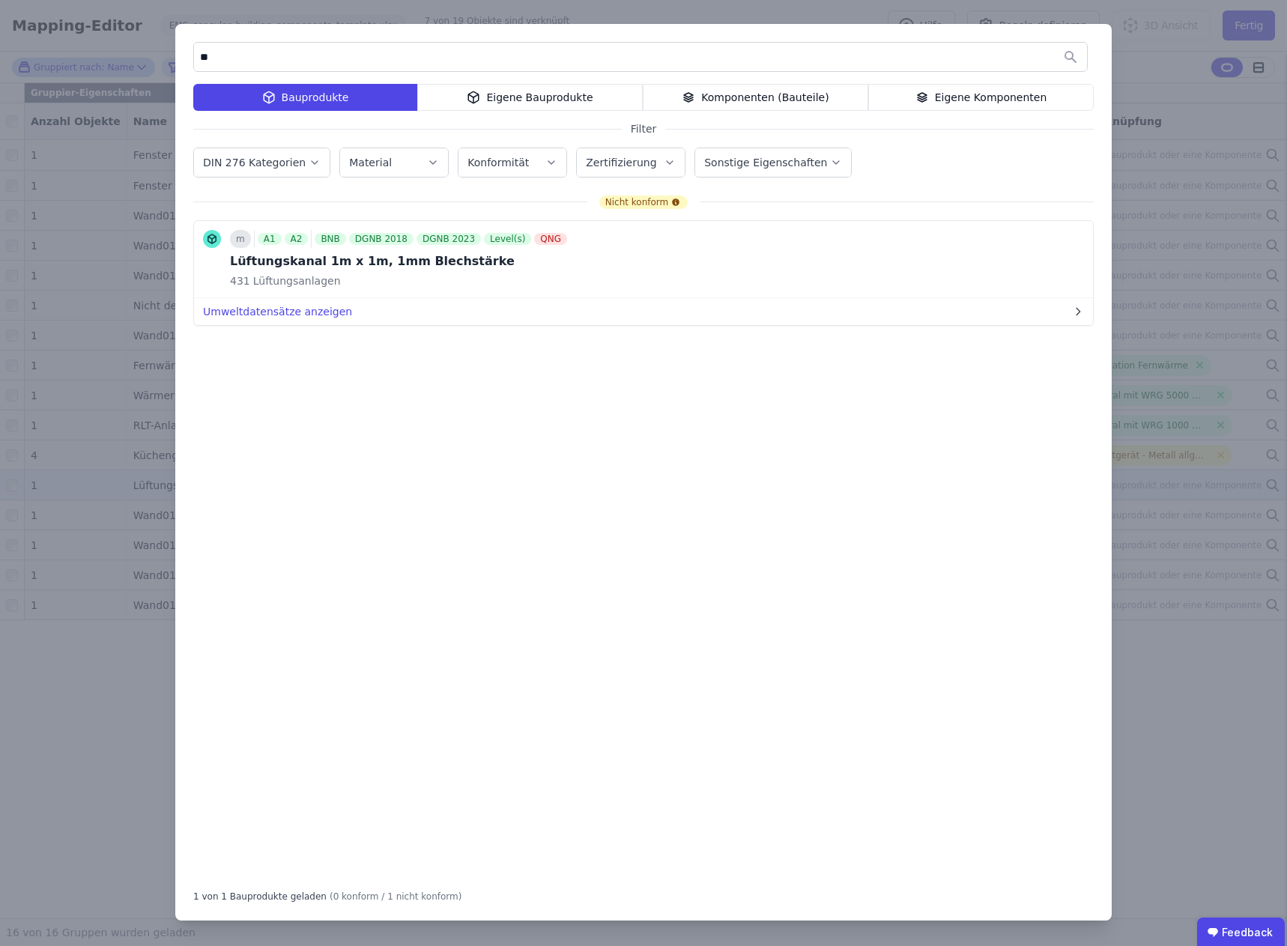
type input "*"
type input "*******"
click at [398, 282] on div "431 Lüftungsanlagen" at bounding box center [400, 280] width 340 height 15
click at [939, 259] on button "Bauprodukt verknüpfen" at bounding box center [955, 259] width 162 height 30
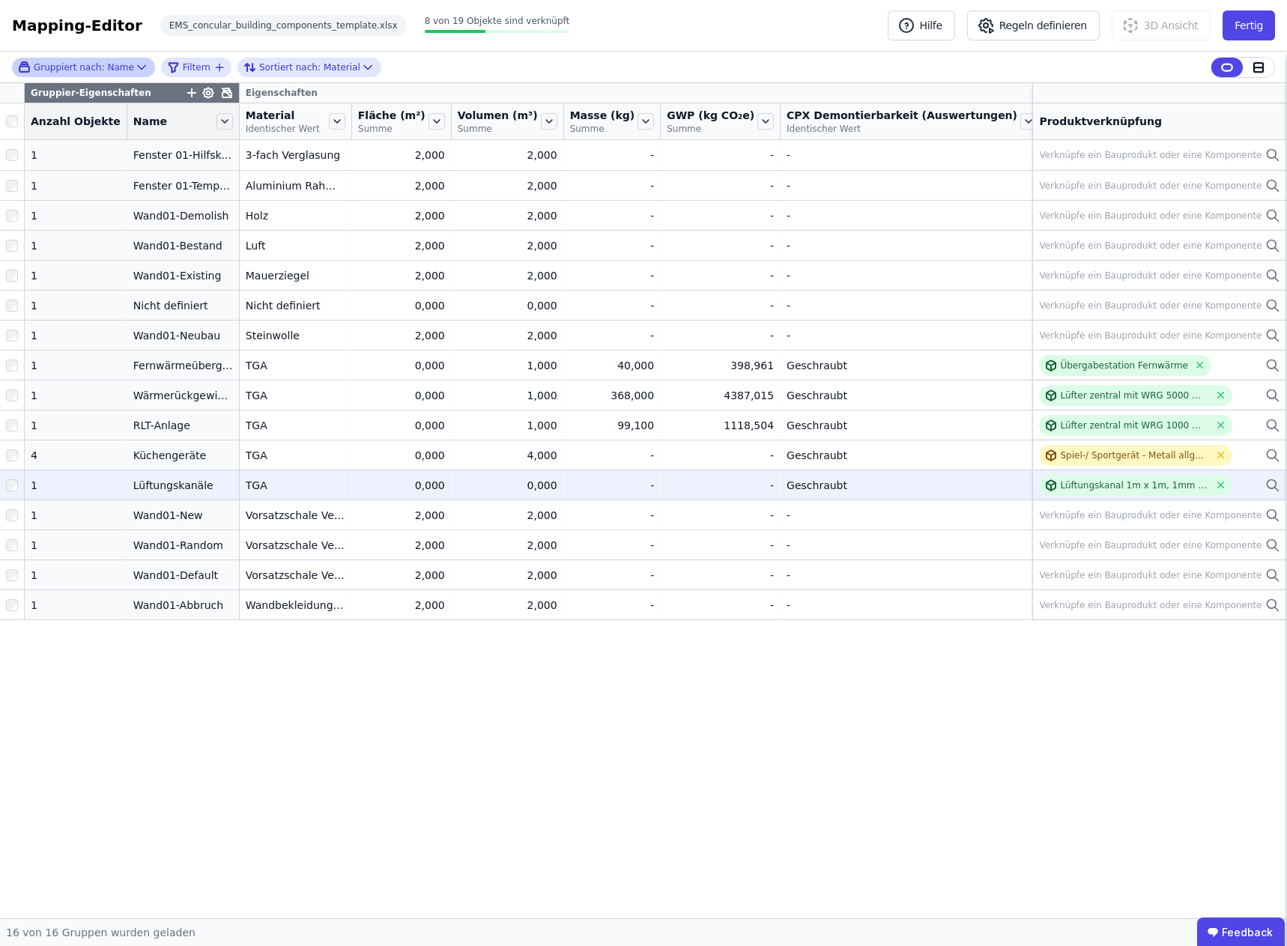
click at [501, 482] on div "0,000" at bounding box center [508, 485] width 100 height 15
click at [399, 482] on div "0,000" at bounding box center [401, 485] width 87 height 15
click at [587, 483] on div "-" at bounding box center [612, 485] width 85 height 15
click at [691, 487] on div "-" at bounding box center [719, 485] width 107 height 15
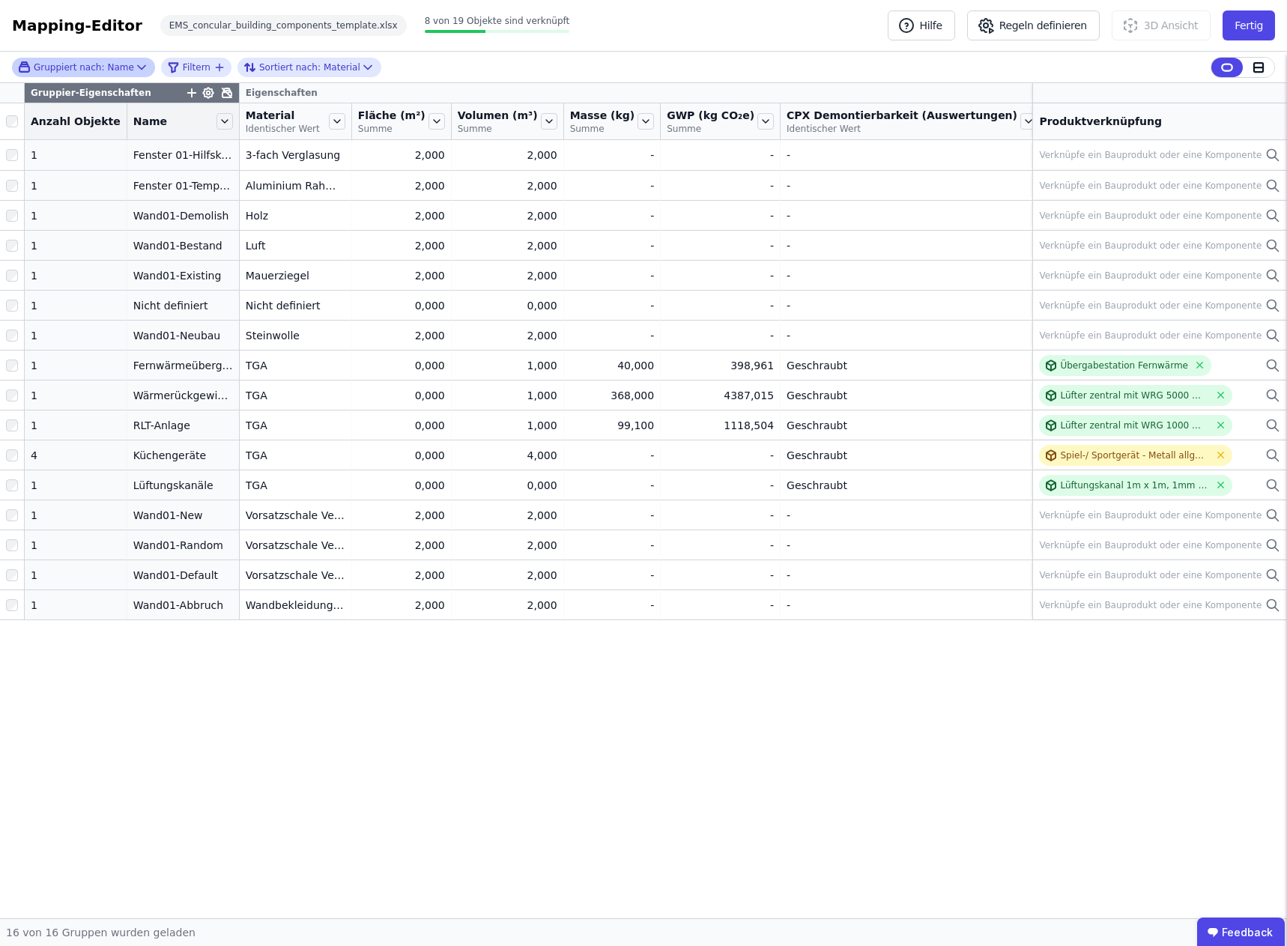
drag, startPoint x: 976, startPoint y: 123, endPoint x: 953, endPoint y: 115, distance: 24.4
click at [1049, 115] on span "CPX Materialherkunft (Auswertungen)" at bounding box center [1162, 115] width 226 height 15
click at [1025, 121] on icon at bounding box center [1028, 121] width 6 height 3
click at [896, 87] on div "Eigenschaften" at bounding box center [1182, 92] width 1884 height 19
click at [1085, 120] on div "Produktverknüpfung" at bounding box center [1160, 121] width 242 height 15
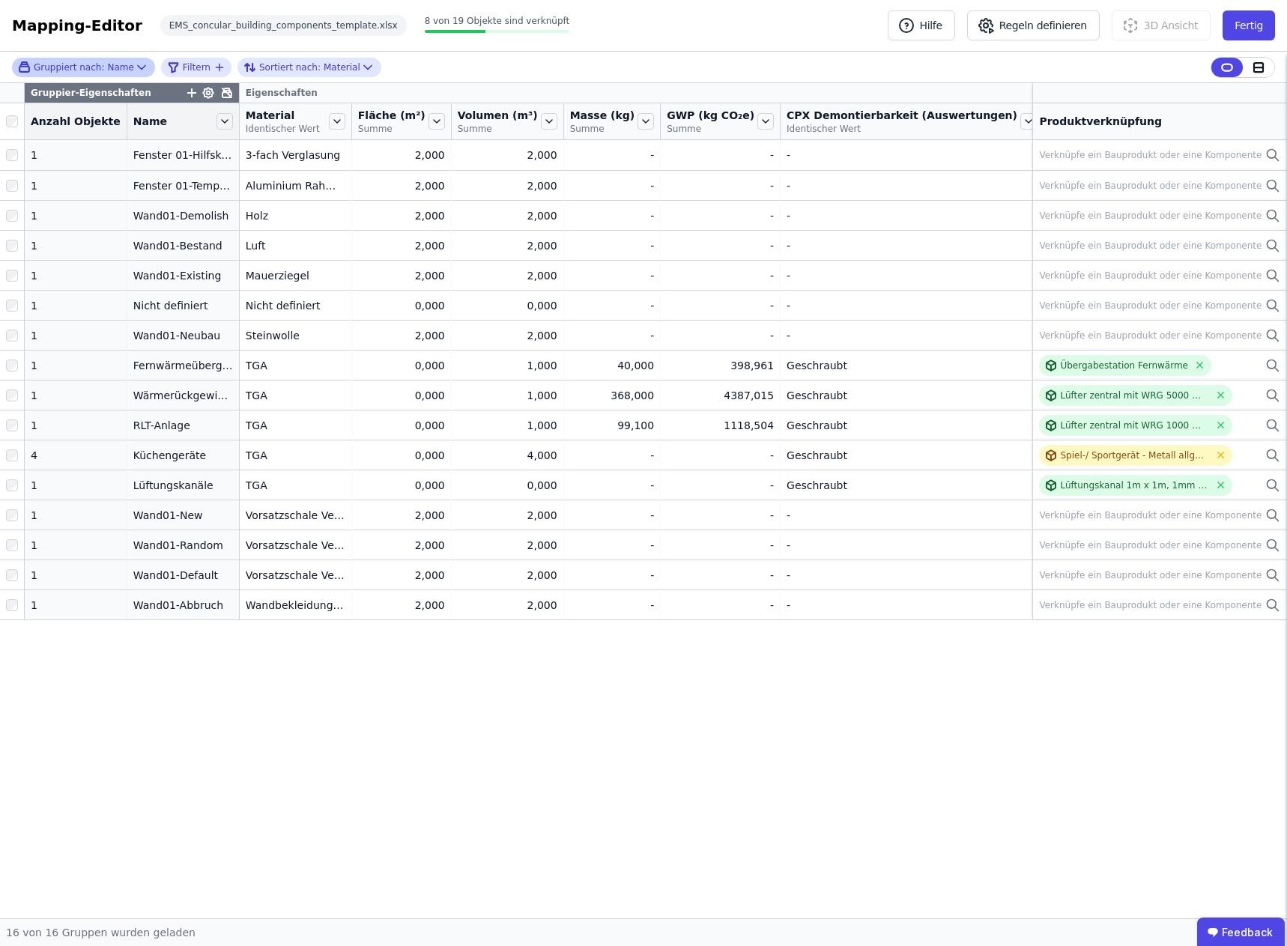
click at [185, 91] on icon "button" at bounding box center [191, 92] width 13 height 13
click at [216, 189] on div "Importierte Eigenschaften" at bounding box center [277, 199] width 183 height 27
click at [225, 131] on input "text" at bounding box center [259, 131] width 111 height 27
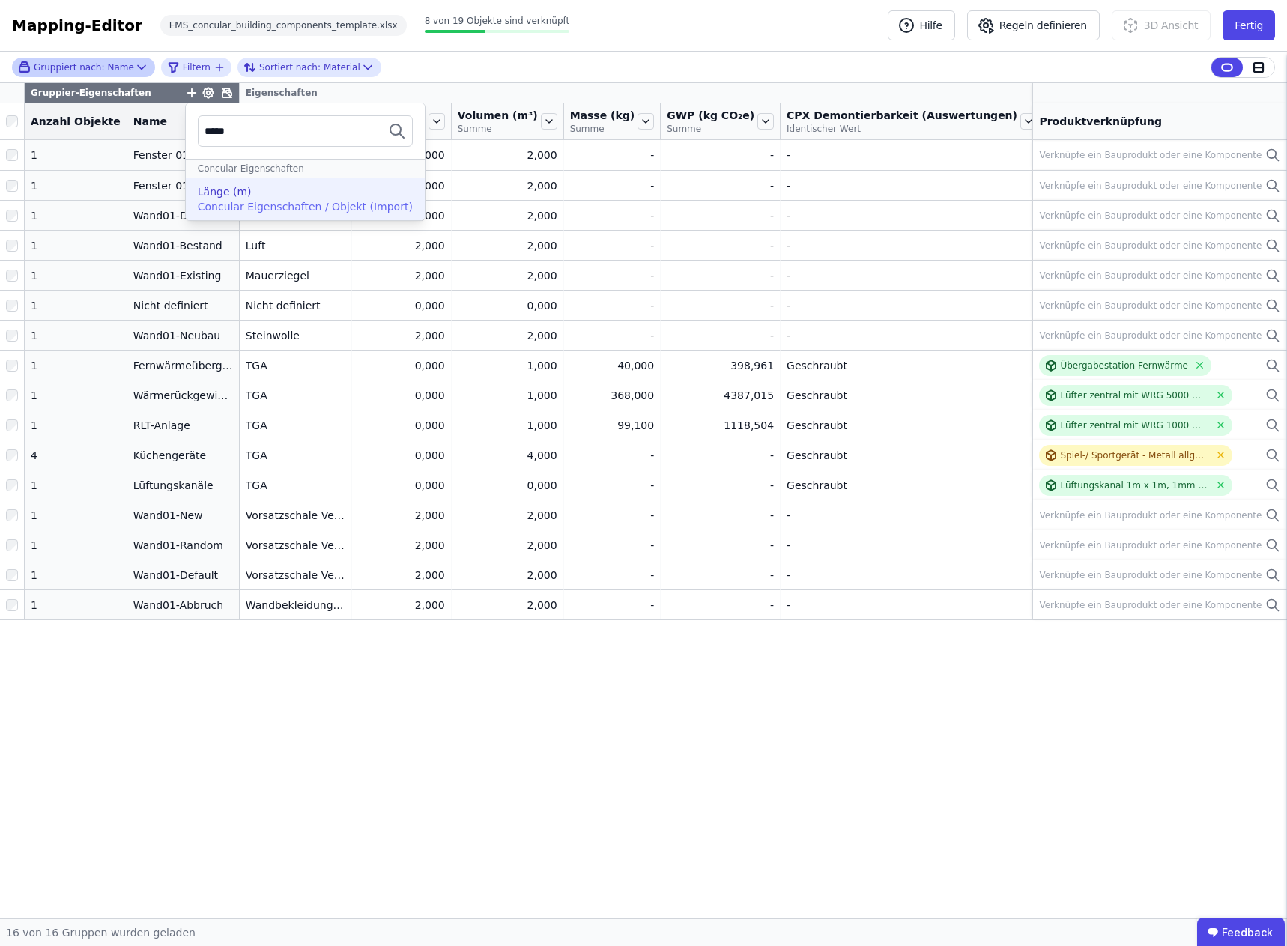
type input "*****"
click at [226, 201] on span "Concular Eigenschaften / Objekt (Import)" at bounding box center [305, 207] width 215 height 12
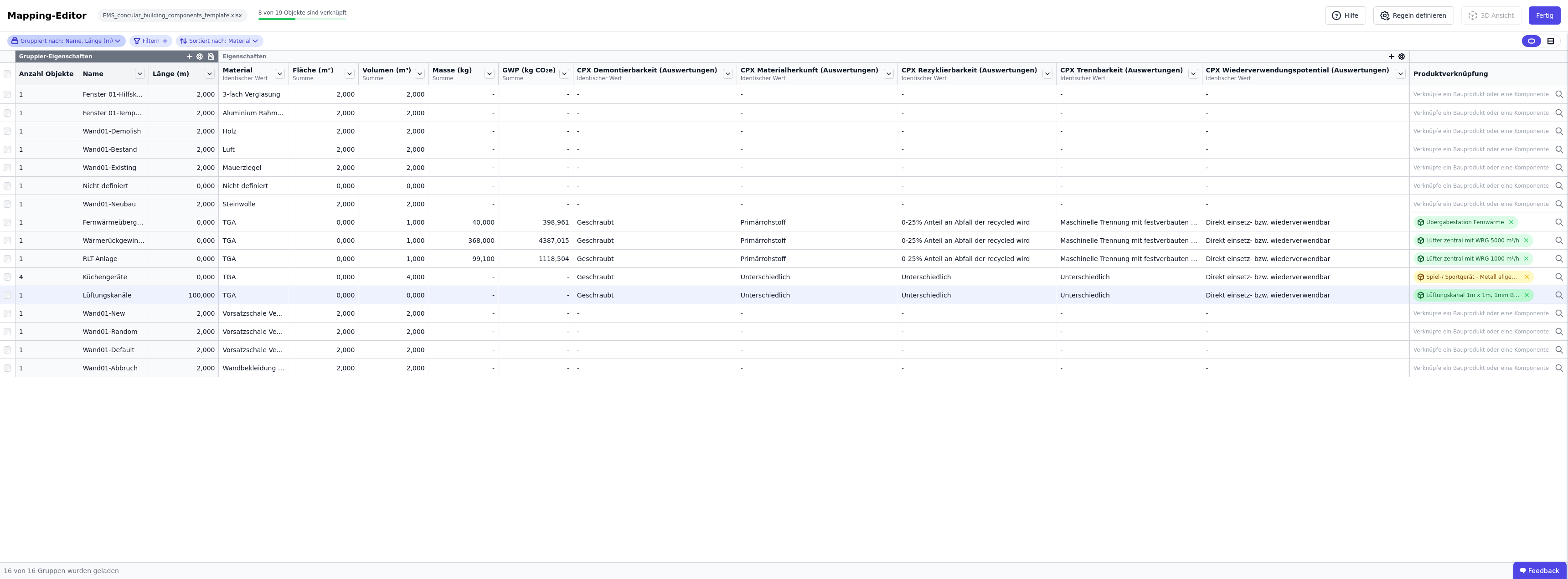
click at [783, 294] on div "Lüftungskanal 1m x 1m, 1mm Blechstärke" at bounding box center [1473, 295] width 94 height 7
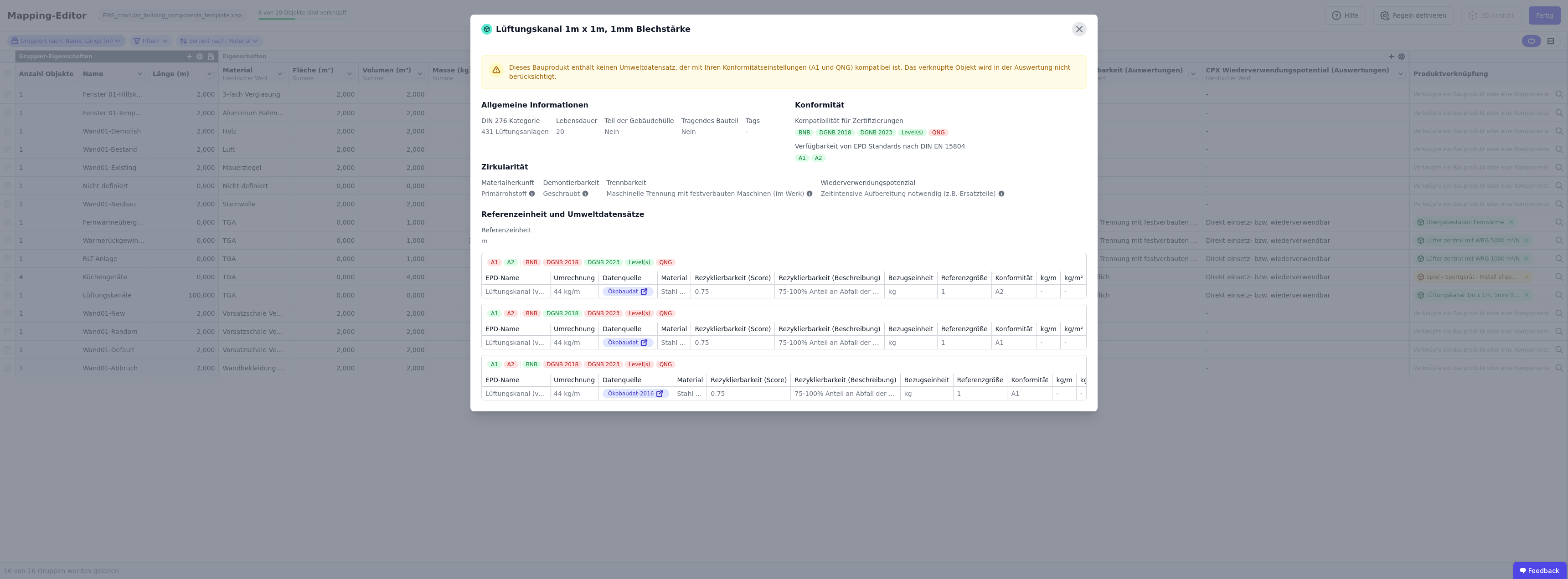
click at [783, 29] on icon at bounding box center [1079, 29] width 15 height 15
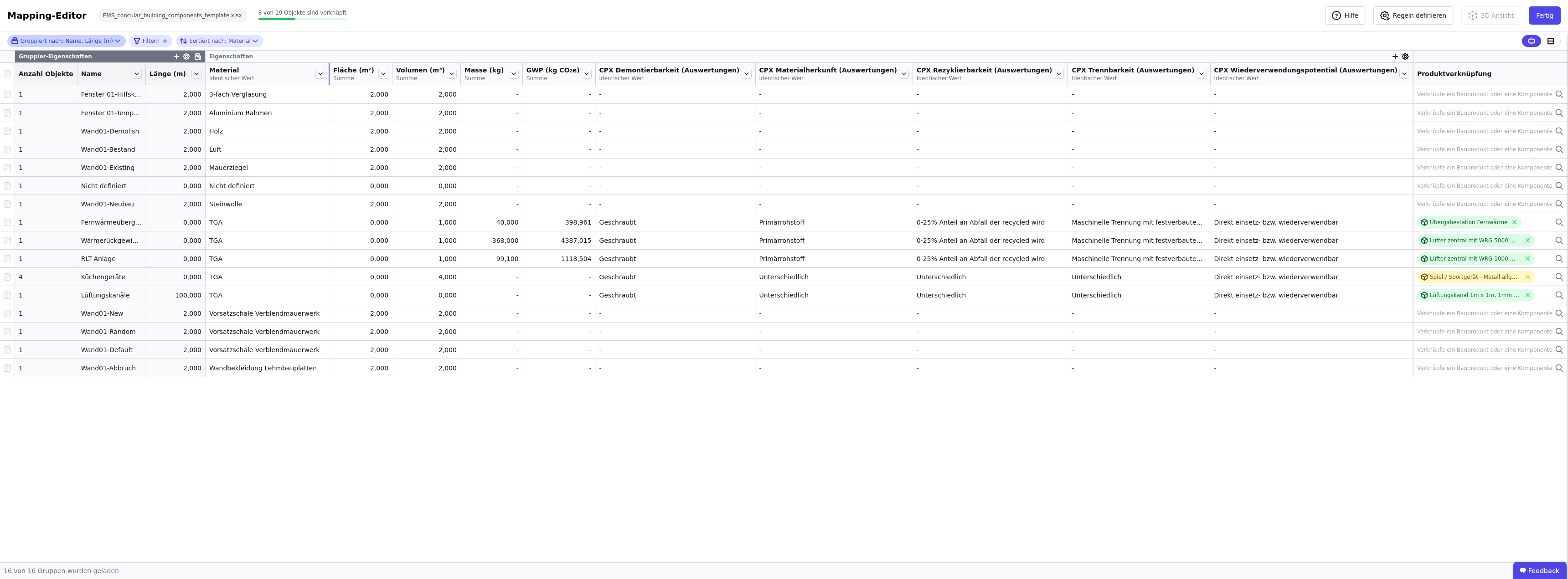
drag, startPoint x: 309, startPoint y: 75, endPoint x: 376, endPoint y: 75, distance: 67.0
click at [376, 75] on tr "Anzahl Objekte Name Länge (m) Material Identischer Wert Fläche (m²) Summe Volum…" at bounding box center [784, 74] width 1568 height 23
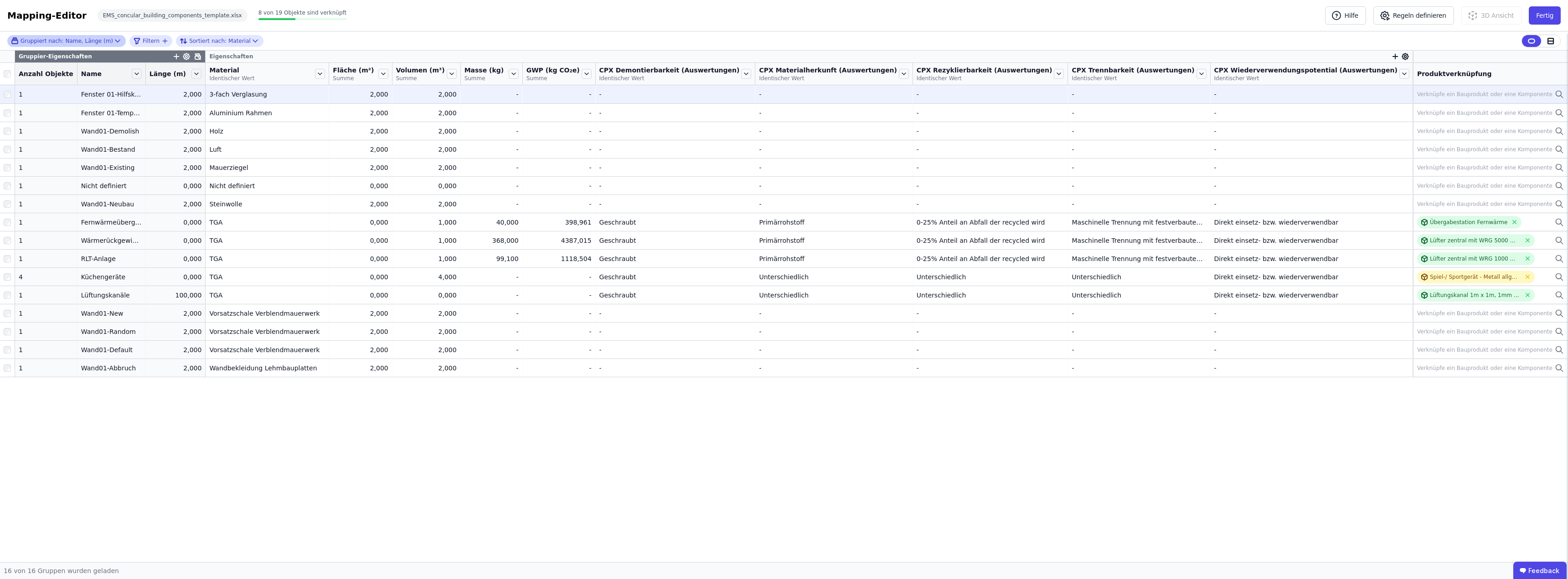
click at [783, 94] on div "Verknüpfe ein Bauprodukt oder eine Komponente" at bounding box center [1485, 94] width 135 height 7
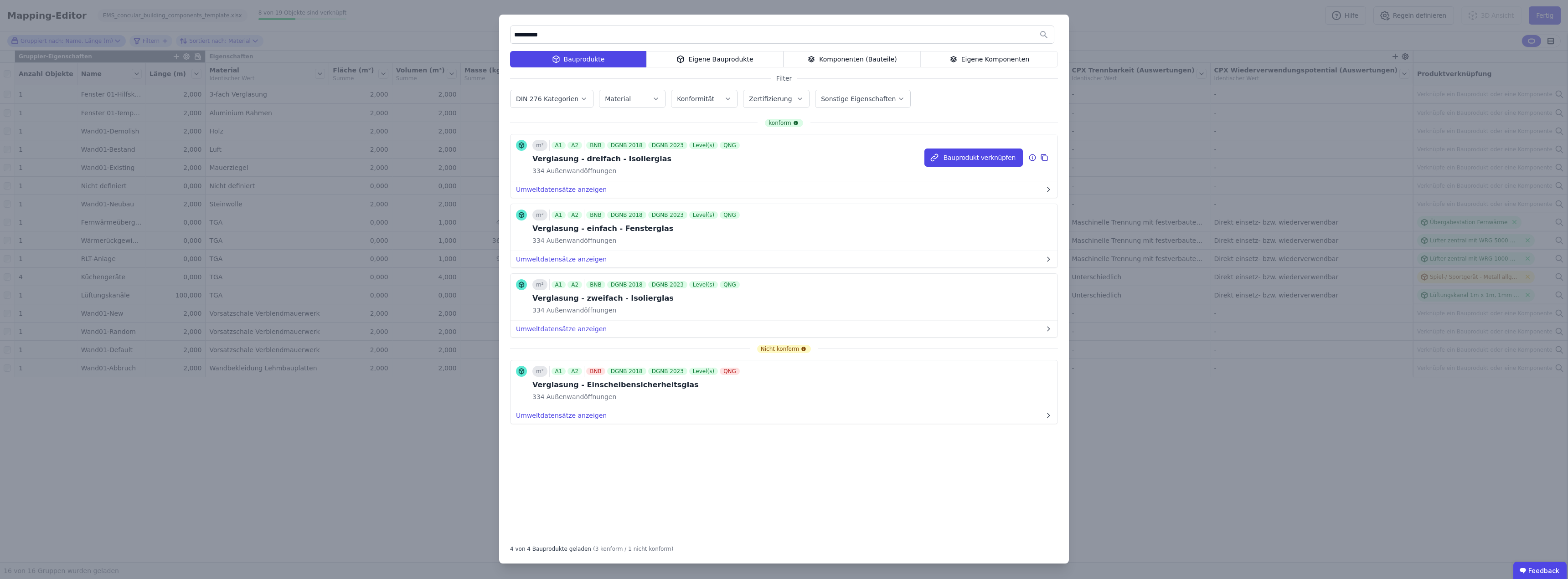
type input "**********"
click at [649, 173] on div "334 Außenwandöffnungen" at bounding box center [637, 170] width 209 height 9
click at [783, 157] on button "Bauprodukt verknüpfen" at bounding box center [974, 158] width 99 height 18
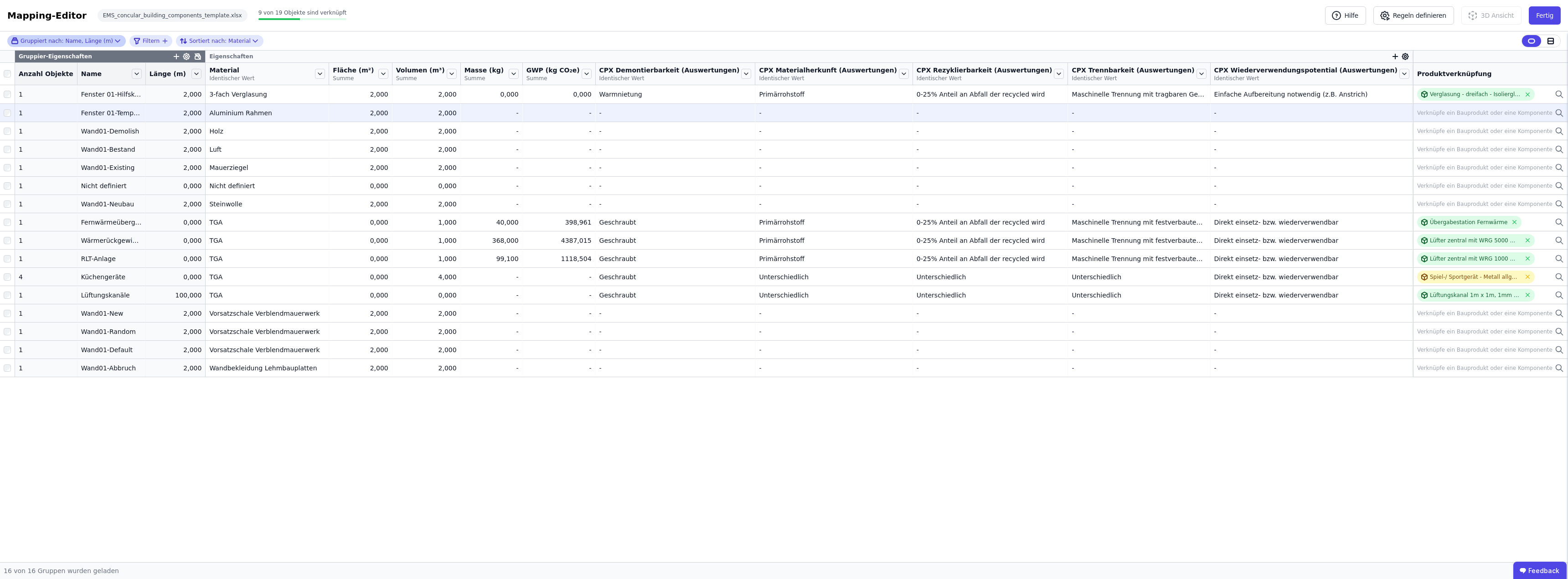
click at [783, 113] on div "Verknüpfe ein Bauprodukt oder eine Komponente" at bounding box center [1485, 113] width 135 height 7
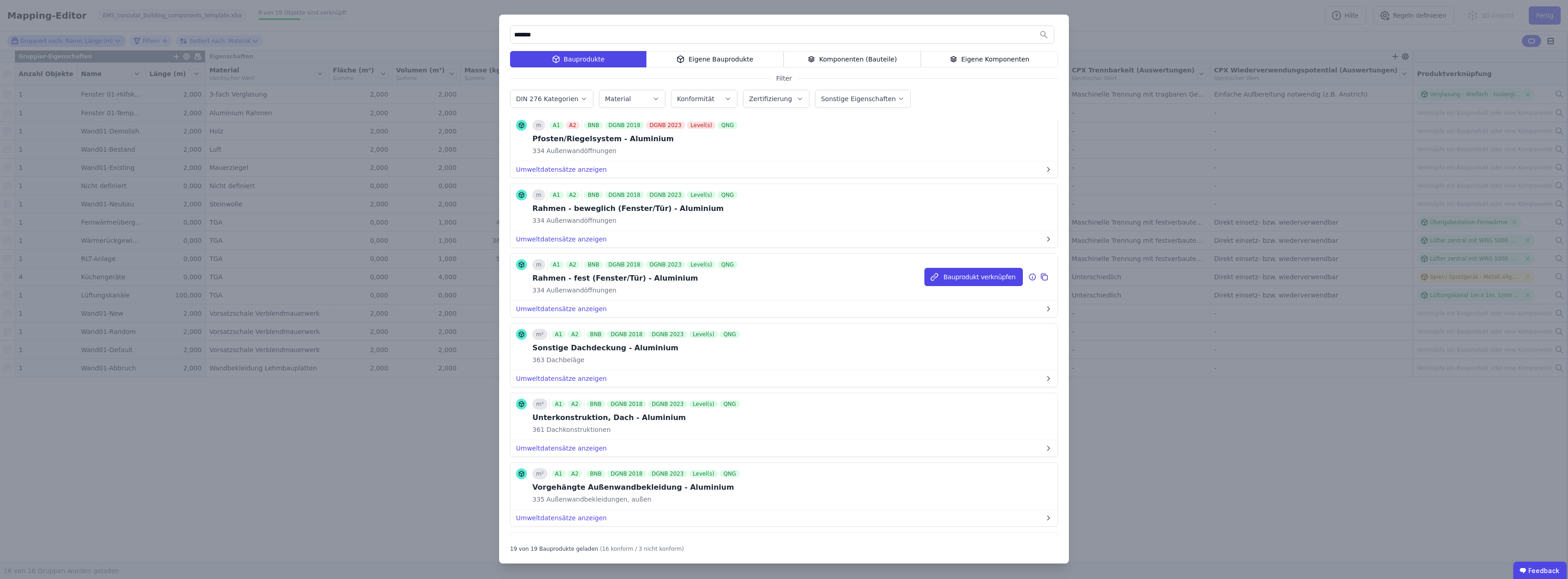
scroll to position [683, 0]
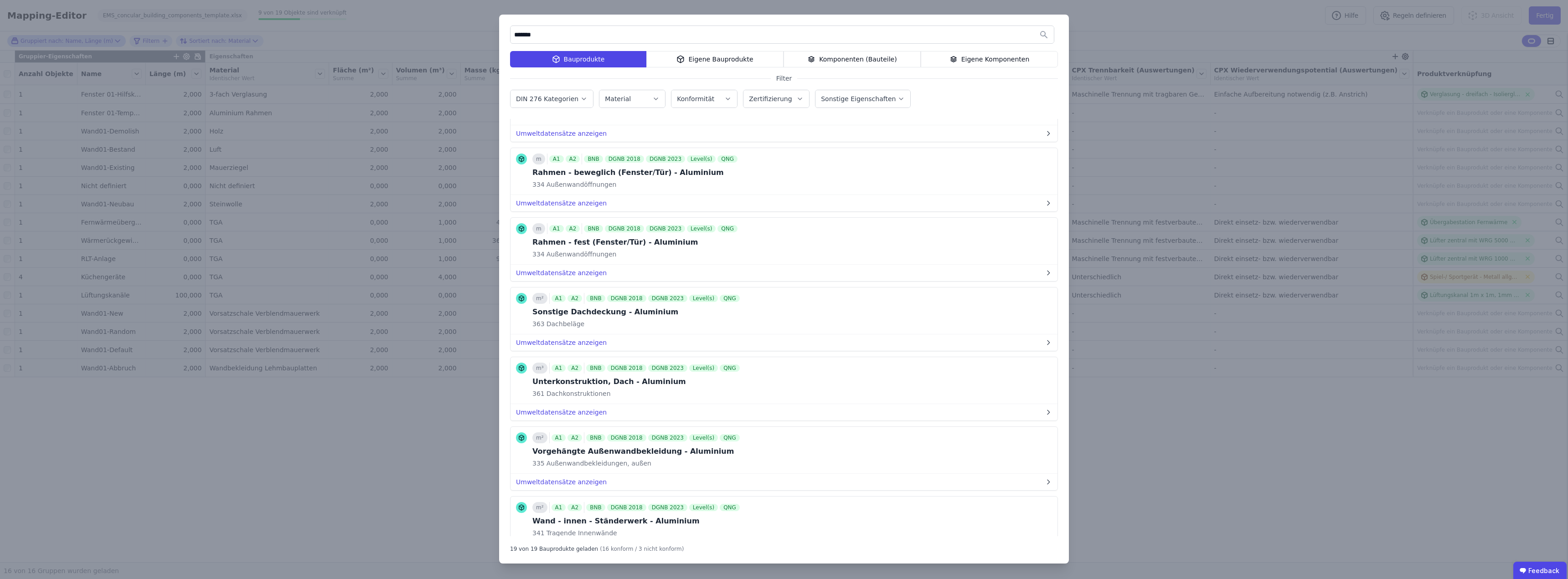
drag, startPoint x: 554, startPoint y: 33, endPoint x: 471, endPoint y: 10, distance: 86.1
click at [471, 27] on div "******* Bauprodukte Eigene Bauprodukte Komponenten (Bauteile) Eigene Komponente…" at bounding box center [784, 290] width 1568 height 579
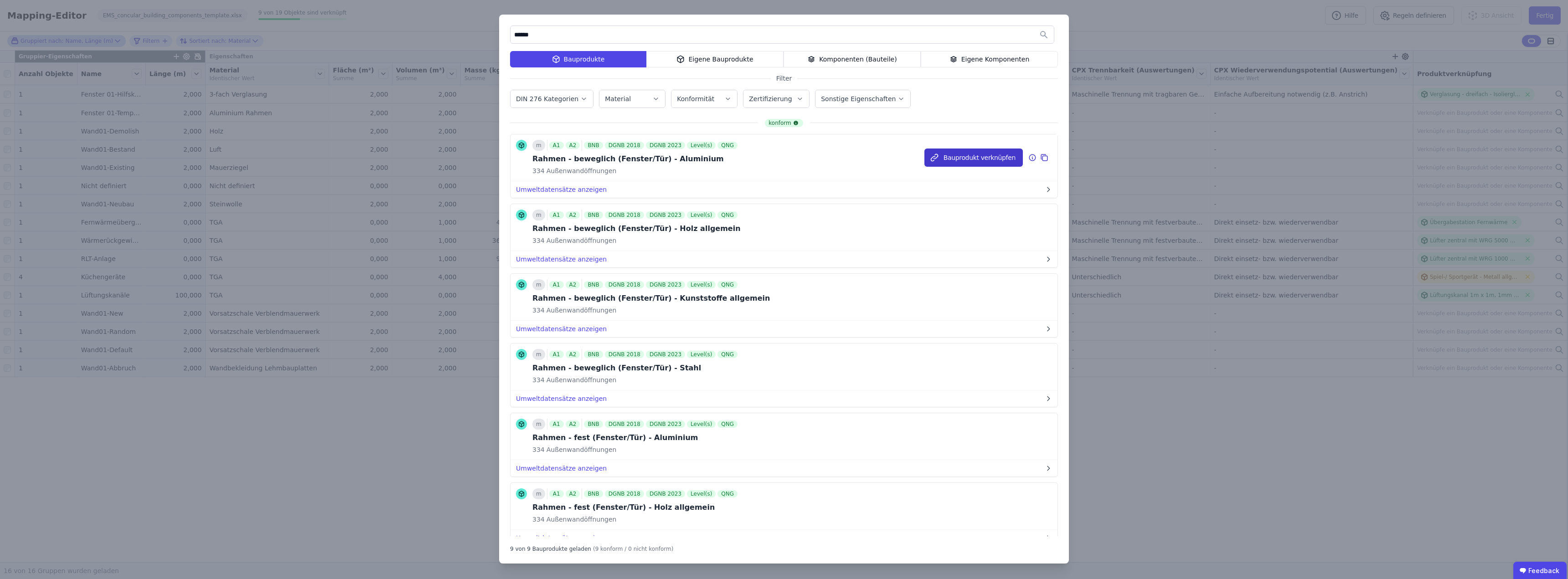
type input "******"
click at [783, 157] on button "Bauprodukt verknüpfen" at bounding box center [974, 158] width 99 height 18
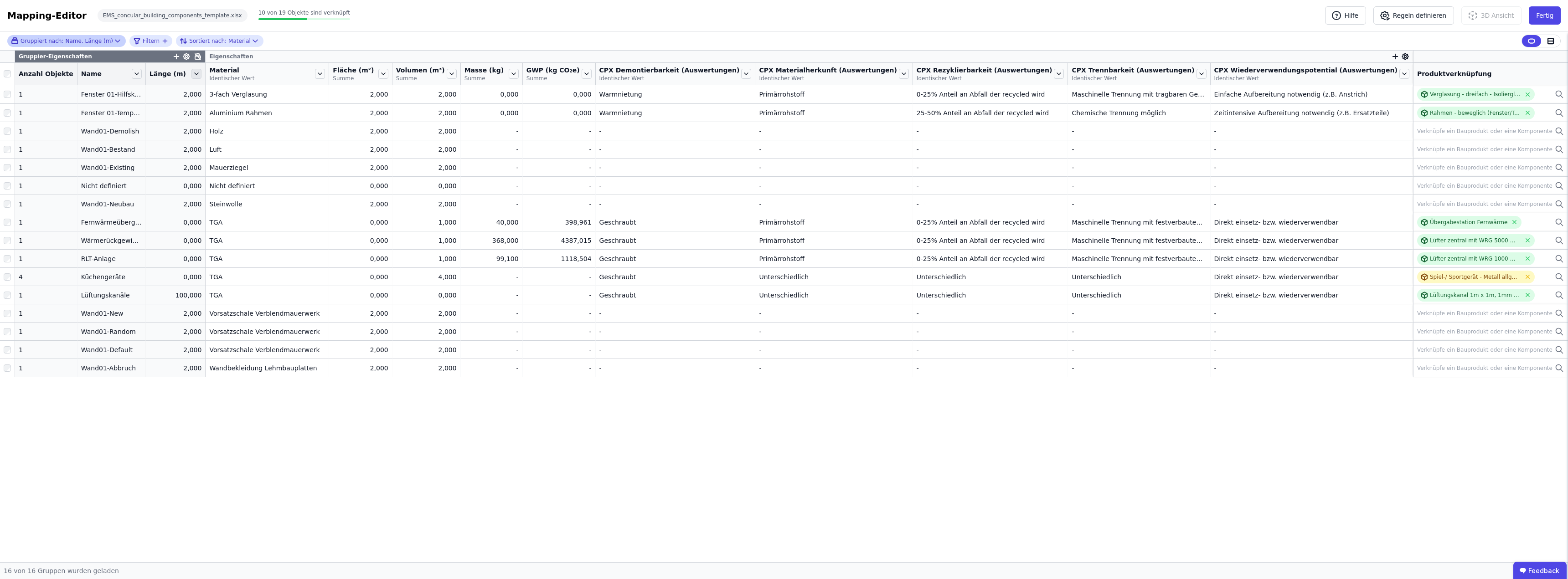
click at [201, 72] on icon at bounding box center [197, 74] width 10 height 10
click at [269, 117] on li "Nach “Länge” gruppieren aufheben" at bounding box center [260, 117] width 141 height 16
click at [783, 55] on icon "button" at bounding box center [1395, 56] width 8 height 8
click at [783, 79] on input "text" at bounding box center [1437, 80] width 68 height 16
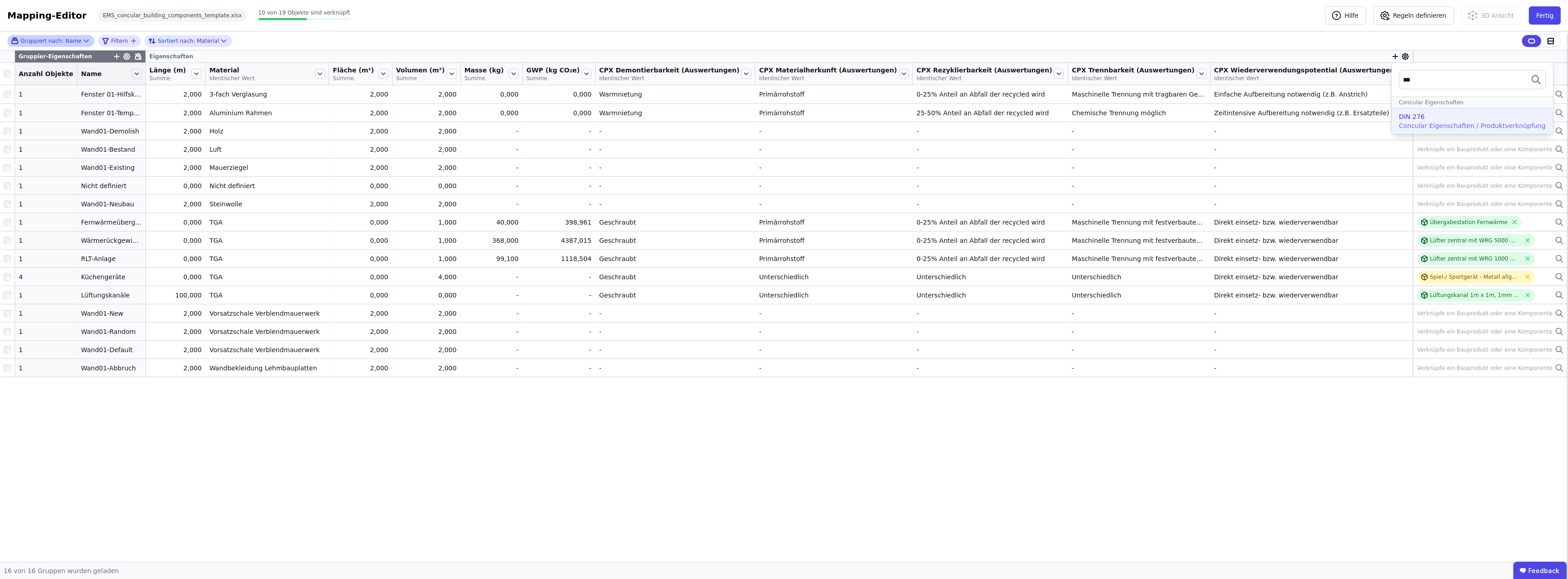
type input "***"
click at [783, 120] on div "DIN 276" at bounding box center [1412, 116] width 26 height 9
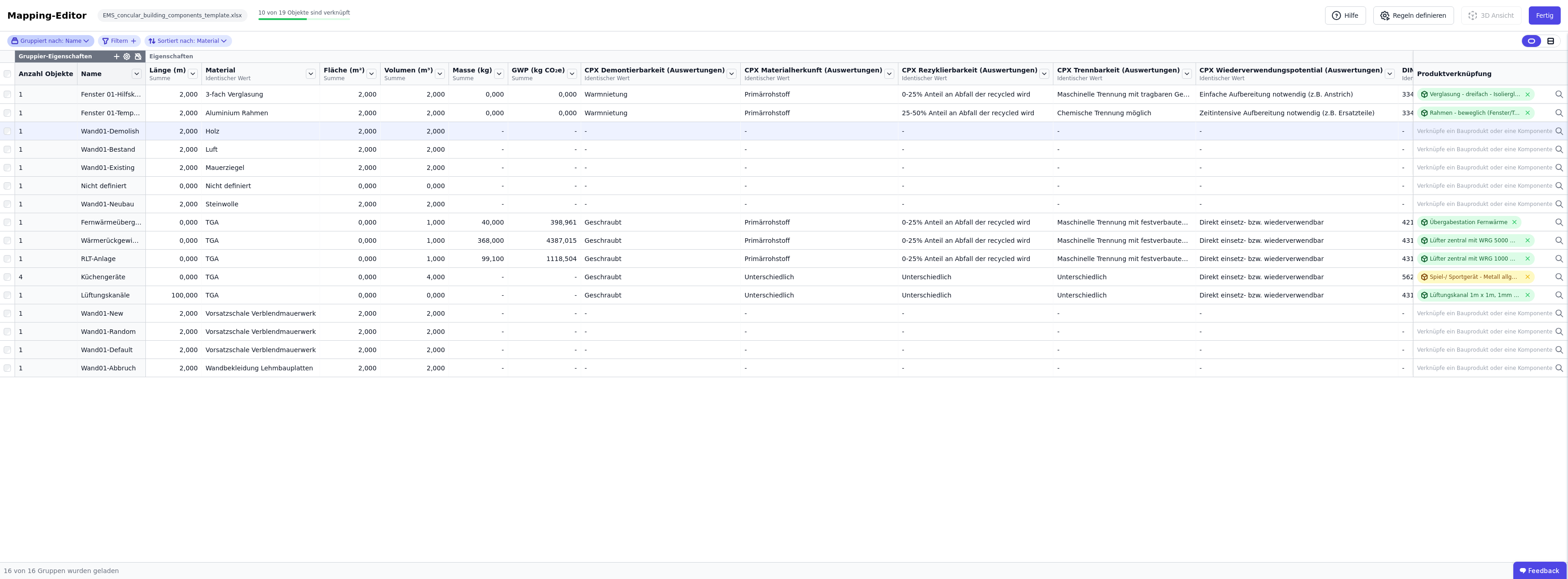
click at [783, 128] on div "Verknüpfe ein Bauprodukt oder eine Komponente" at bounding box center [1485, 131] width 135 height 7
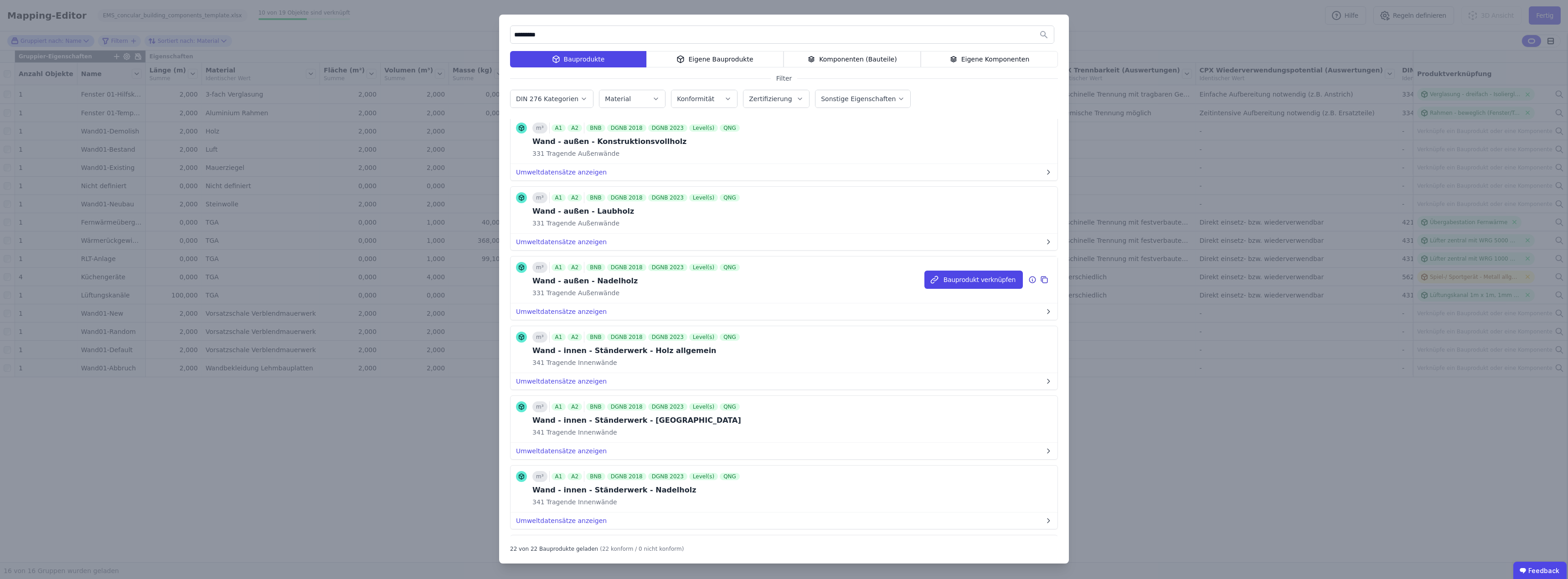
scroll to position [957, 0]
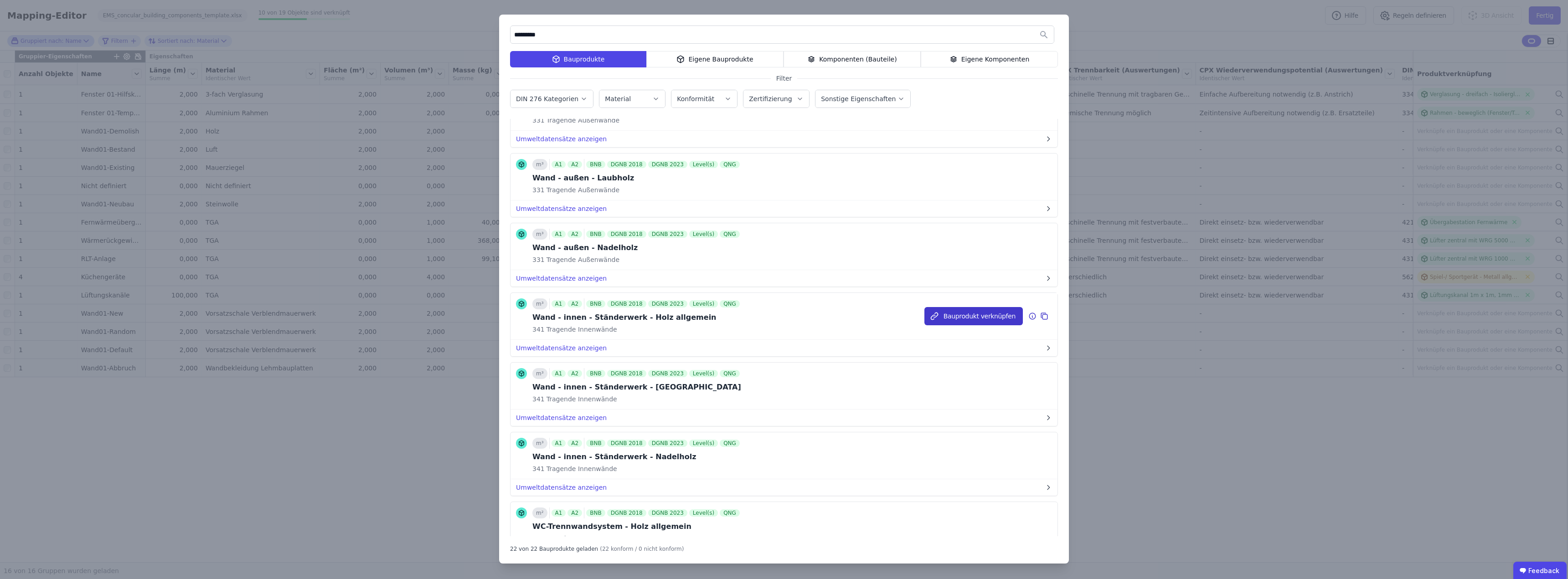
type input "*********"
click at [783, 314] on button "Bauprodukt verknüpfen" at bounding box center [974, 316] width 99 height 18
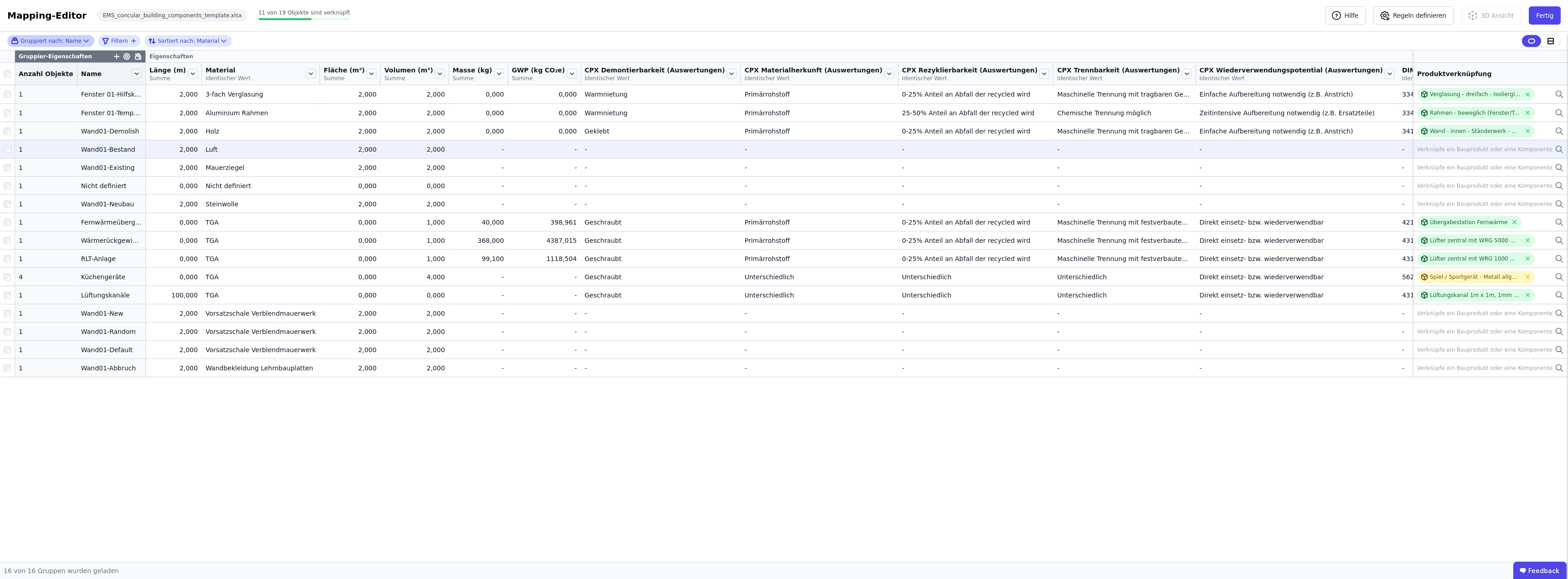
click at [783, 145] on div "Verknüpfe ein Bauprodukt oder eine Komponente" at bounding box center [1490, 150] width 147 height 11
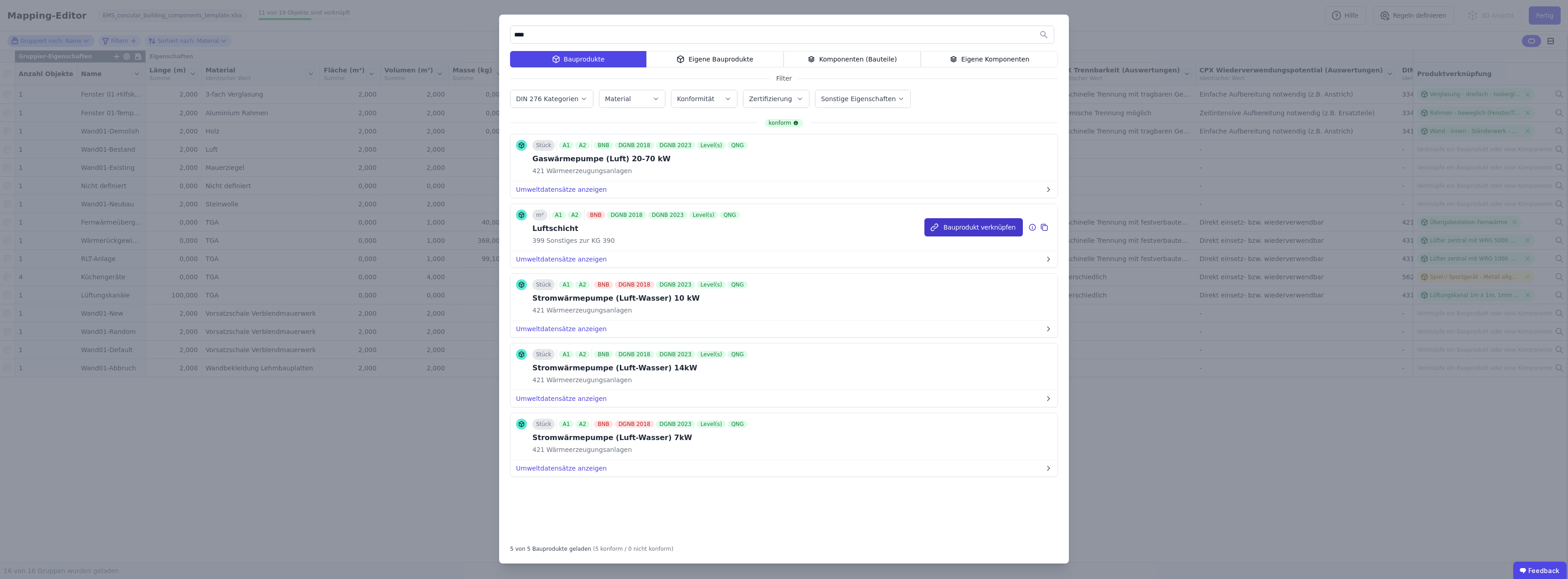
type input "****"
click at [0, 0] on button "Bauprodukt verknüpfen" at bounding box center [0, 0] width 0 height 0
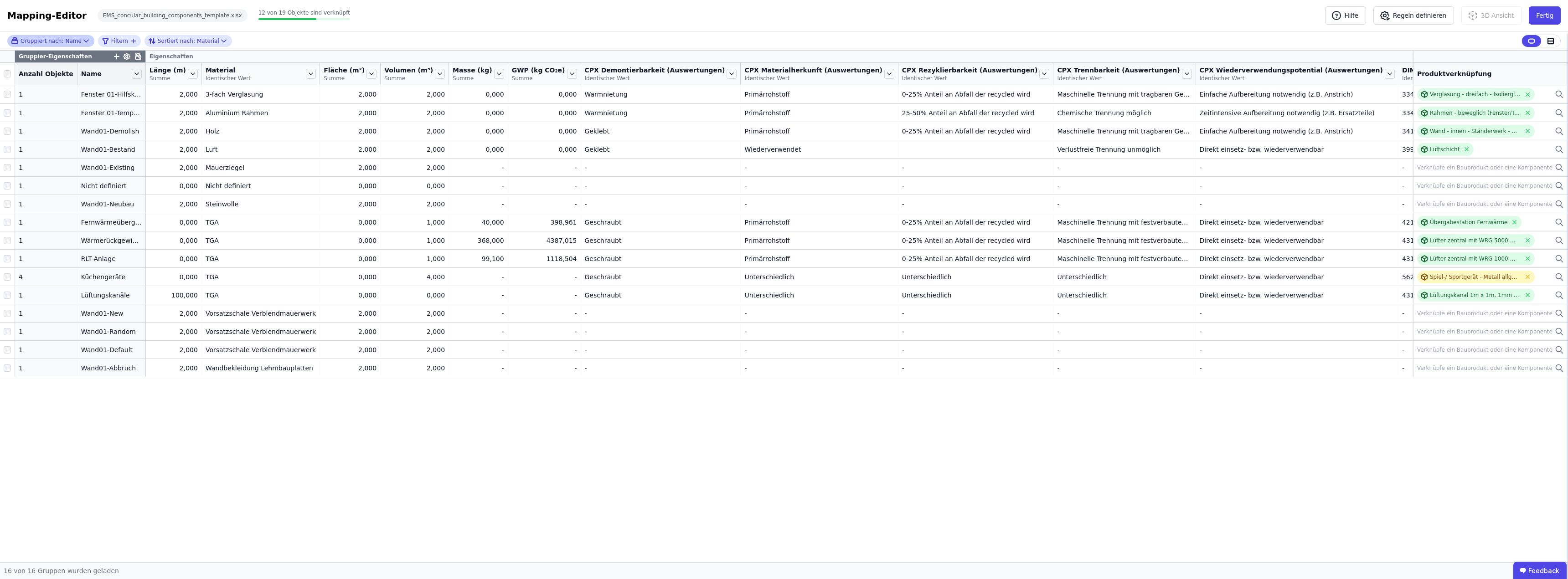
click at [783, 72] on icon at bounding box center [1458, 74] width 10 height 10
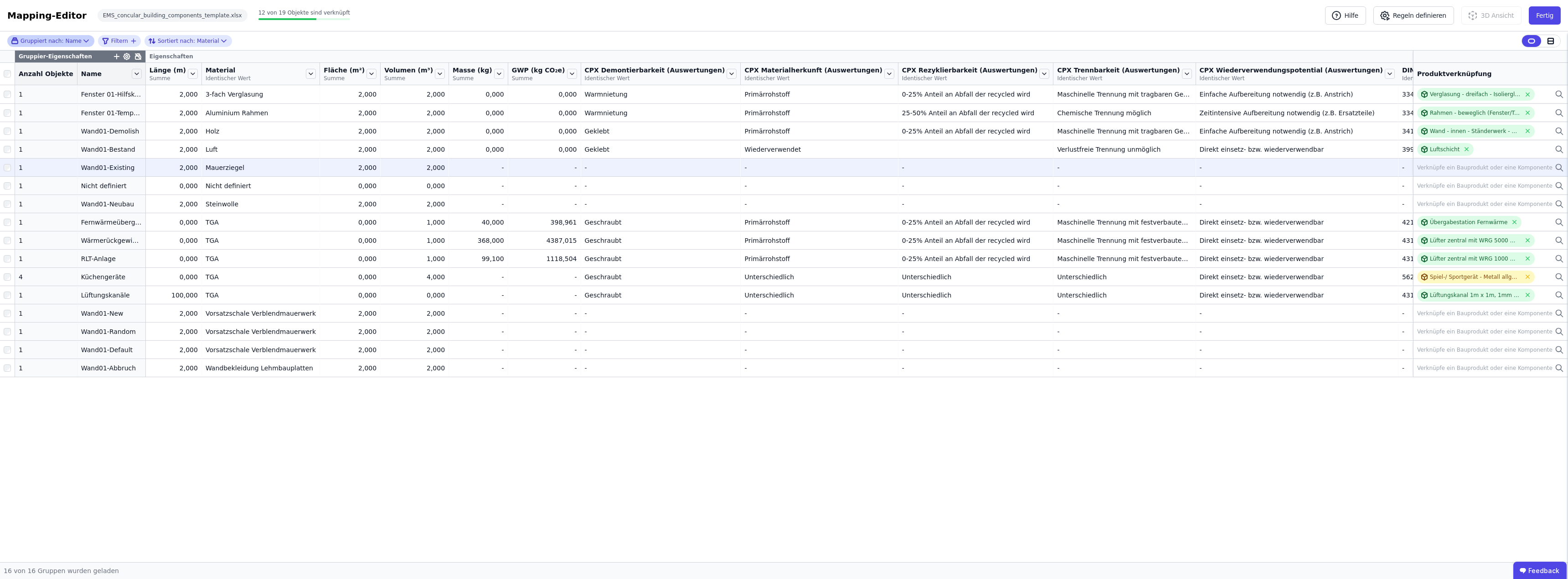
click at [783, 167] on div "Verknüpfe ein Bauprodukt oder eine Komponente" at bounding box center [1485, 168] width 135 height 7
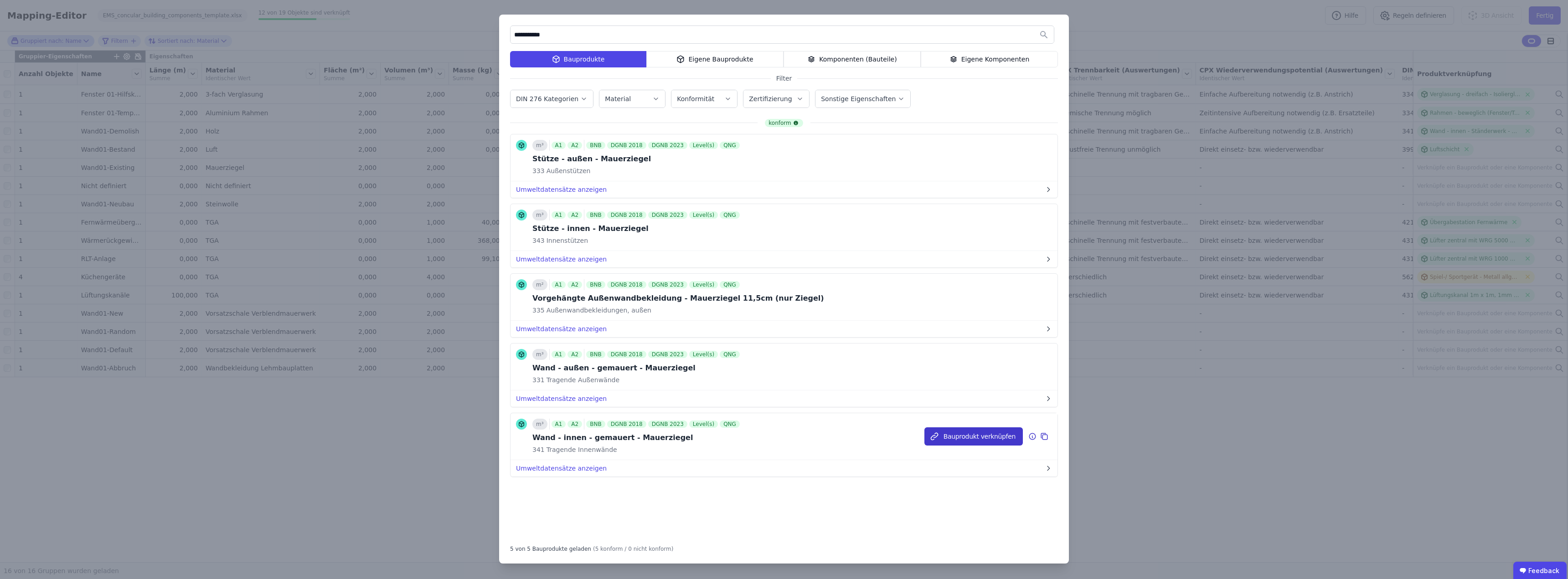
type input "**********"
click at [783, 436] on button "Bauprodukt verknüpfen" at bounding box center [974, 436] width 99 height 18
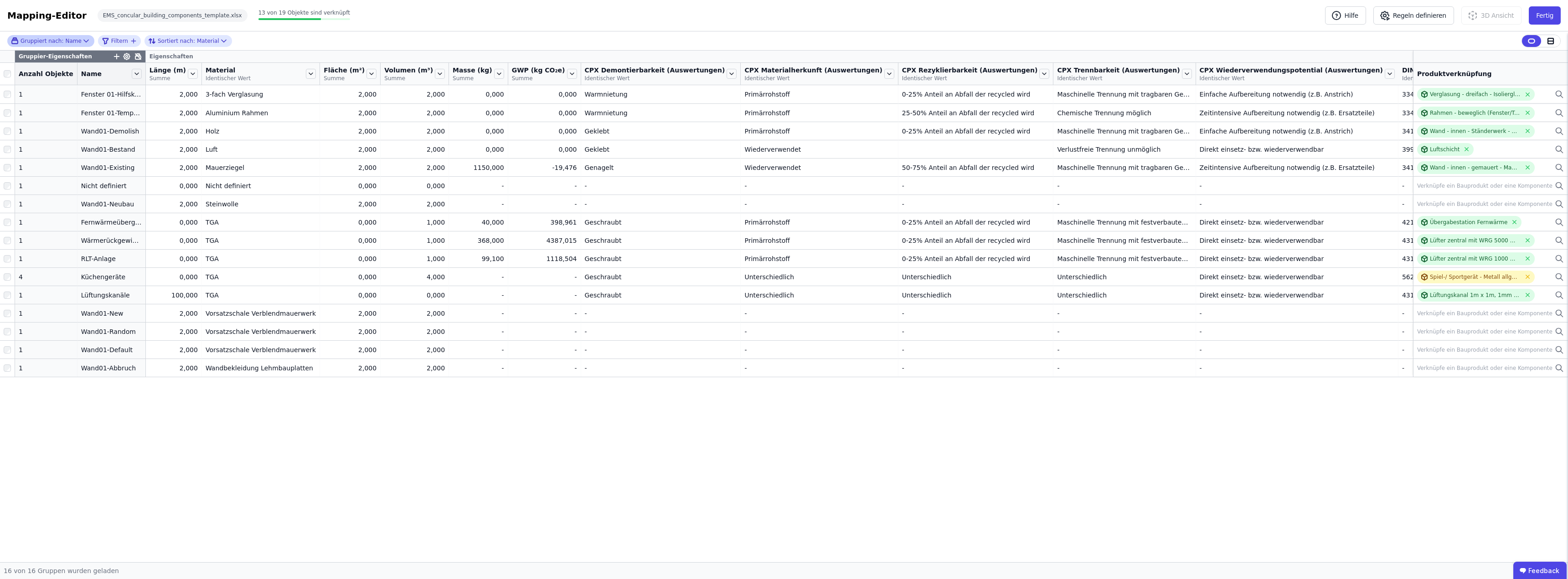
click at [308, 443] on div "Gruppier-Eigenschaften Eigenschaften Anzahl Objekte Name Länge (m) Summe Materi…" at bounding box center [784, 306] width 1568 height 511
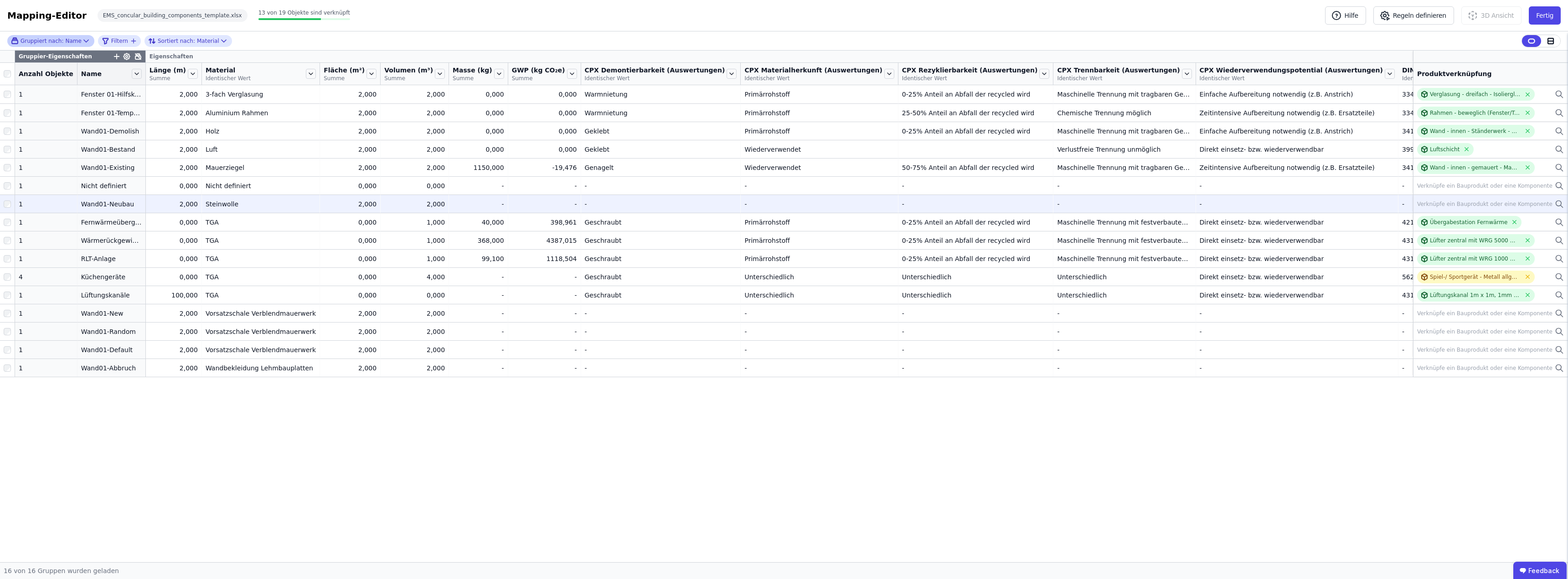
click at [783, 200] on div "Verknüpfe ein Bauprodukt oder eine Komponente" at bounding box center [1485, 204] width 135 height 7
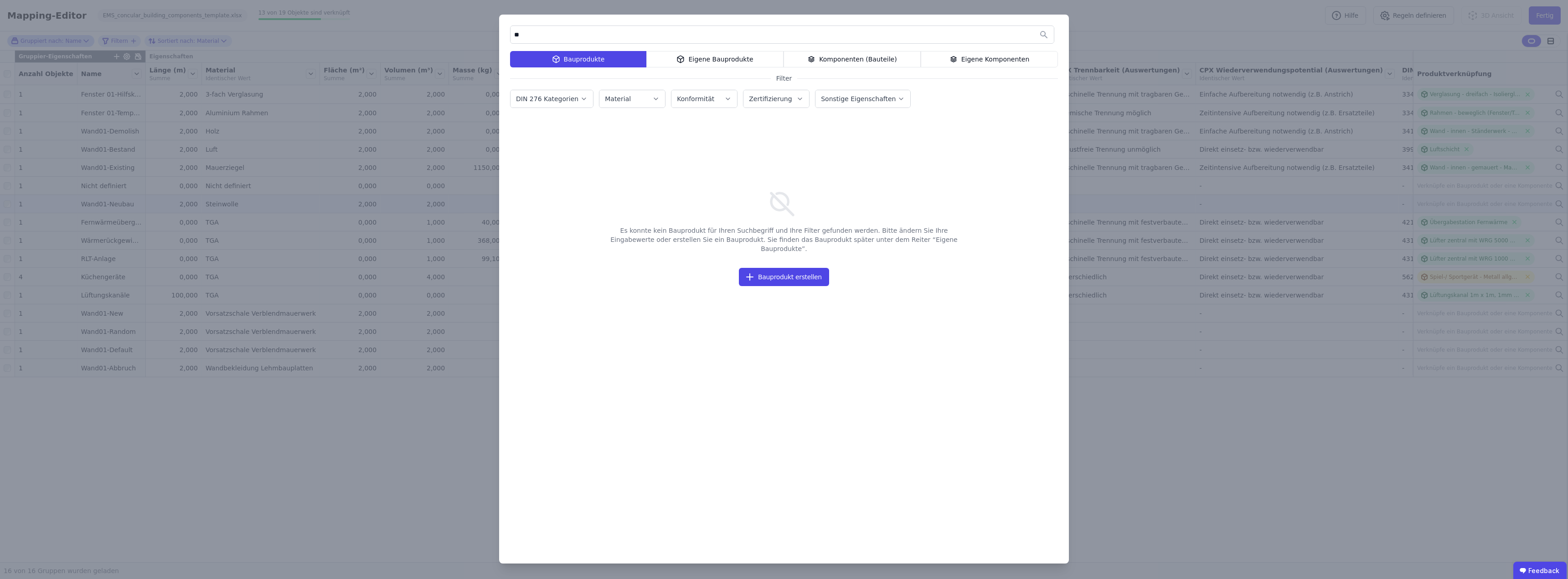
type input "*"
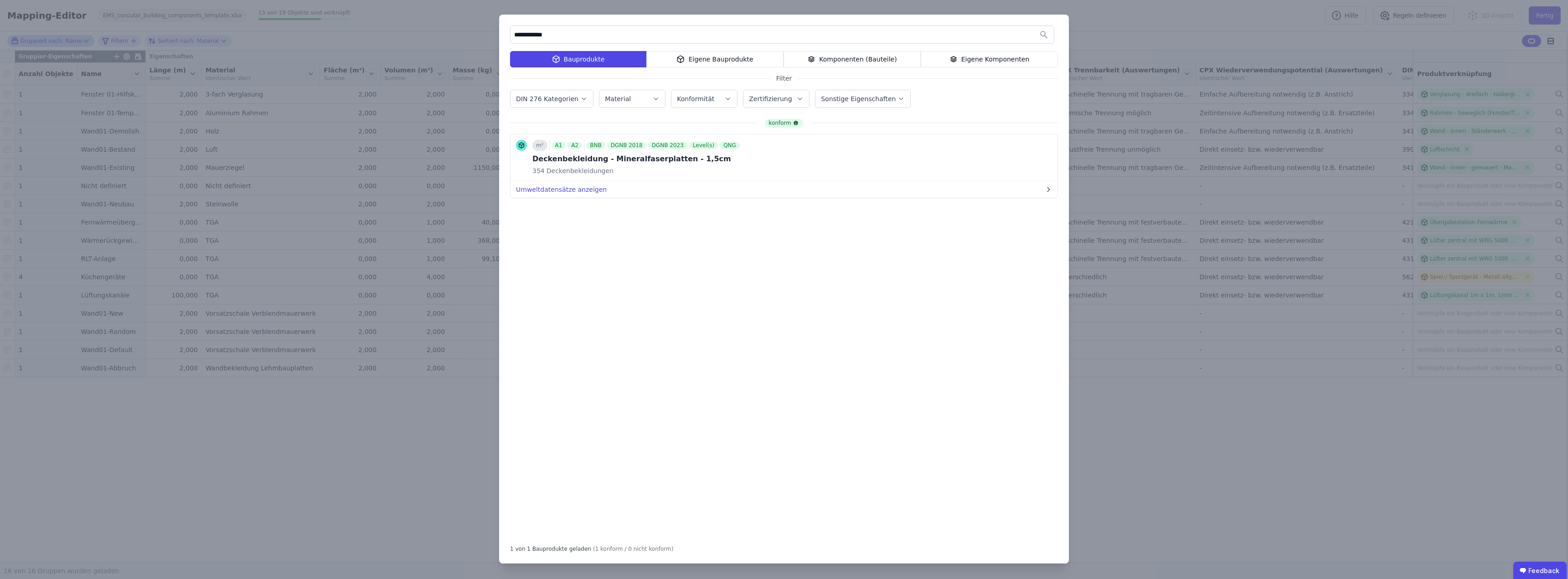
drag, startPoint x: 559, startPoint y: 35, endPoint x: 488, endPoint y: 34, distance: 71.0
click at [488, 34] on div "**********" at bounding box center [784, 290] width 1568 height 579
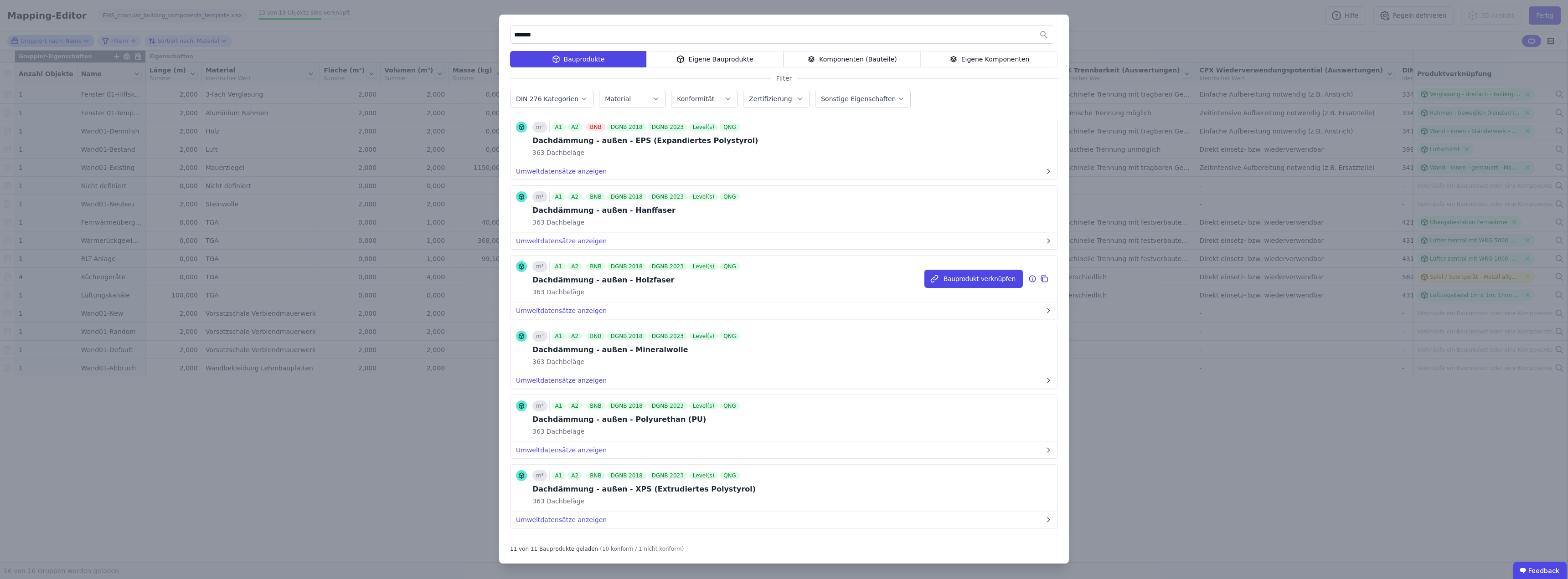
scroll to position [0, 0]
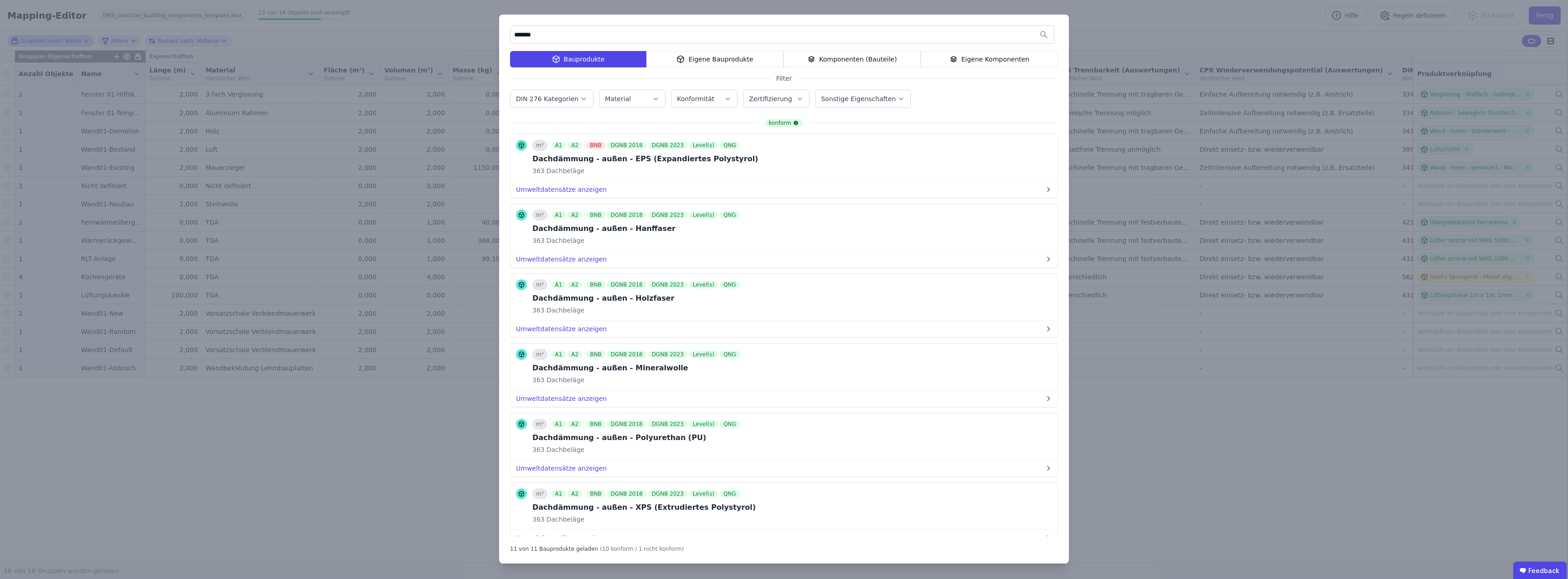
drag, startPoint x: 572, startPoint y: 36, endPoint x: 467, endPoint y: 36, distance: 105.0
click at [467, 36] on div "******* Bauprodukte Eigene Bauprodukte Komponenten (Bauteile) Eigene Komponente…" at bounding box center [784, 290] width 1568 height 579
drag, startPoint x: 520, startPoint y: 33, endPoint x: 473, endPoint y: 33, distance: 47.0
click at [473, 33] on div "******* Bauprodukte Eigene Bauprodukte Komponenten (Bauteile) Eigene Komponente…" at bounding box center [784, 290] width 1568 height 579
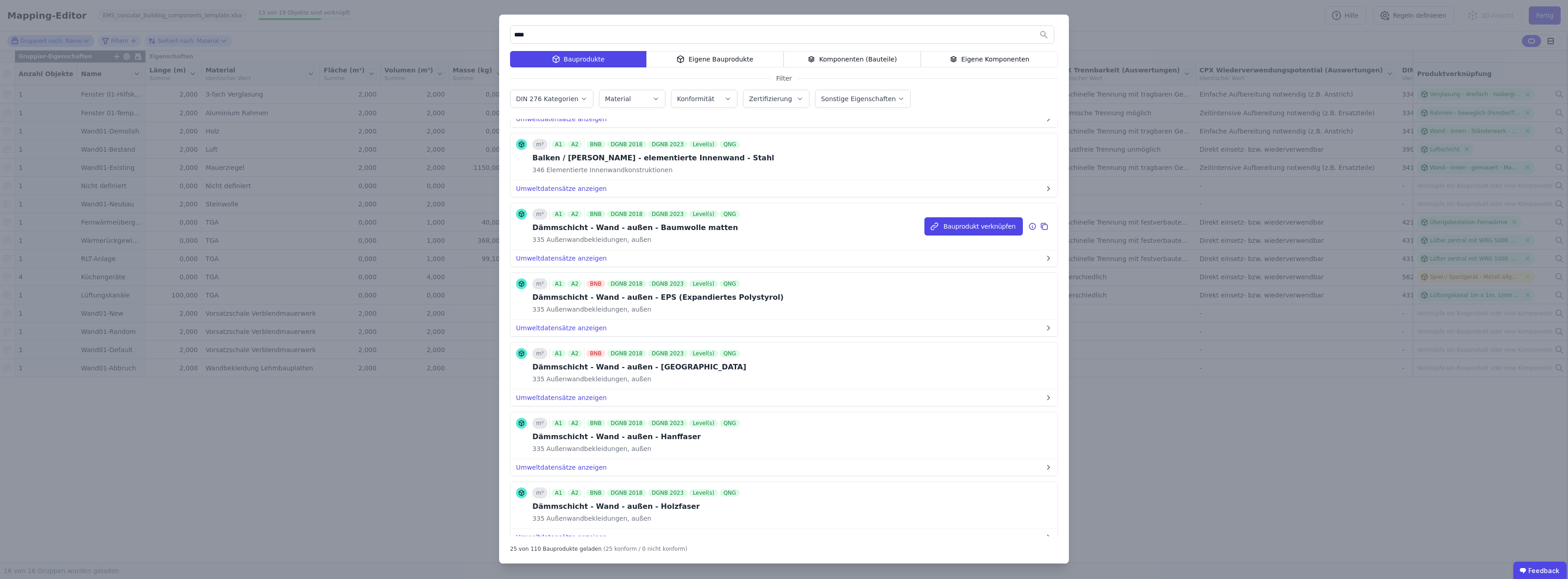
scroll to position [501, 0]
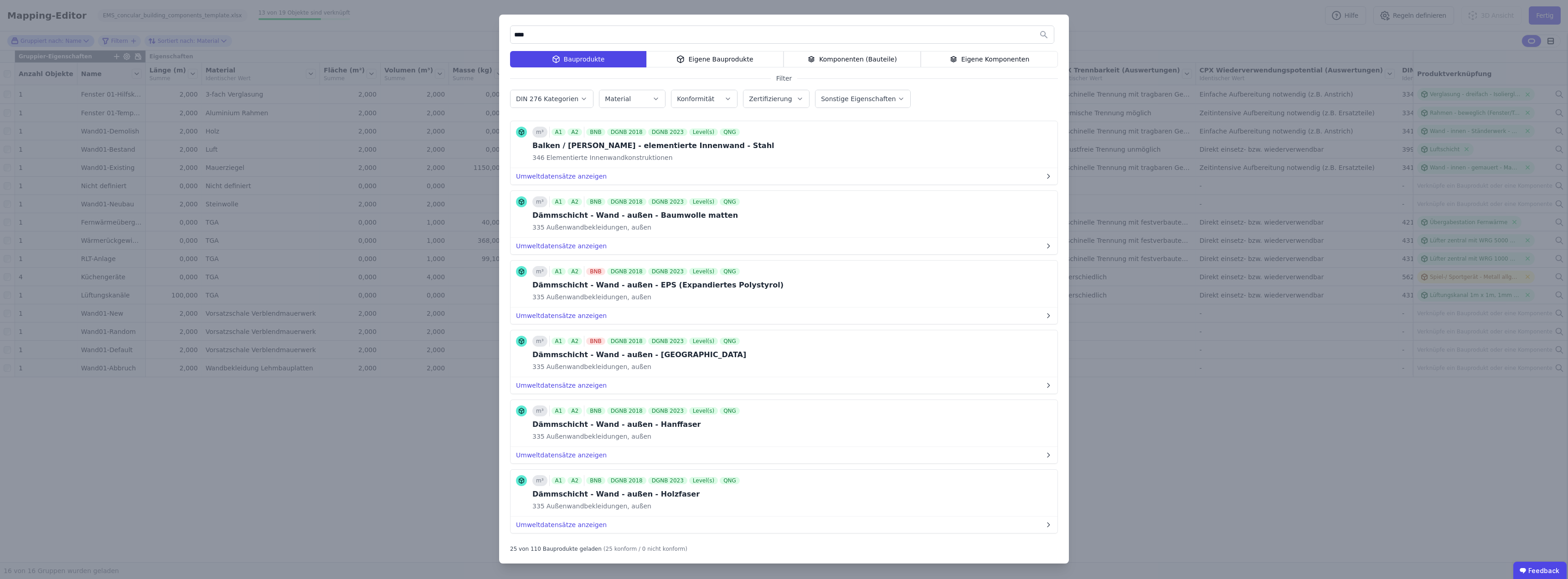
drag, startPoint x: 543, startPoint y: 35, endPoint x: 492, endPoint y: 32, distance: 51.1
click at [492, 32] on div "**** Bauprodukte Eigene Bauprodukte Komponenten (Bauteile) Eigene Komponenten F…" at bounding box center [784, 290] width 1568 height 579
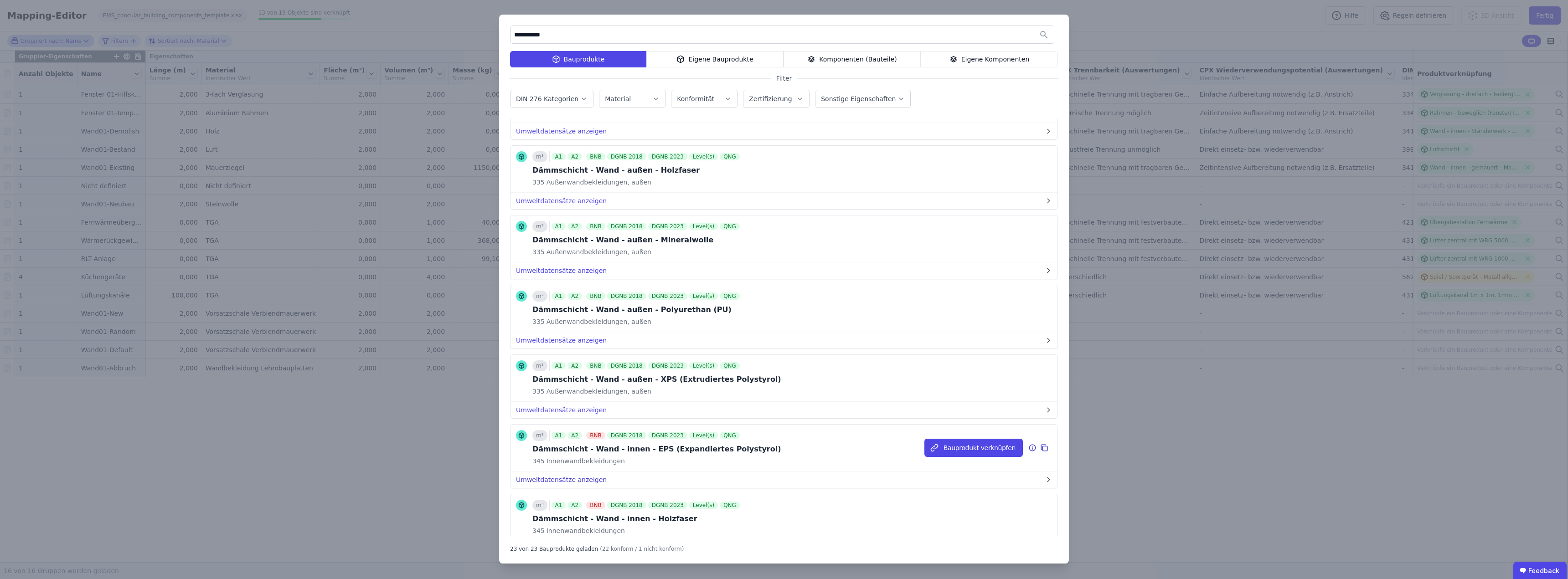
scroll to position [684, 0]
type input "**********"
click at [783, 243] on button "Bauprodukt verknüpfen" at bounding box center [974, 240] width 99 height 18
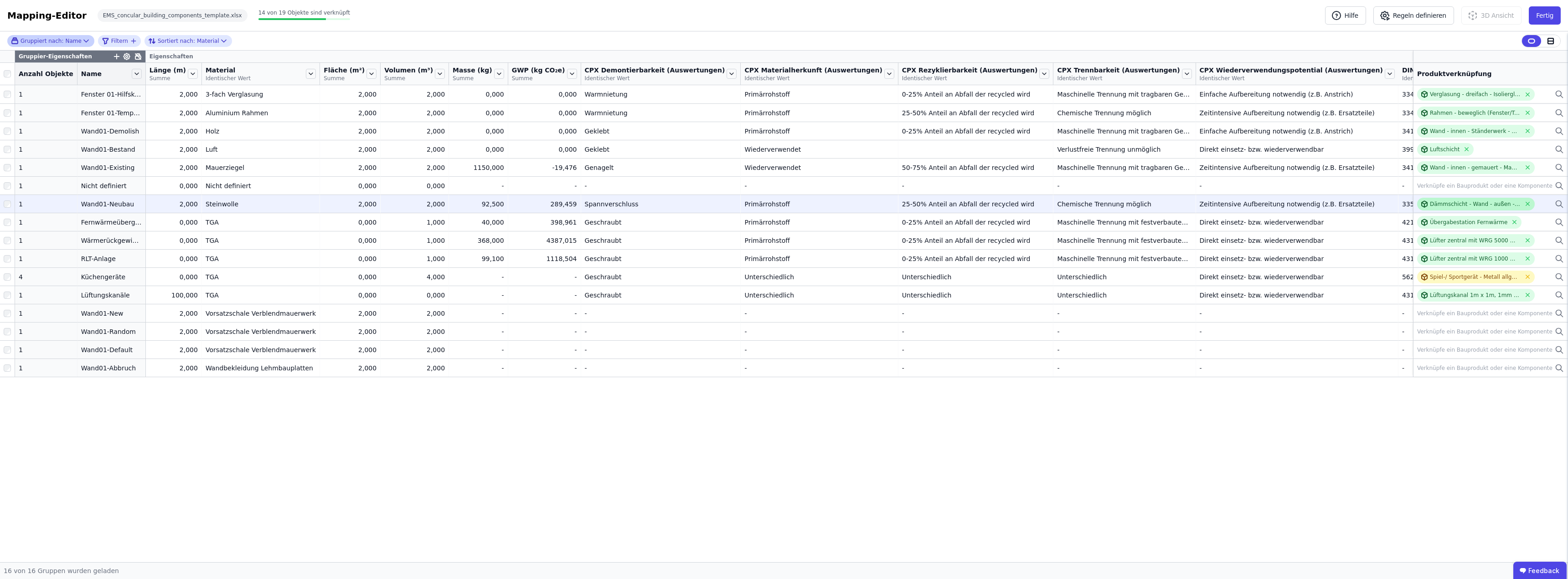
click at [783, 204] on div "Dämmschicht - Wand - außen - Mineralwolle" at bounding box center [1475, 204] width 91 height 7
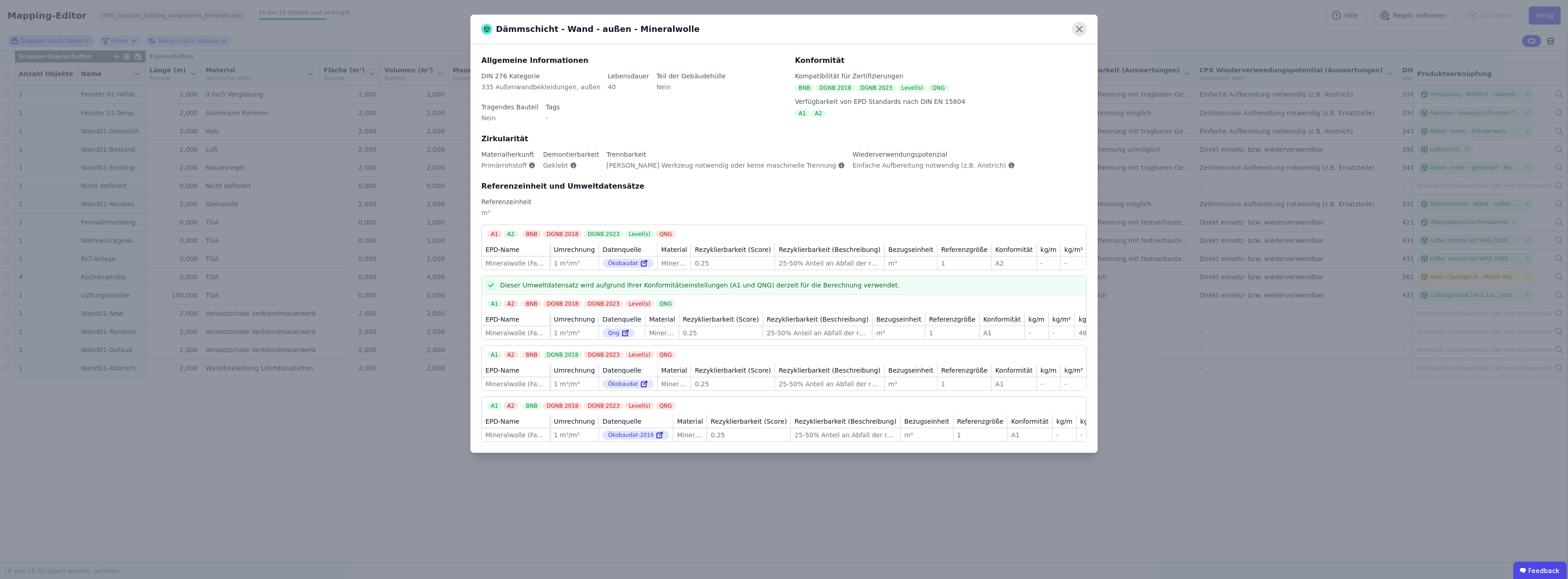
click at [783, 30] on icon at bounding box center [1079, 29] width 15 height 15
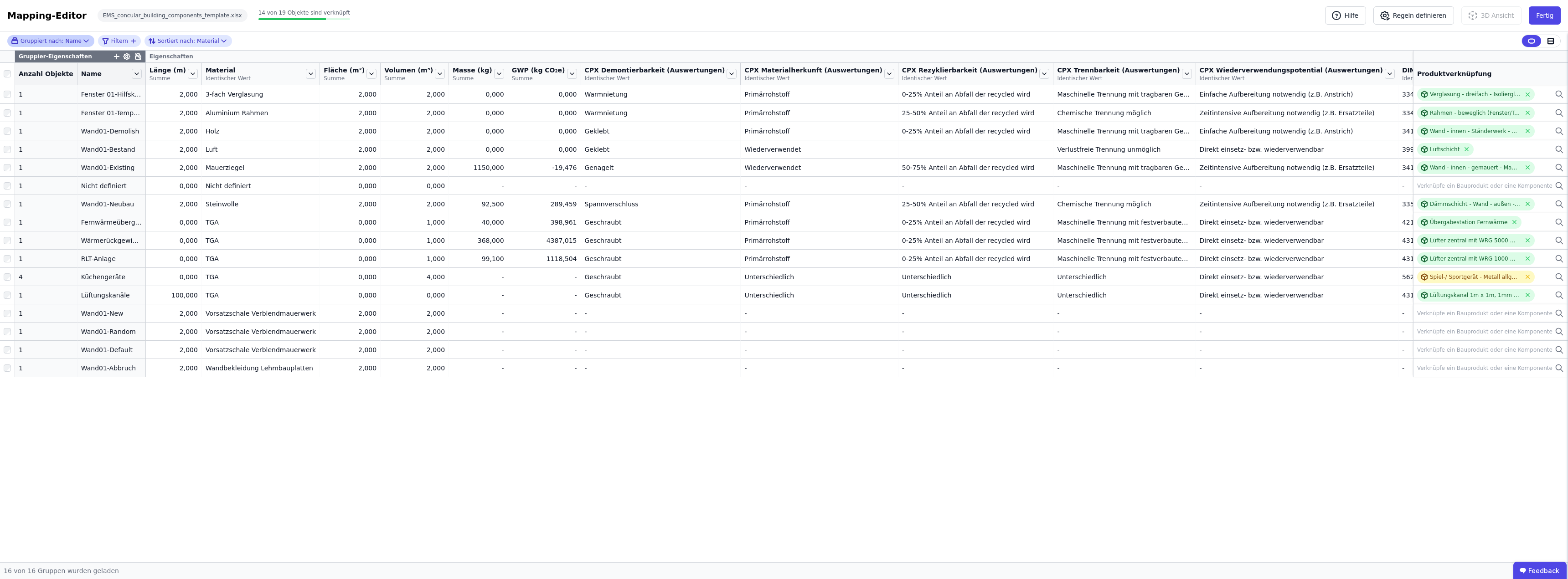
click at [113, 55] on icon "button" at bounding box center [116, 56] width 8 height 8
click at [96, 54] on div "Gruppiert nach: Name Filtern Sortiert nach: Material Gruppier-Eigenschaften Con…" at bounding box center [784, 297] width 1568 height 530
click at [133, 75] on icon at bounding box center [136, 74] width 10 height 10
click at [135, 74] on icon at bounding box center [137, 74] width 4 height 2
click at [82, 39] on icon at bounding box center [86, 41] width 9 height 9
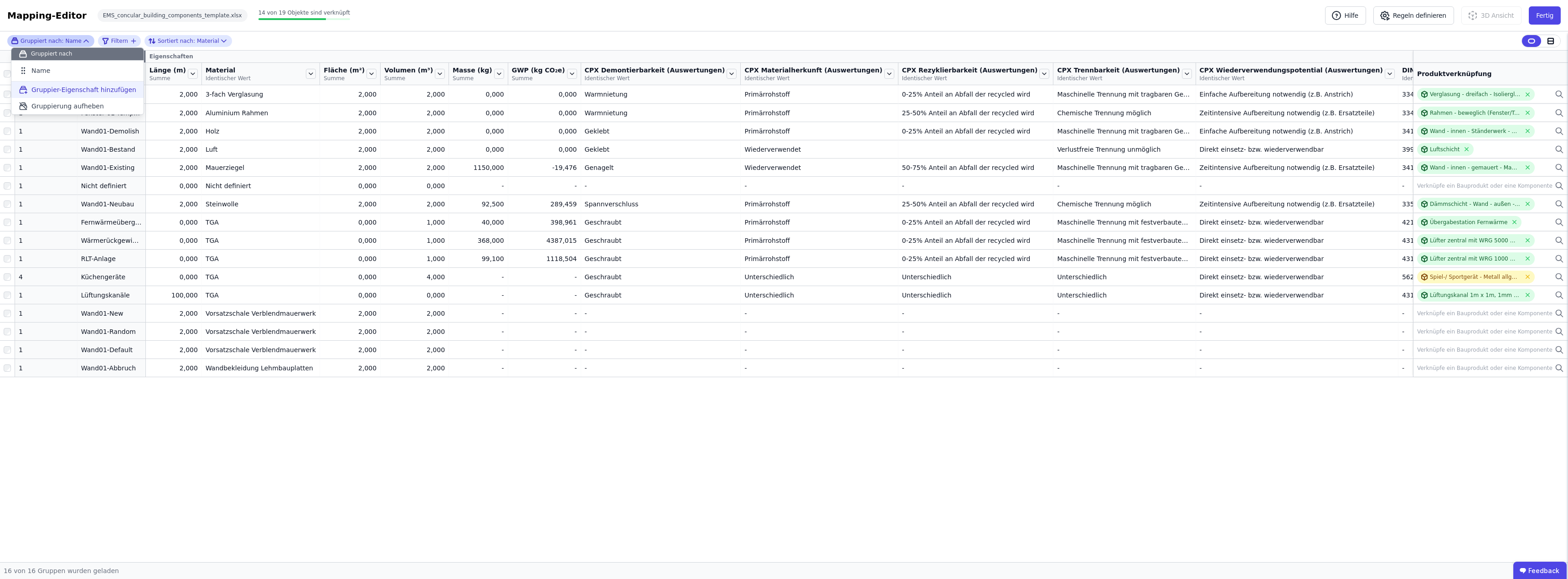
click at [92, 88] on span "Gruppier-Eigenschaft hinzufügen" at bounding box center [84, 89] width 105 height 9
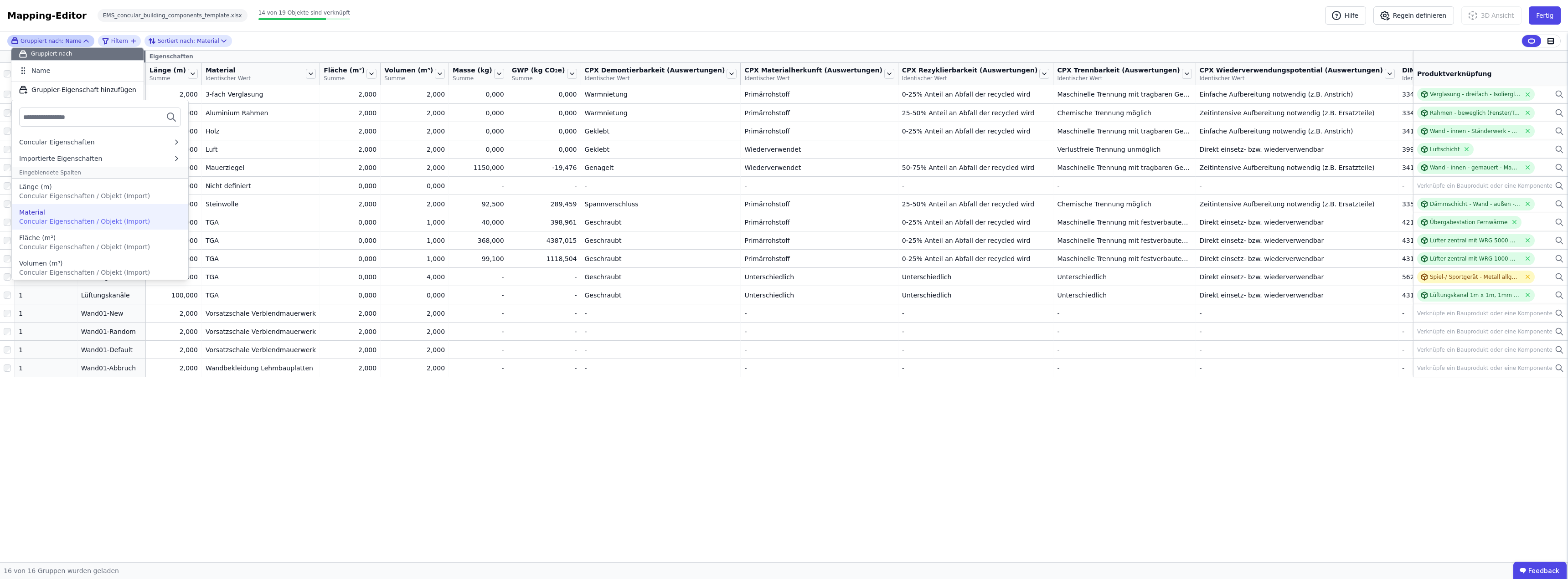
click at [81, 222] on span "Concular Eigenschaften / Objekt (Import)" at bounding box center [84, 221] width 131 height 7
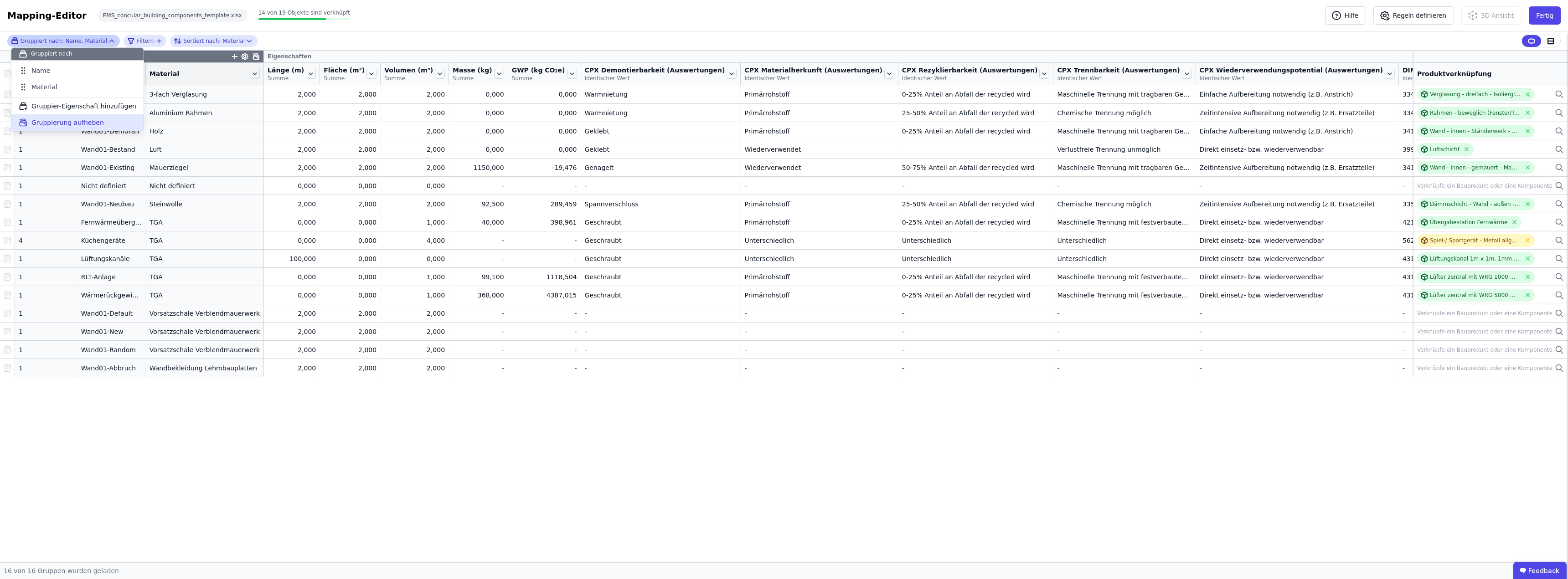
click at [73, 120] on span "Gruppierung aufheben" at bounding box center [68, 122] width 72 height 9
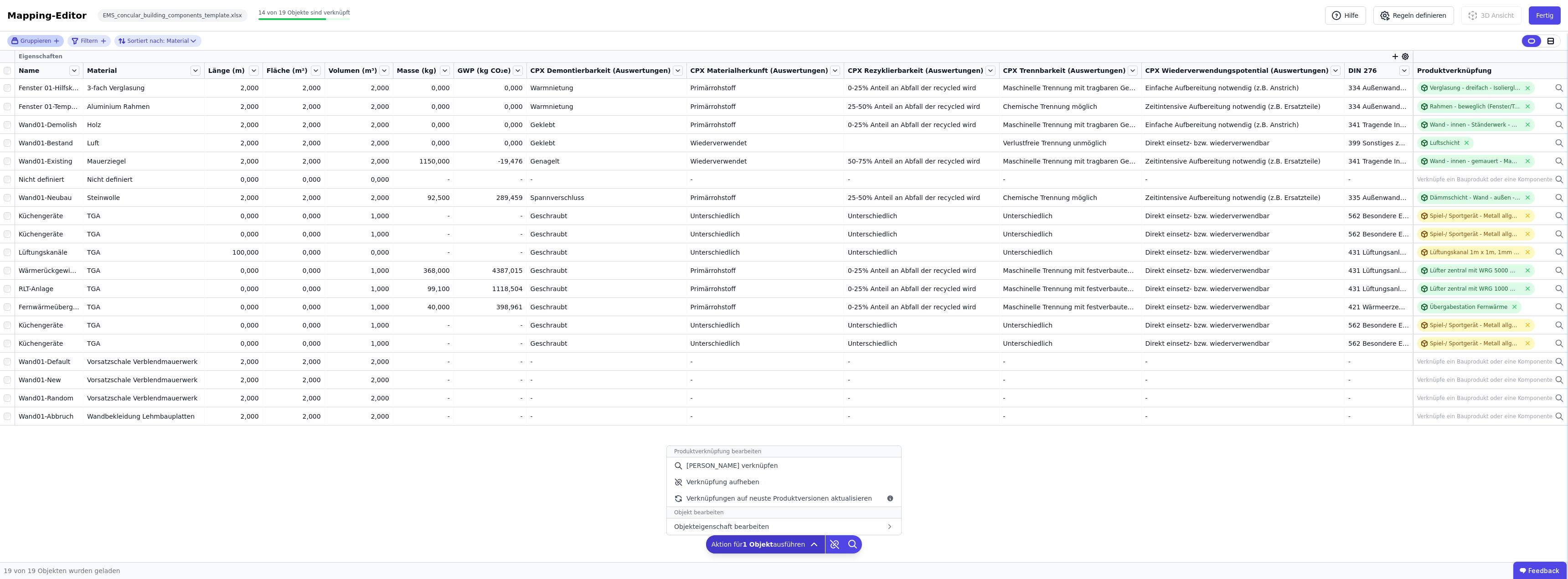
click at [783, 545] on icon at bounding box center [814, 544] width 11 height 11
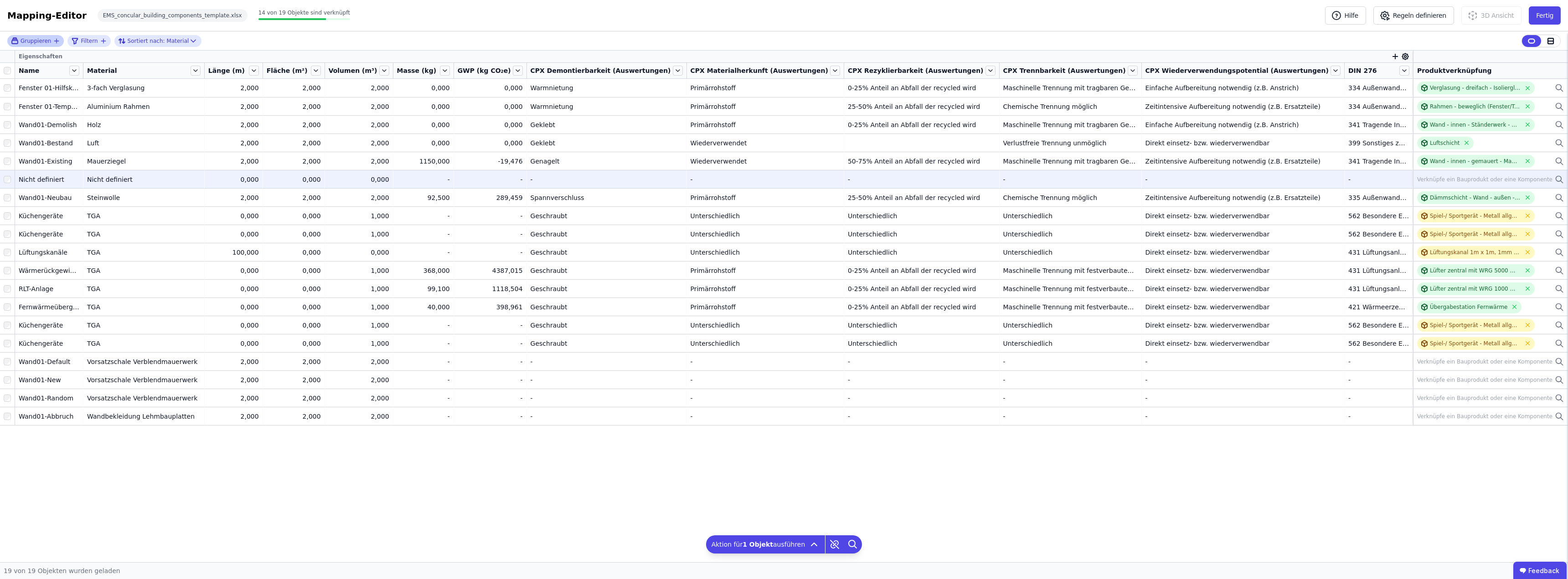
click at [783, 178] on div "Verknüpfe ein Bauprodukt oder eine Komponente" at bounding box center [1485, 179] width 135 height 7
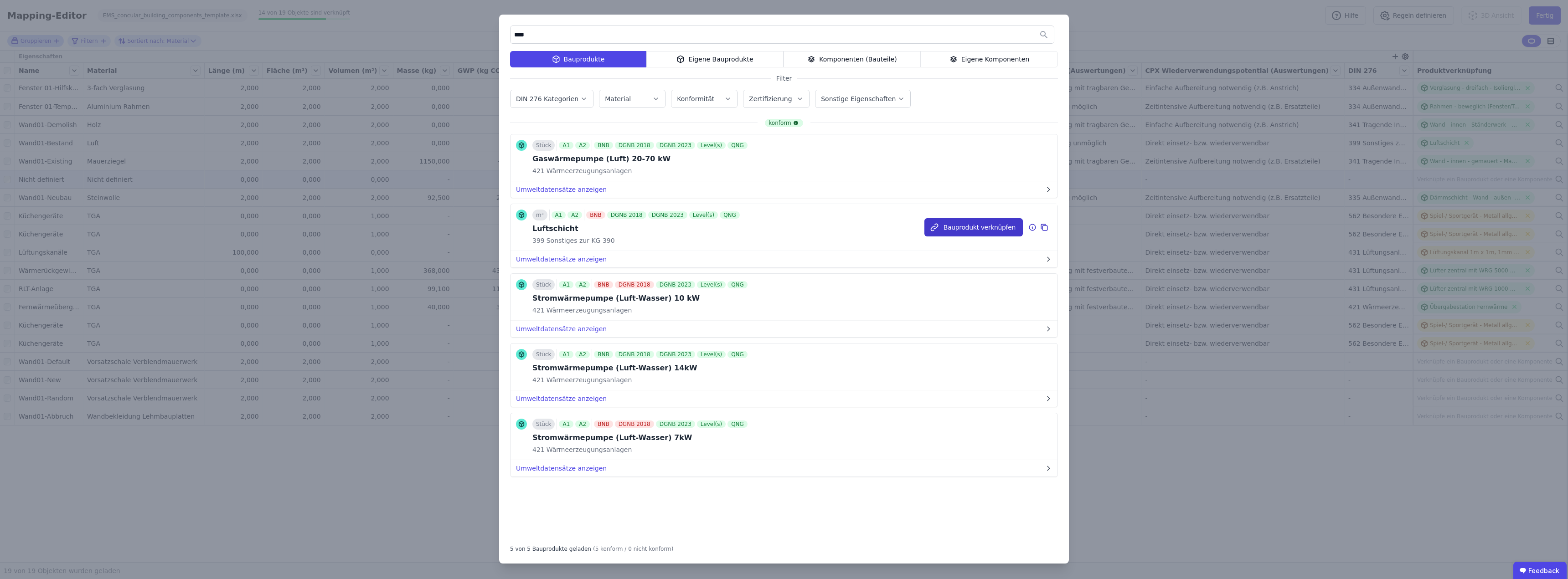
type input "****"
click at [783, 223] on button "Bauprodukt verknüpfen" at bounding box center [974, 227] width 99 height 18
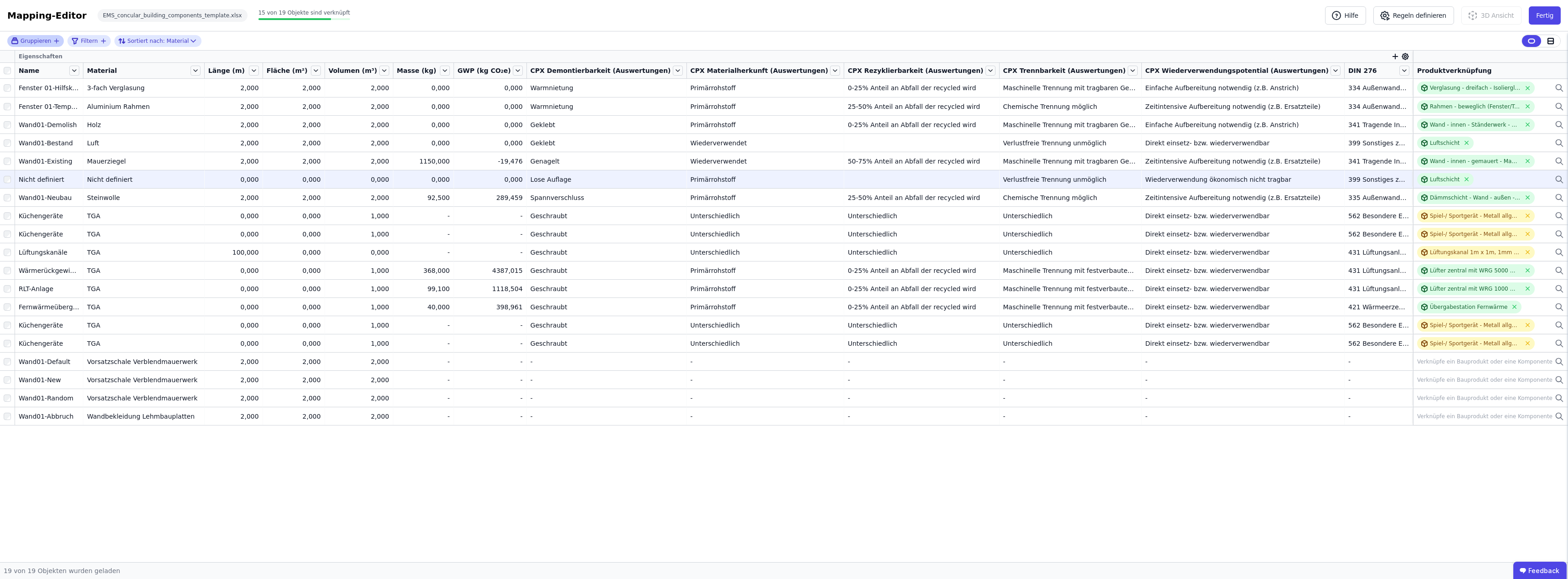
click at [53, 44] on icon "button" at bounding box center [57, 41] width 7 height 7
click at [102, 160] on div "Material" at bounding box center [141, 159] width 162 height 9
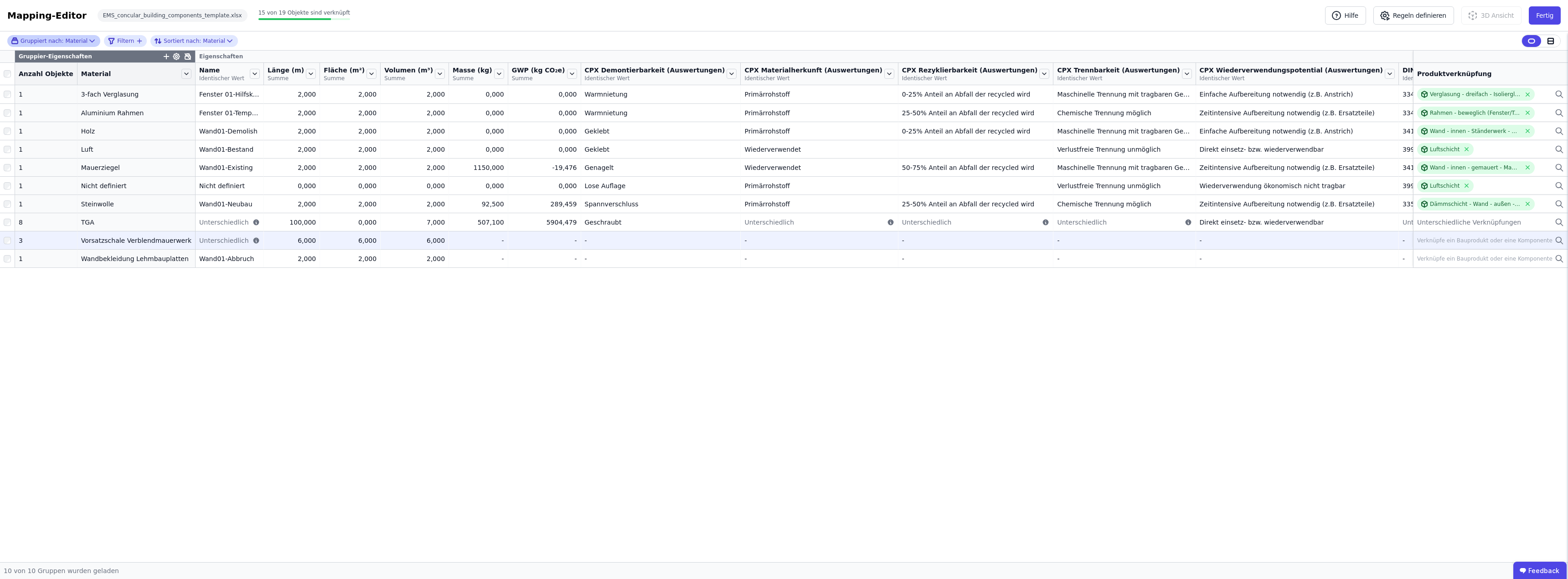
click at [783, 244] on div "Verknüpfe ein Bauprodukt oder eine Komponente" at bounding box center [1490, 240] width 147 height 11
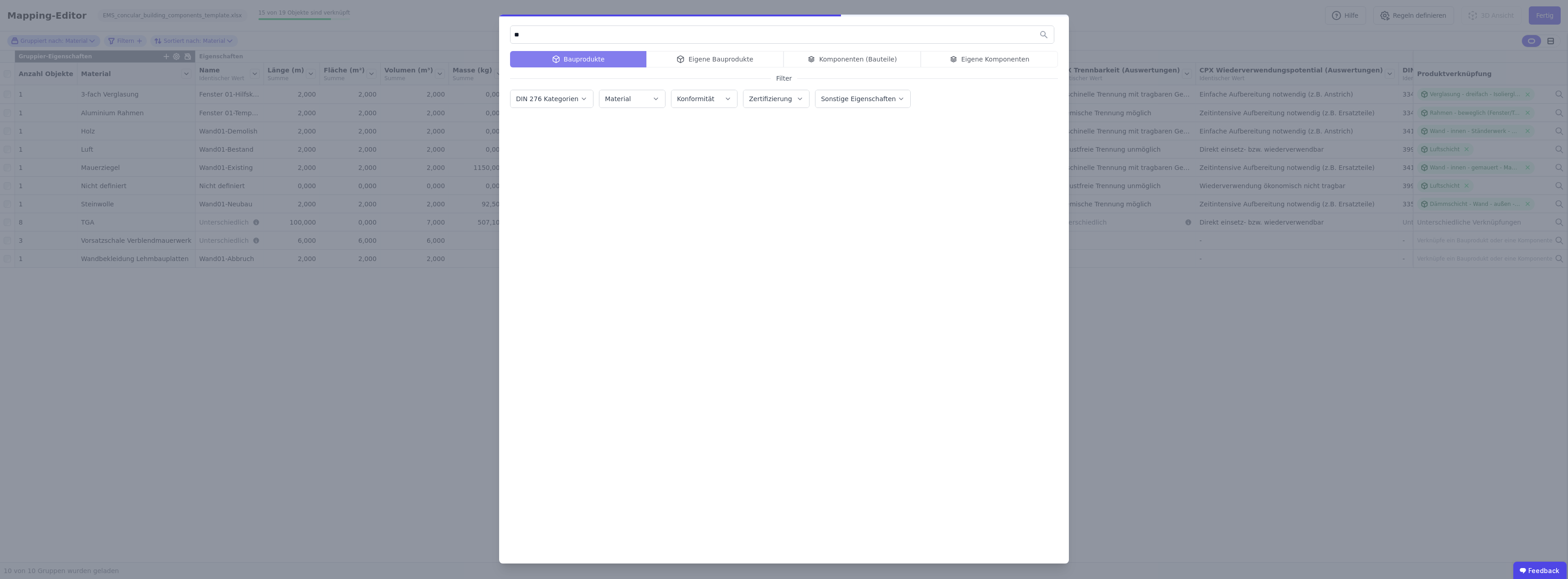
type input "*"
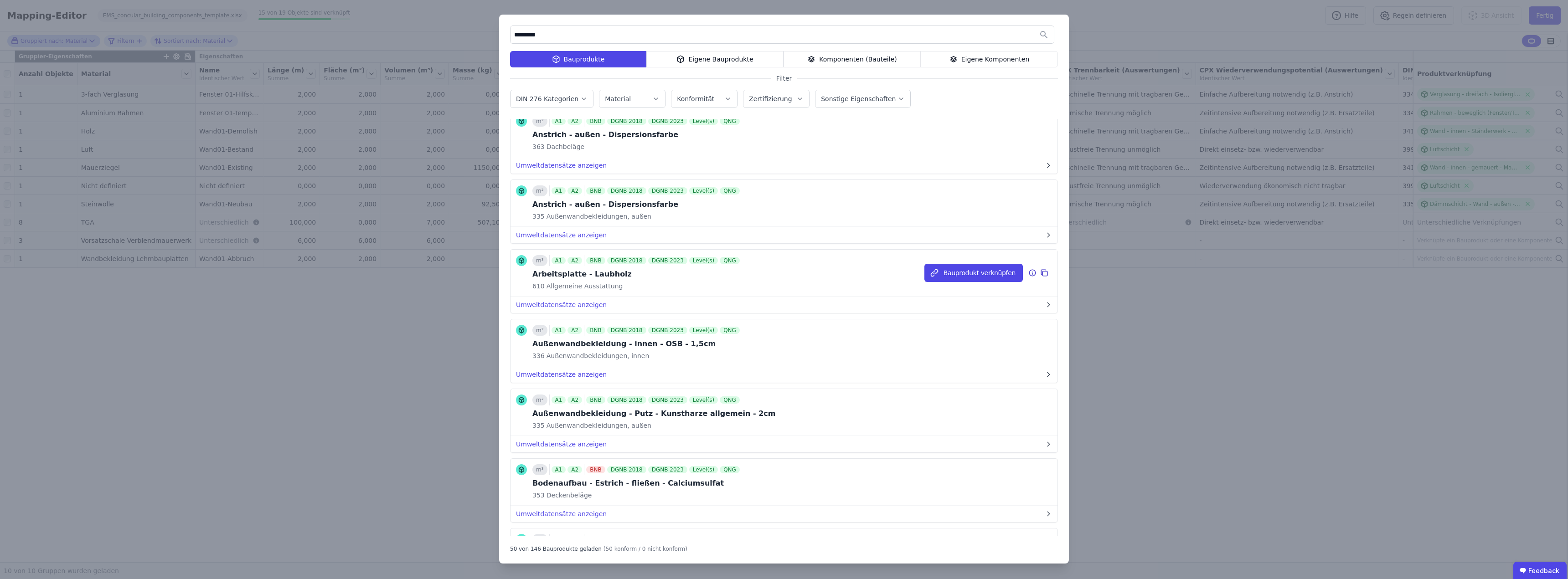
scroll to position [442, 0]
drag, startPoint x: 555, startPoint y: 32, endPoint x: 449, endPoint y: 30, distance: 106.0
click at [449, 30] on div "********* Bauprodukte Eigene Bauprodukte Komponenten (Bauteile) Eigene Komponen…" at bounding box center [784, 290] width 1568 height 579
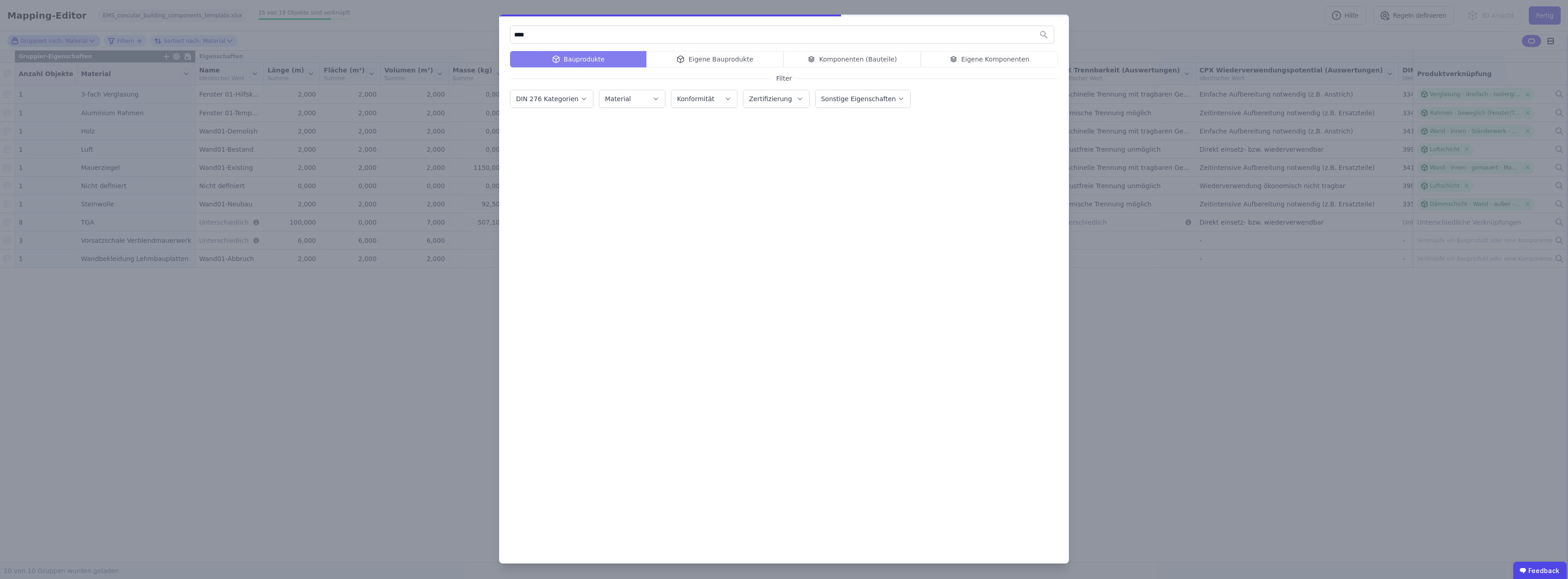
scroll to position [0, 0]
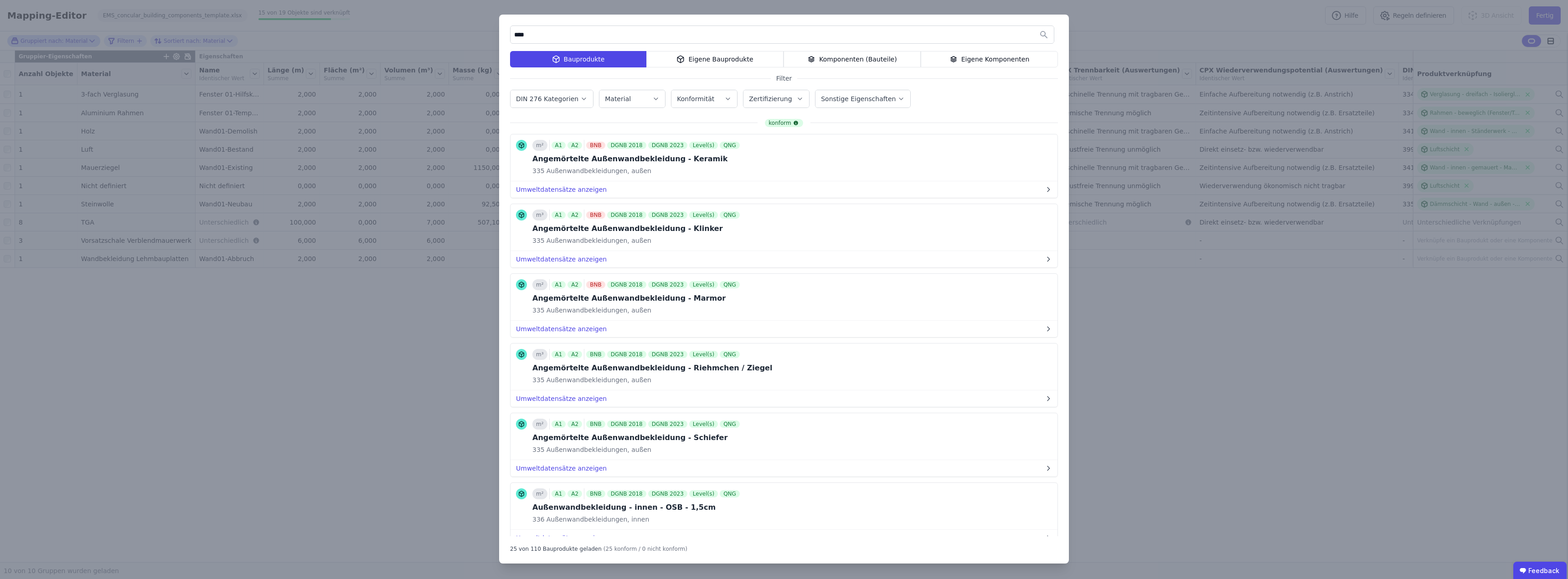
type input "****"
click at [653, 97] on icon "button" at bounding box center [656, 99] width 7 height 9
click at [542, 111] on div "**** Bauprodukte Eigene Bauprodukte Komponenten (Bauteile) Eigene Komponenten F…" at bounding box center [784, 289] width 570 height 549
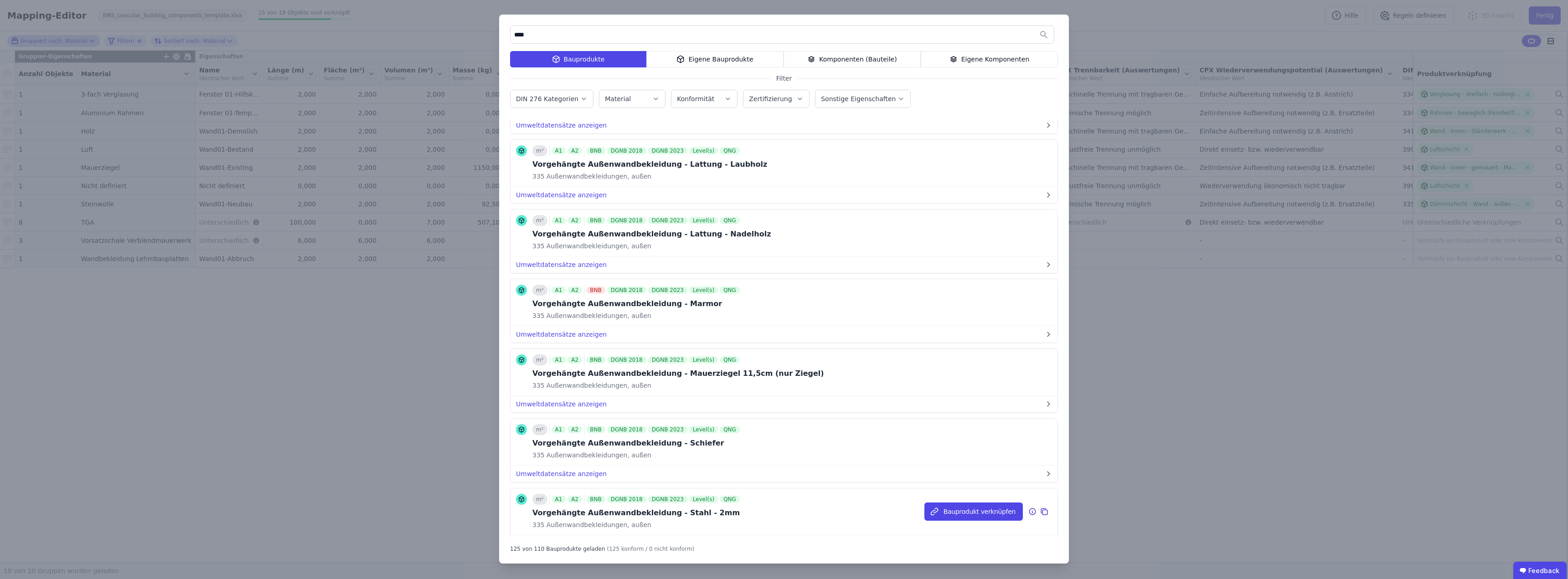
scroll to position [5668, 0]
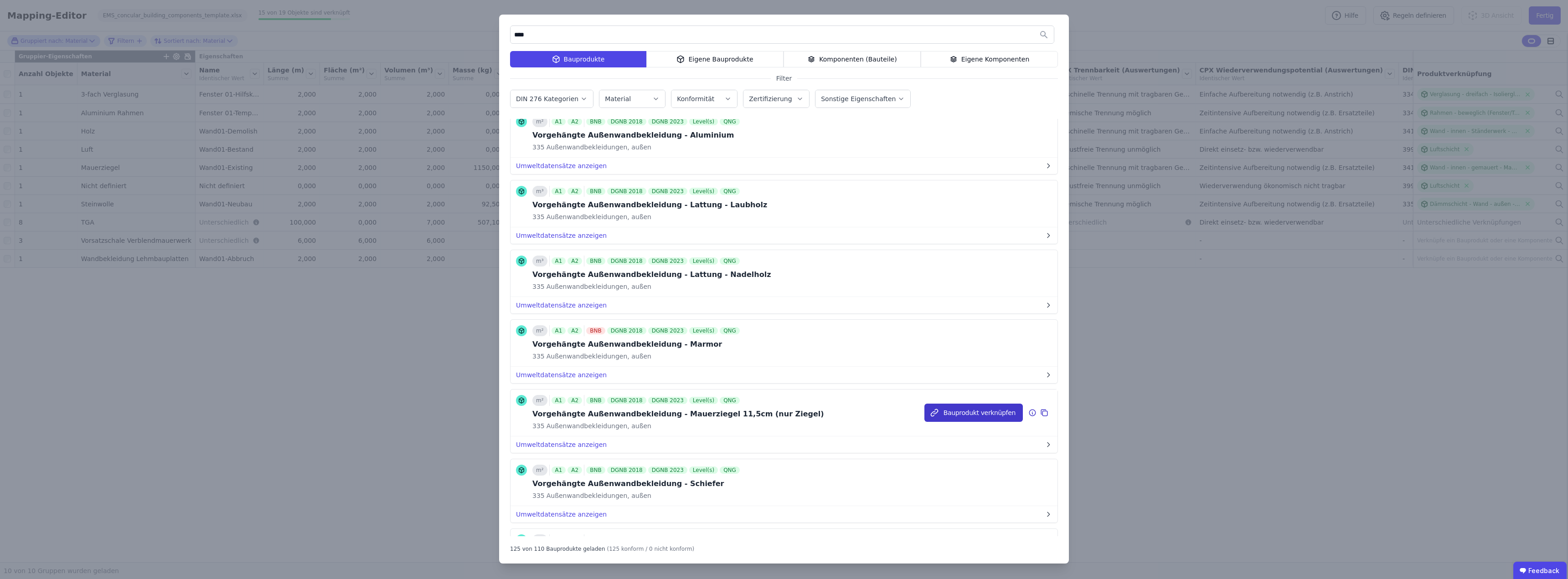
click at [783, 412] on button "Bauprodukt verknüpfen" at bounding box center [974, 412] width 99 height 18
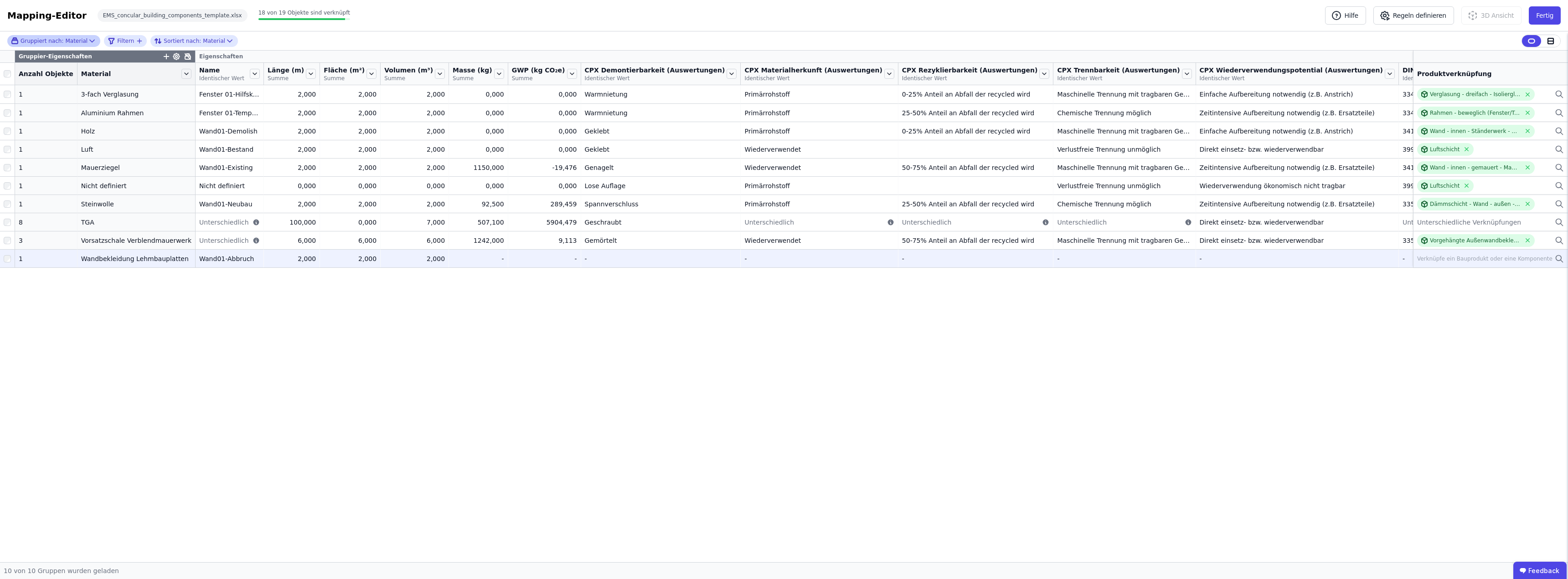
click at [783, 257] on div "Verknüpfe ein Bauprodukt oder eine Komponente" at bounding box center [1485, 258] width 135 height 7
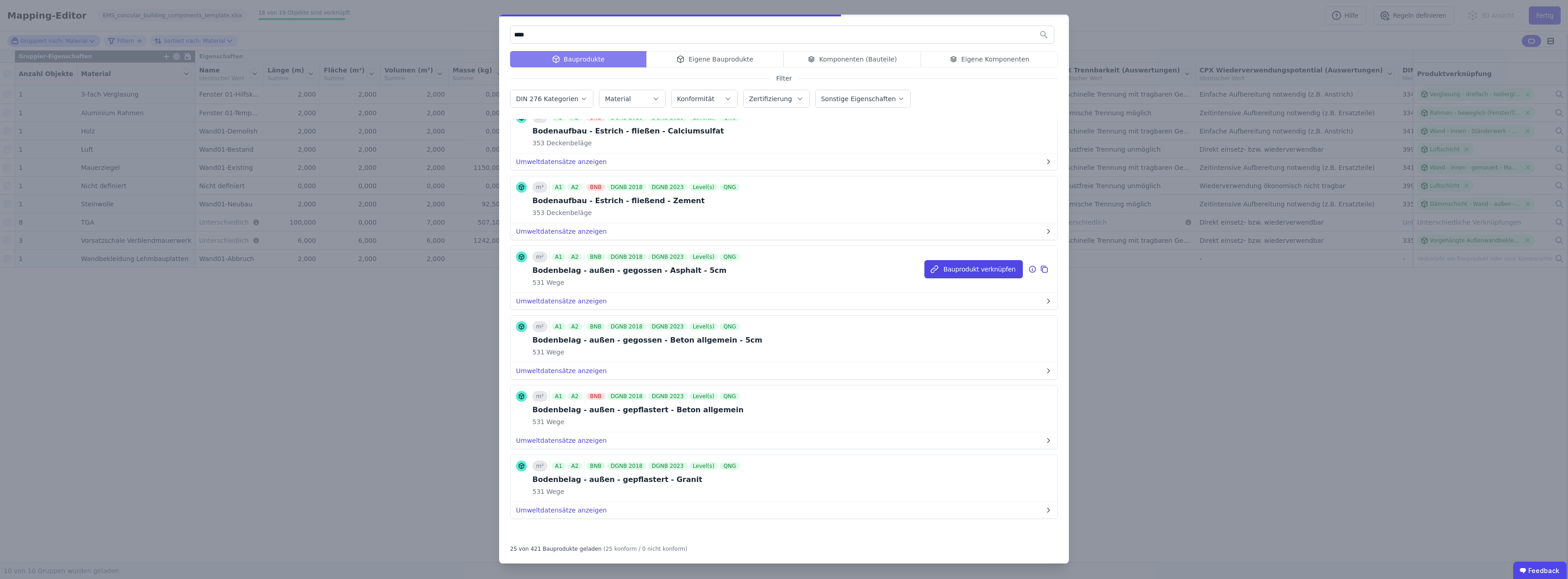
scroll to position [1337, 0]
click at [555, 39] on input "****" at bounding box center [782, 34] width 544 height 16
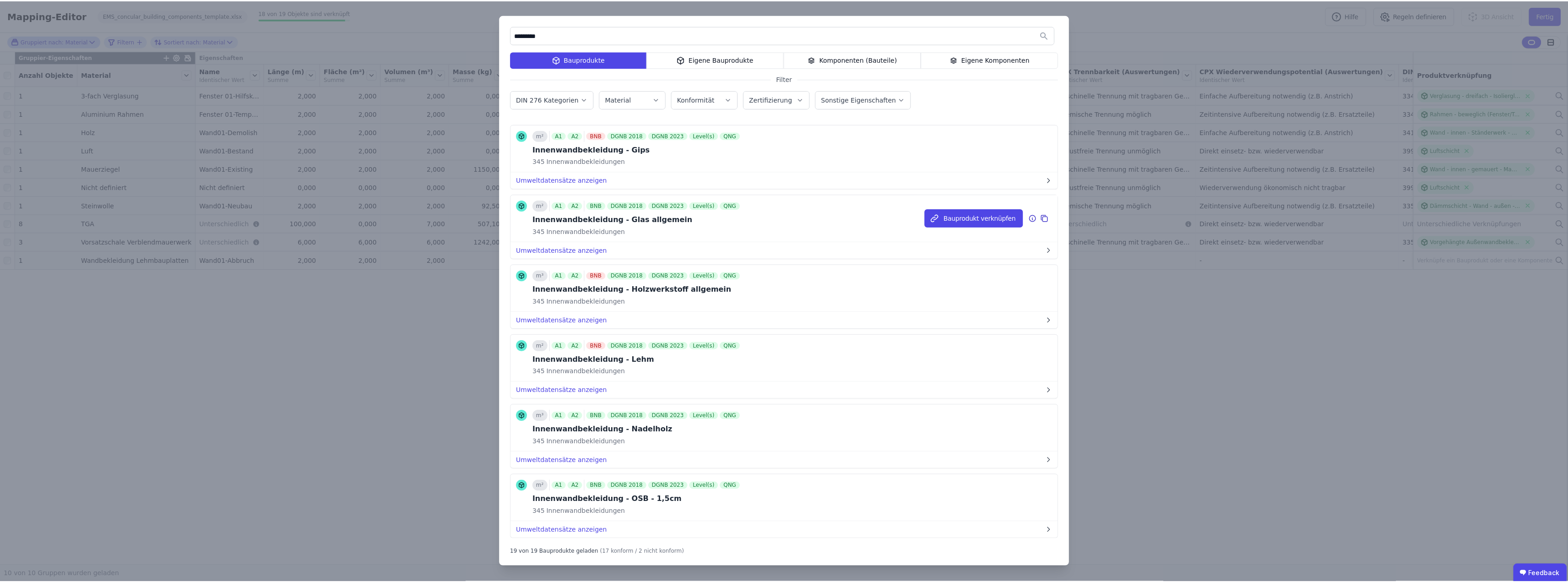
scroll to position [687, 0]
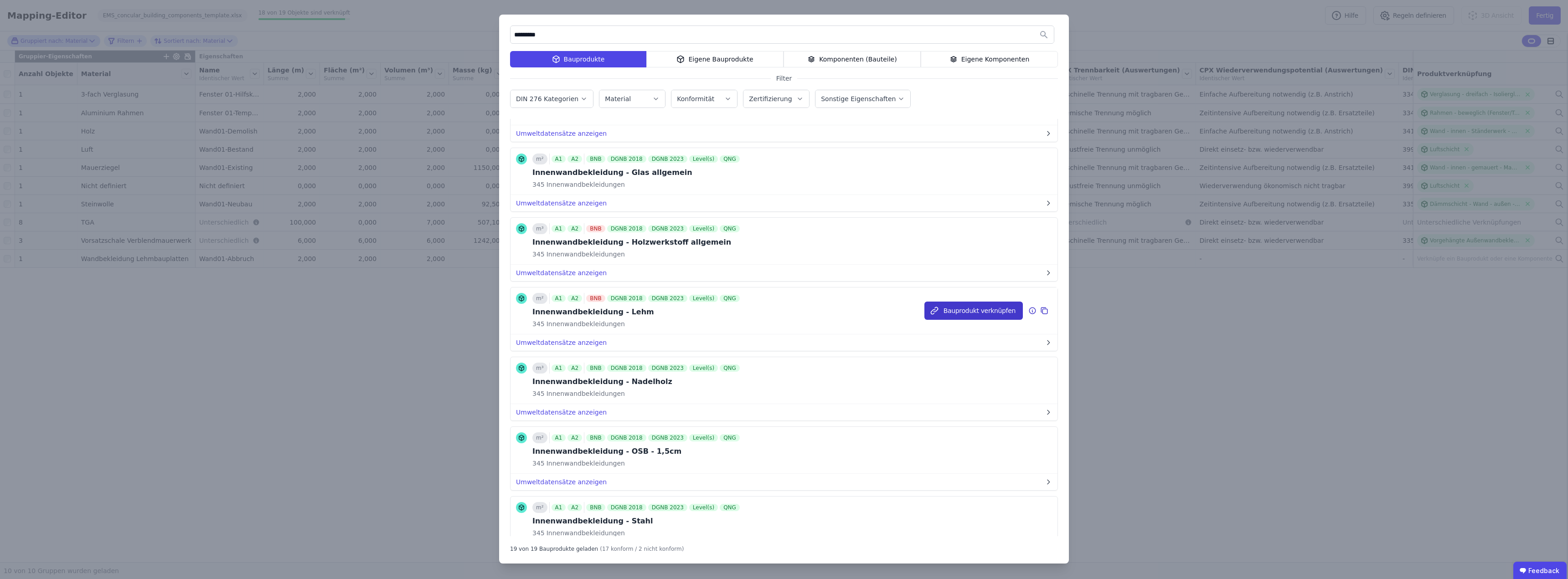
type input "*********"
click at [783, 309] on button "Bauprodukt verknüpfen" at bounding box center [974, 311] width 99 height 18
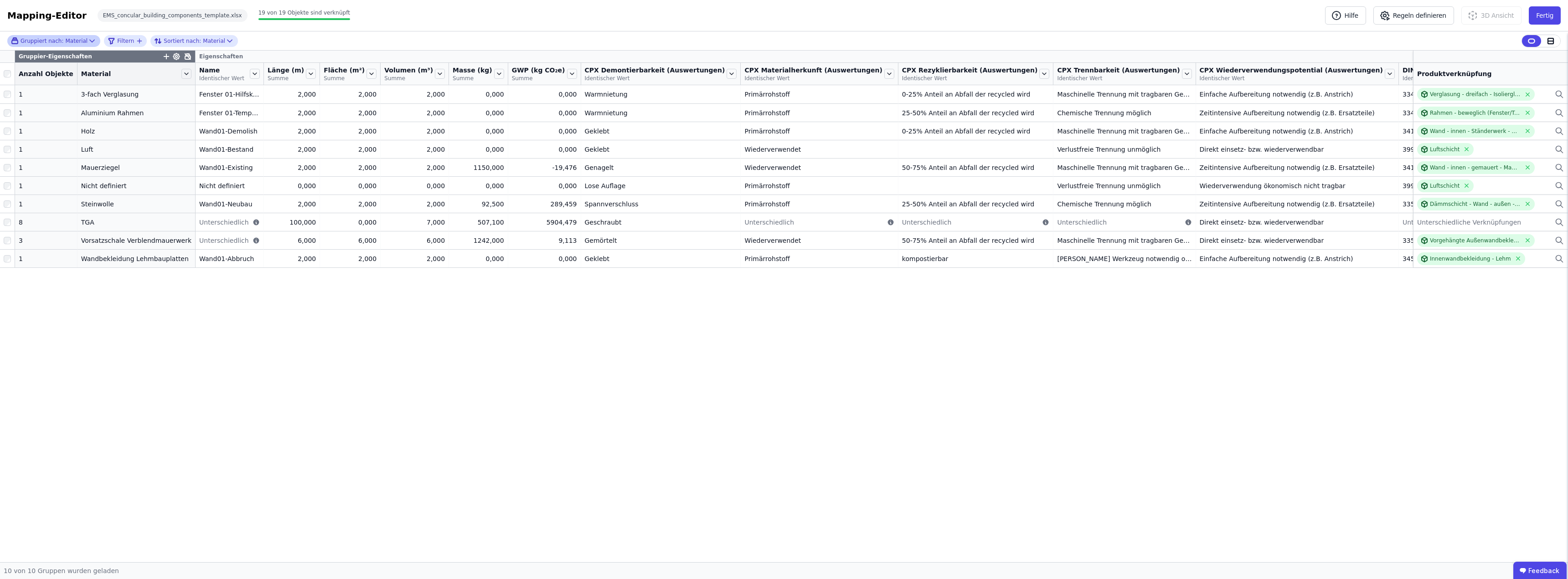
click at [88, 39] on icon at bounding box center [92, 41] width 9 height 9
click at [84, 108] on span "Gruppierung aufheben" at bounding box center [68, 106] width 72 height 9
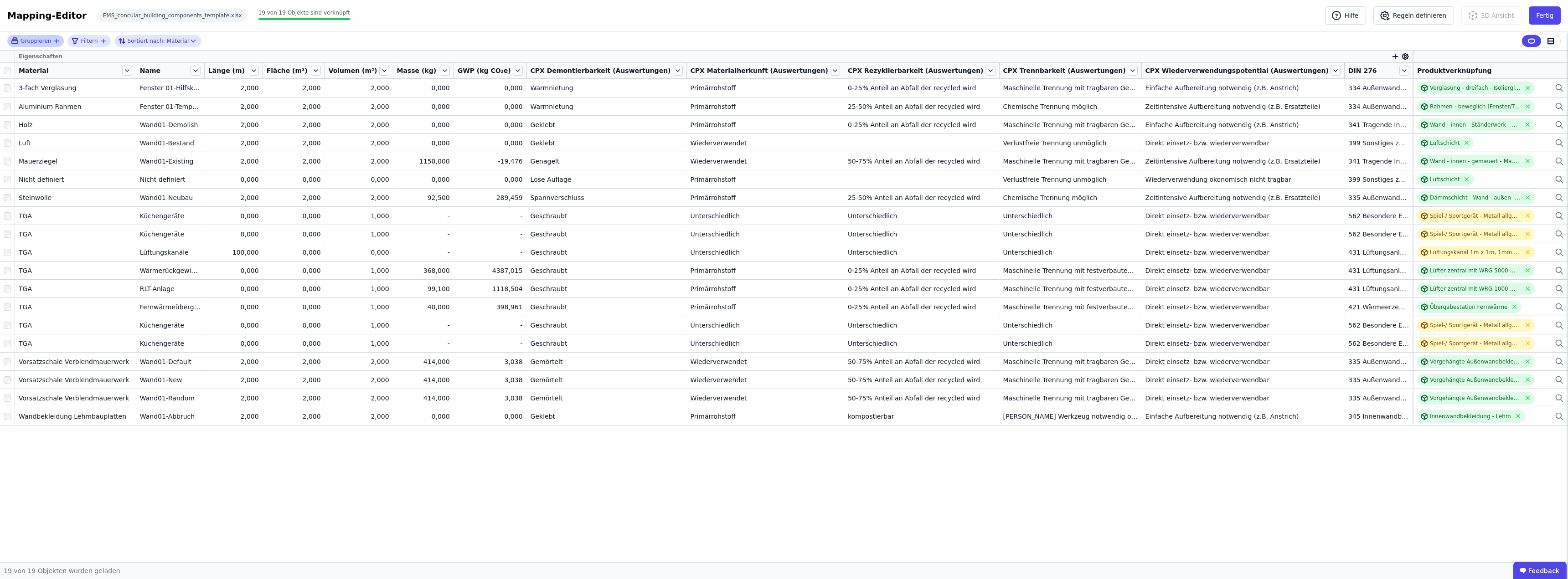
click at [55, 41] on icon "button" at bounding box center [57, 41] width 7 height 7
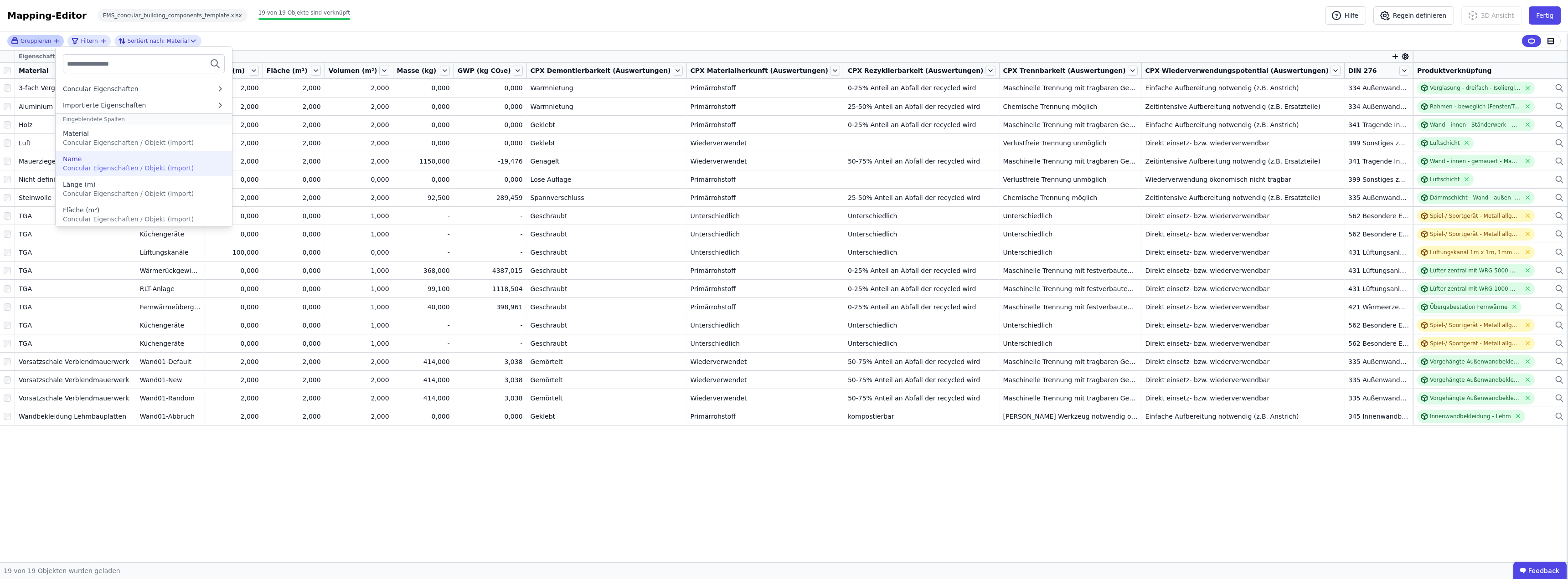
click at [89, 161] on div "Name" at bounding box center [144, 159] width 162 height 9
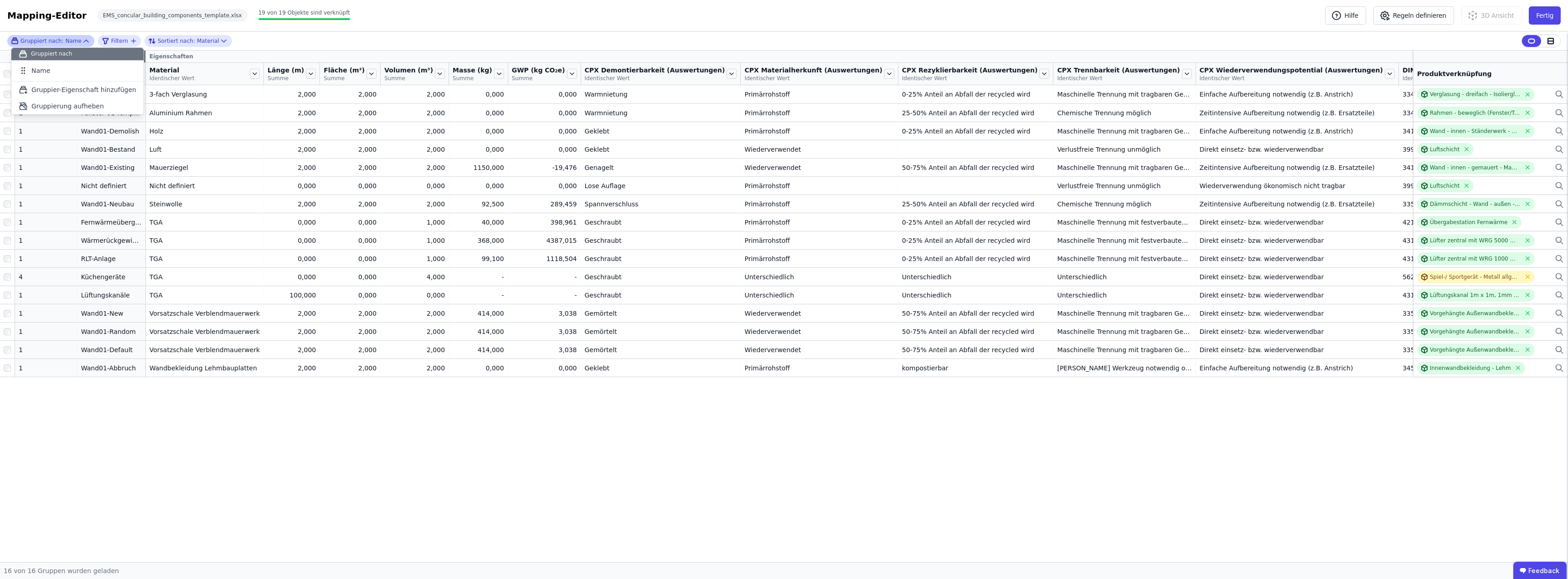
click at [210, 460] on div "Gruppier-Eigenschaften Eigenschaften Anzahl Objekte Name Material Identischer W…" at bounding box center [784, 306] width 1568 height 511
click at [783, 14] on button "Fertig" at bounding box center [1545, 15] width 32 height 18
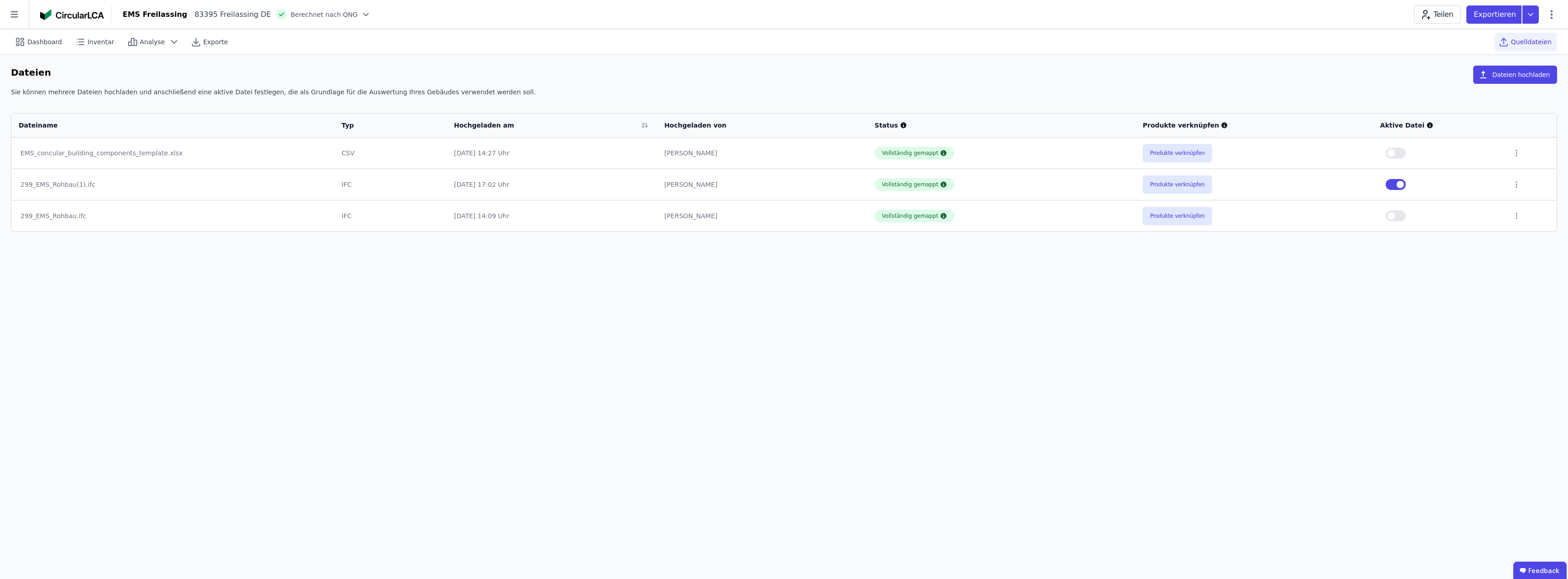
click at [783, 151] on button "button" at bounding box center [1395, 153] width 20 height 11
click at [783, 73] on div "Dateien Dateien hochladen" at bounding box center [784, 77] width 1546 height 22
click at [145, 43] on span "Analyse" at bounding box center [152, 41] width 25 height 9
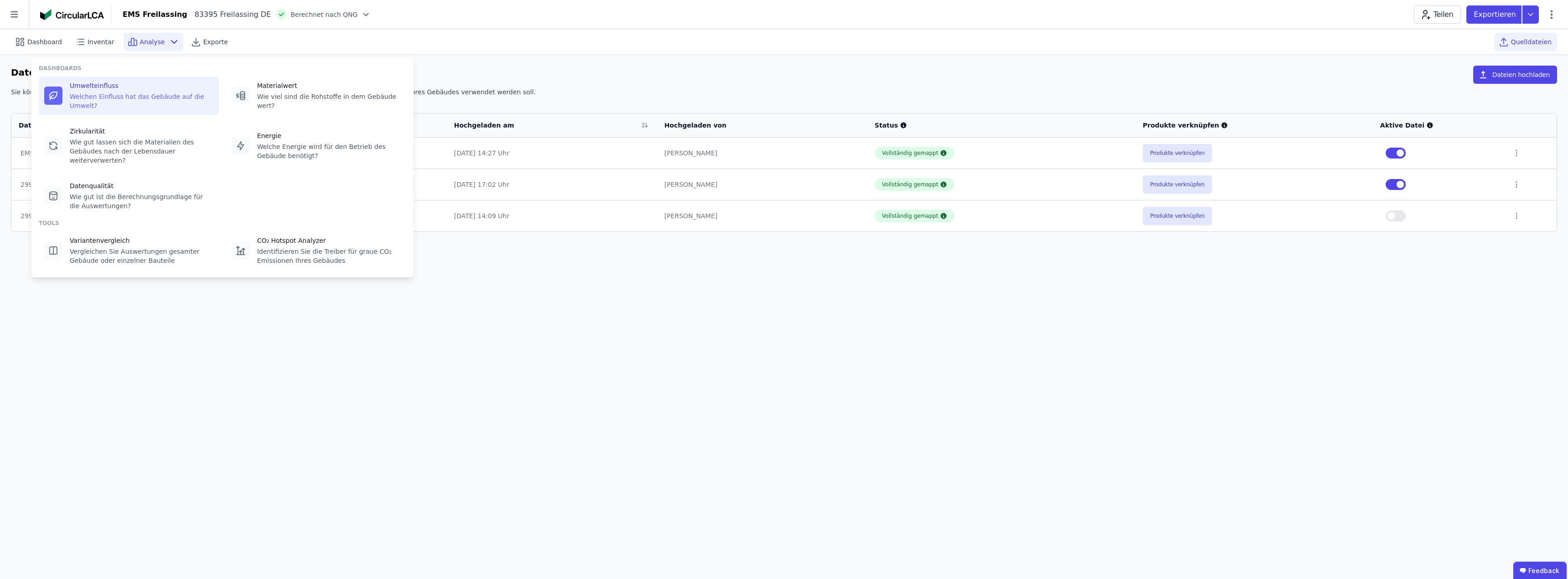
click at [122, 95] on div "Welchen Einfluss hat das Gebäude auf die Umwelt?" at bounding box center [142, 101] width 144 height 18
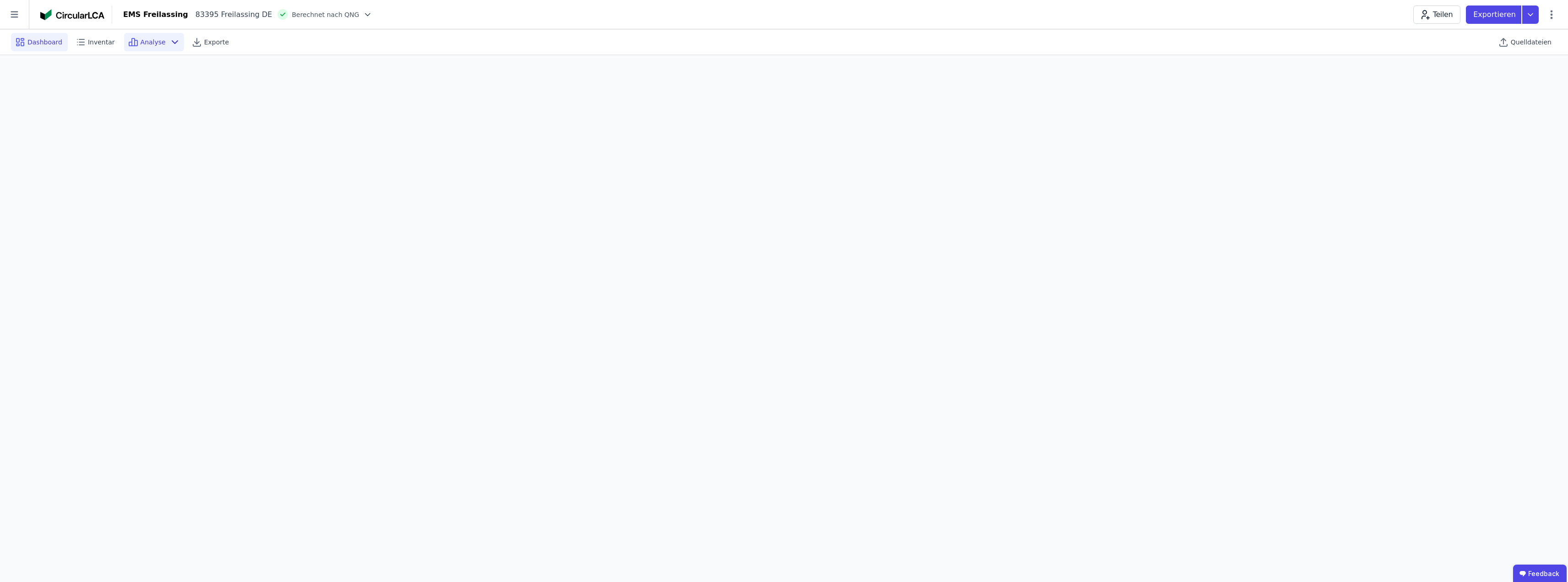
click at [35, 43] on span "Dashboard" at bounding box center [45, 42] width 35 height 9
select select "*"
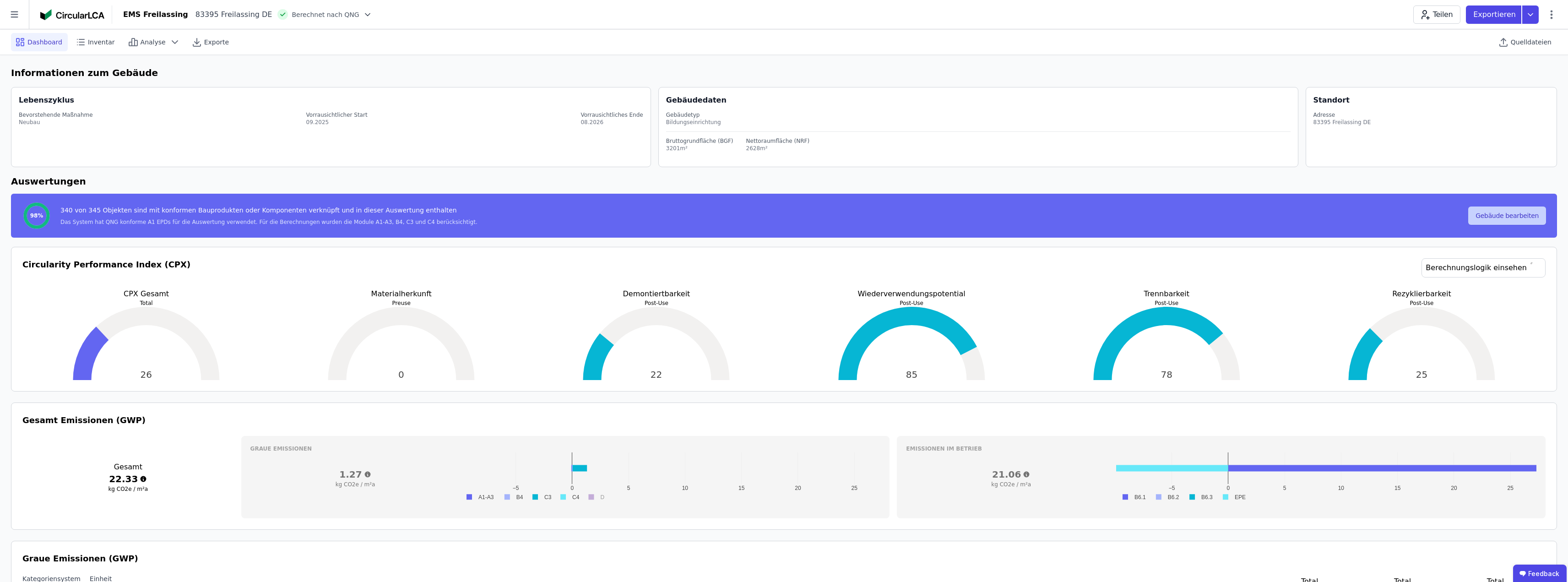
click at [786, 216] on button "Gebäude bearbeiten" at bounding box center [1507, 216] width 78 height 18
select select "**********"
select select "*"
select select "**********"
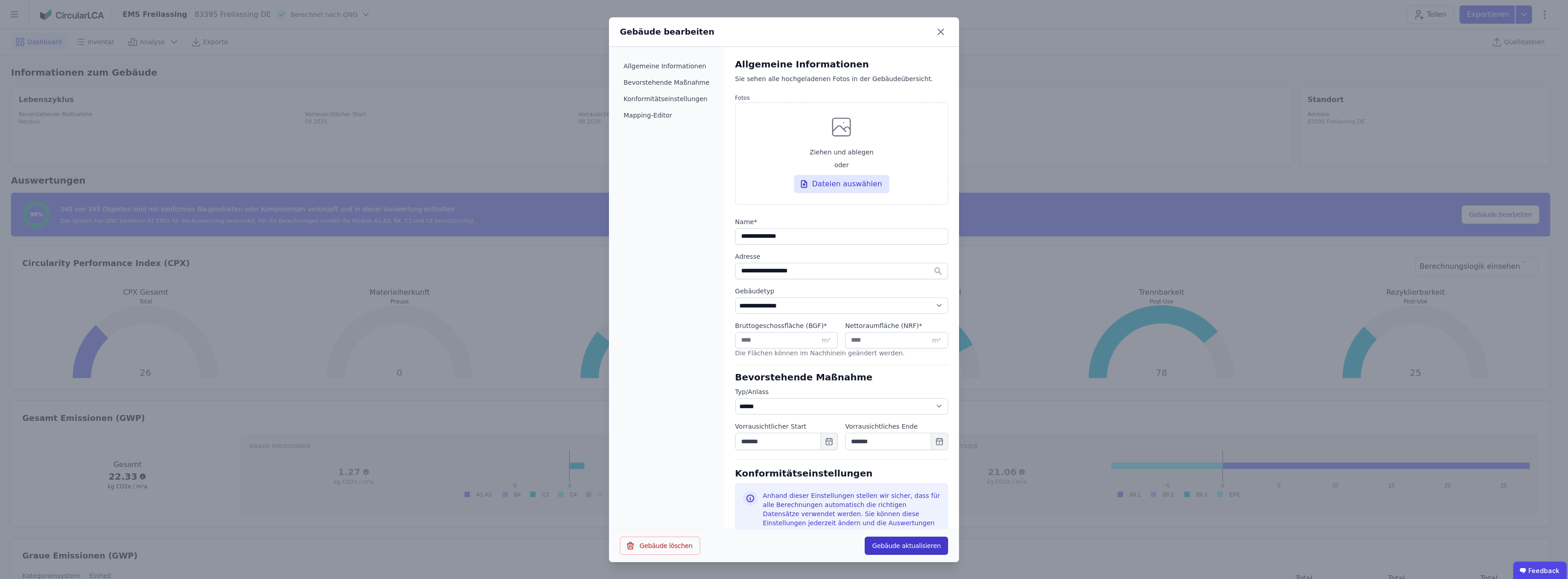
click at [783, 546] on button "Gebäude aktualisieren" at bounding box center [906, 546] width 83 height 18
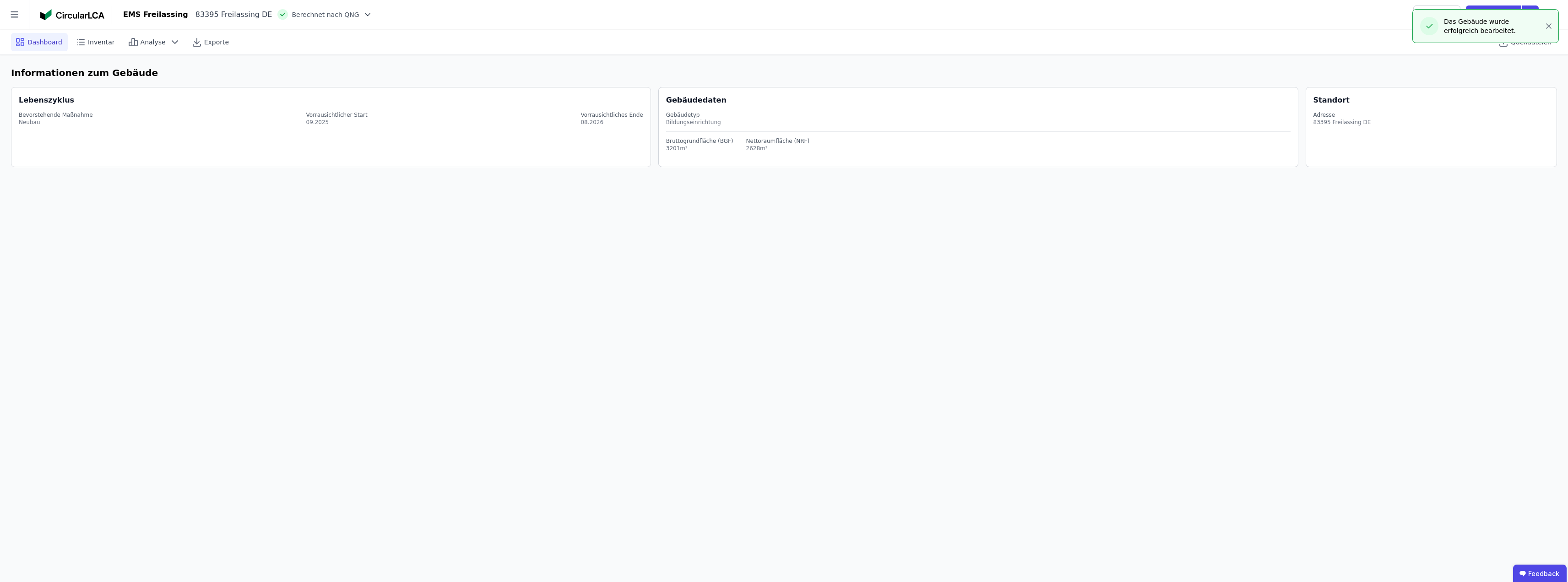
select select "*"
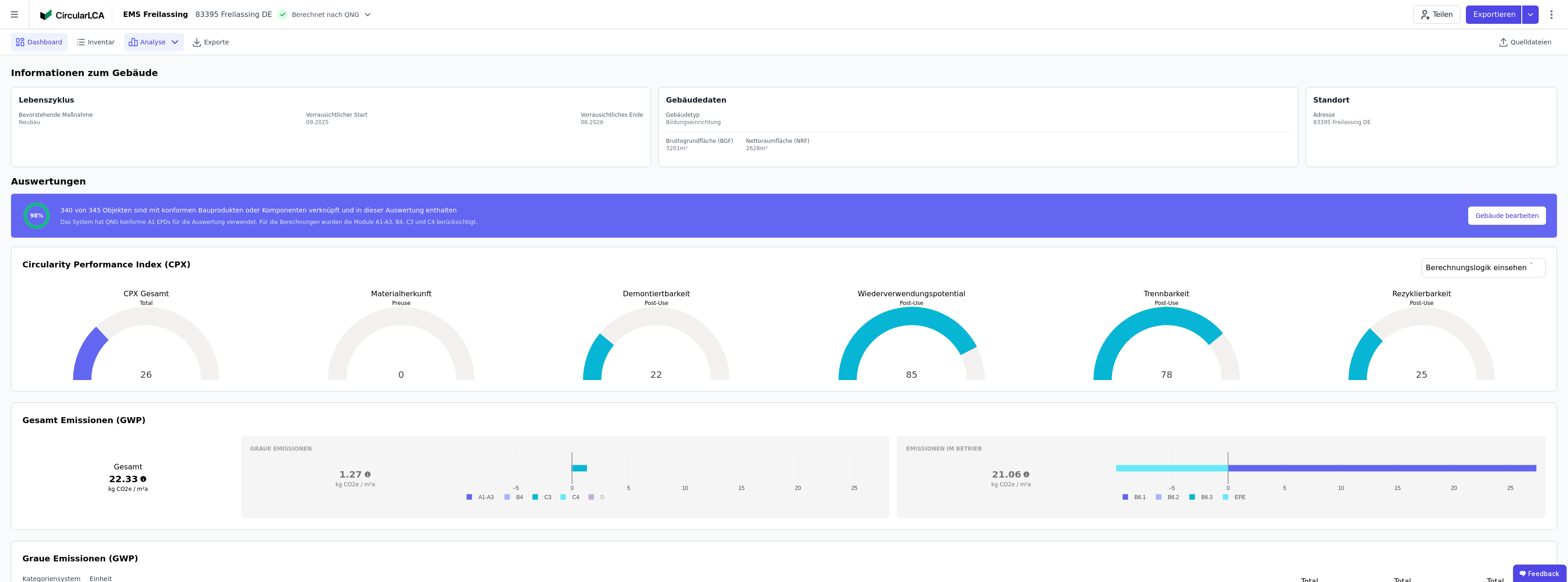
click at [157, 41] on div "Analyse" at bounding box center [154, 42] width 60 height 18
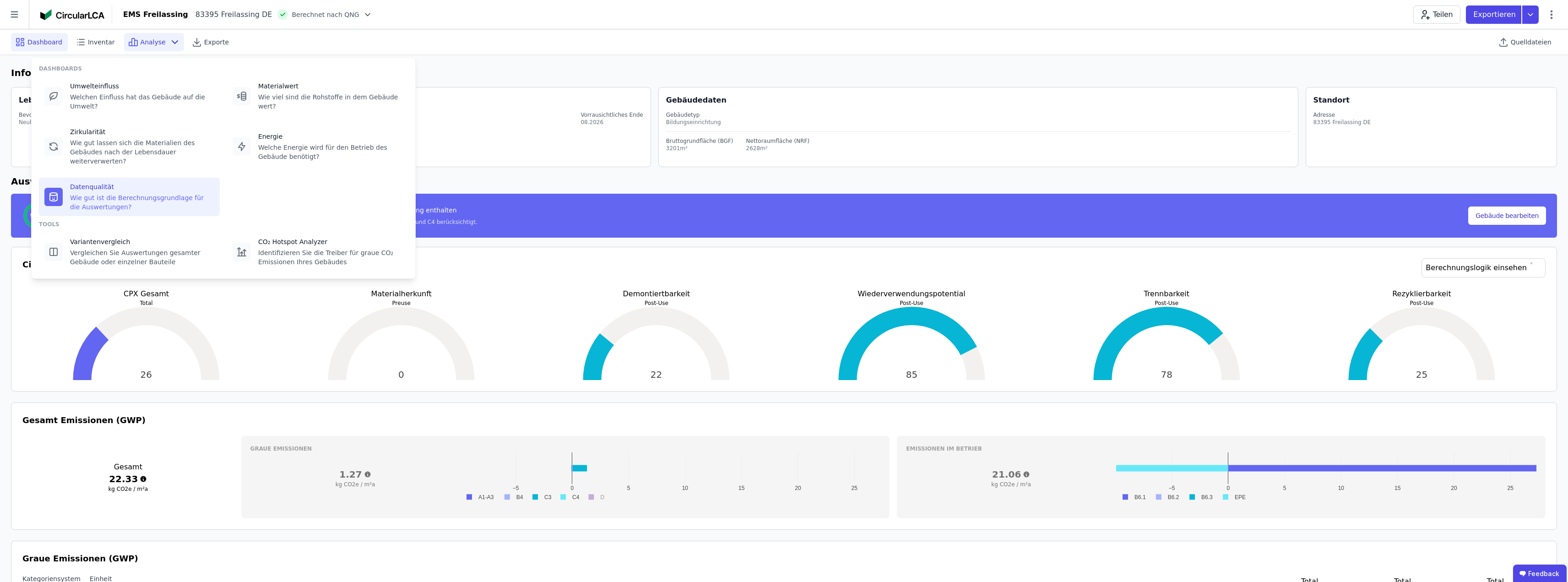
click at [121, 193] on div "Wie gut ist die Berechnungsgrundlage für die Auswertungen?" at bounding box center [142, 202] width 144 height 18
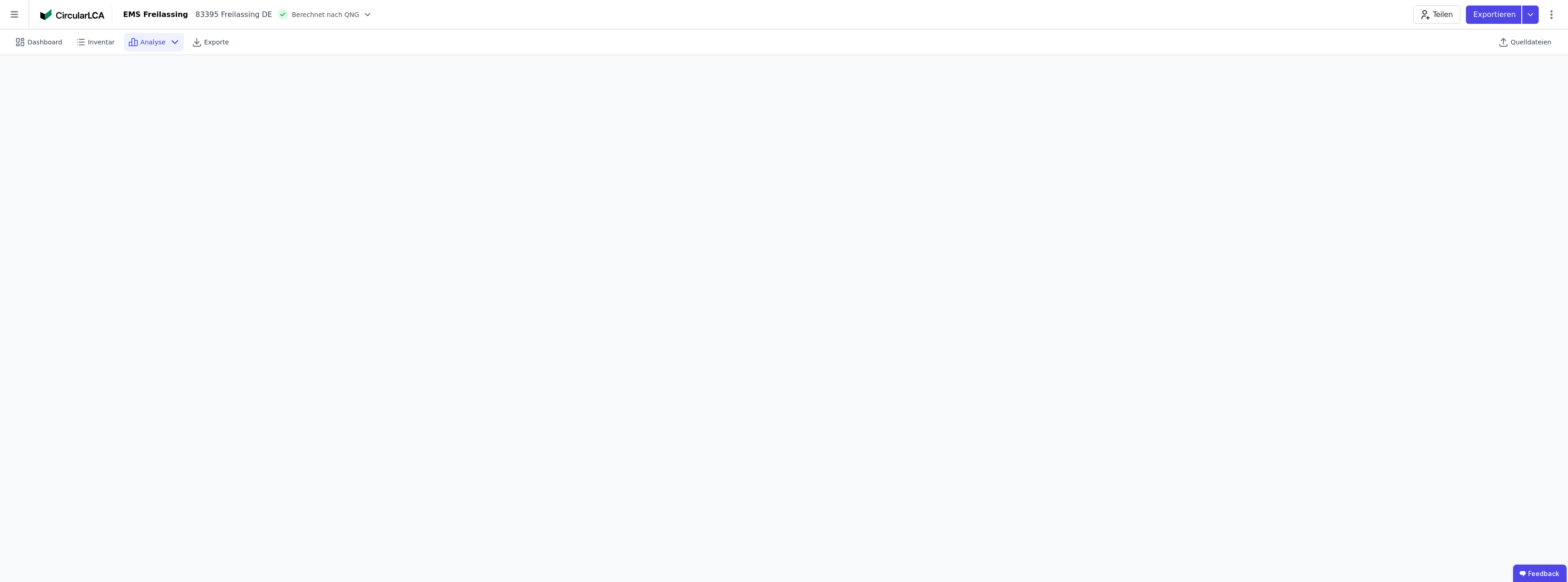
click at [169, 42] on icon at bounding box center [175, 42] width 11 height 11
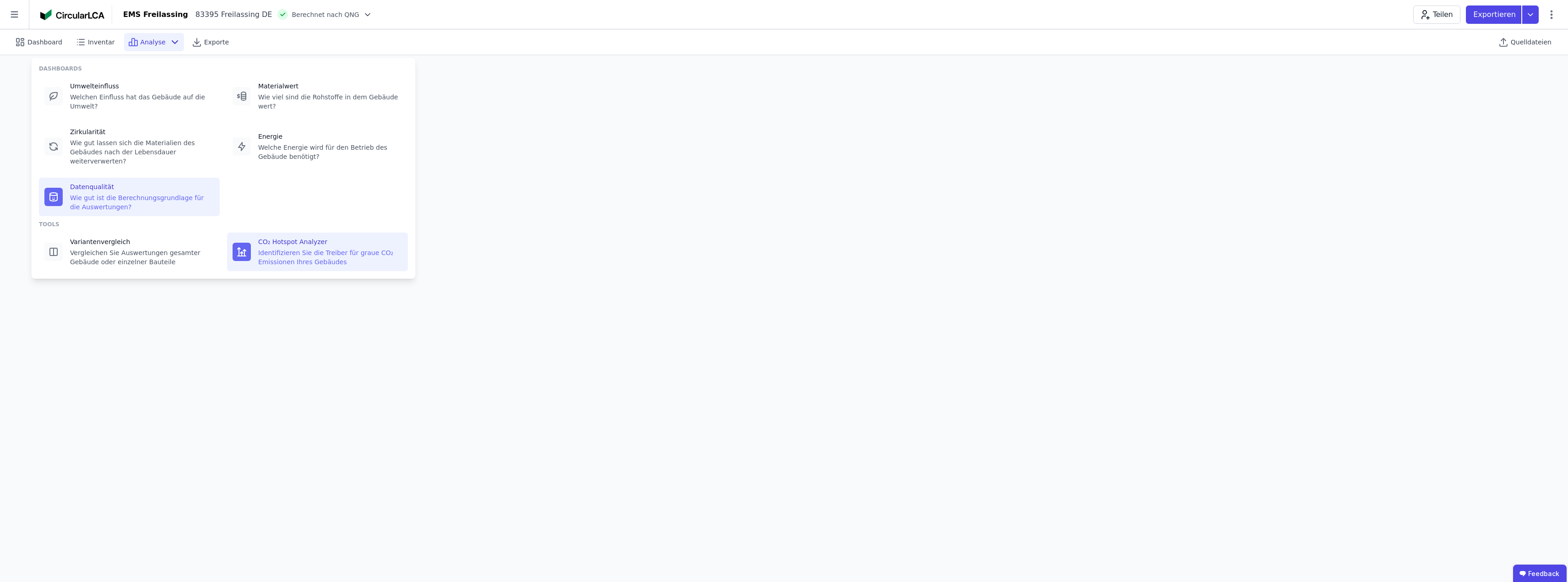
click at [295, 248] on div "Identifizieren Sie die Treiber für graue CO₂ Emissionen Ihres Gebäudes" at bounding box center [330, 257] width 144 height 18
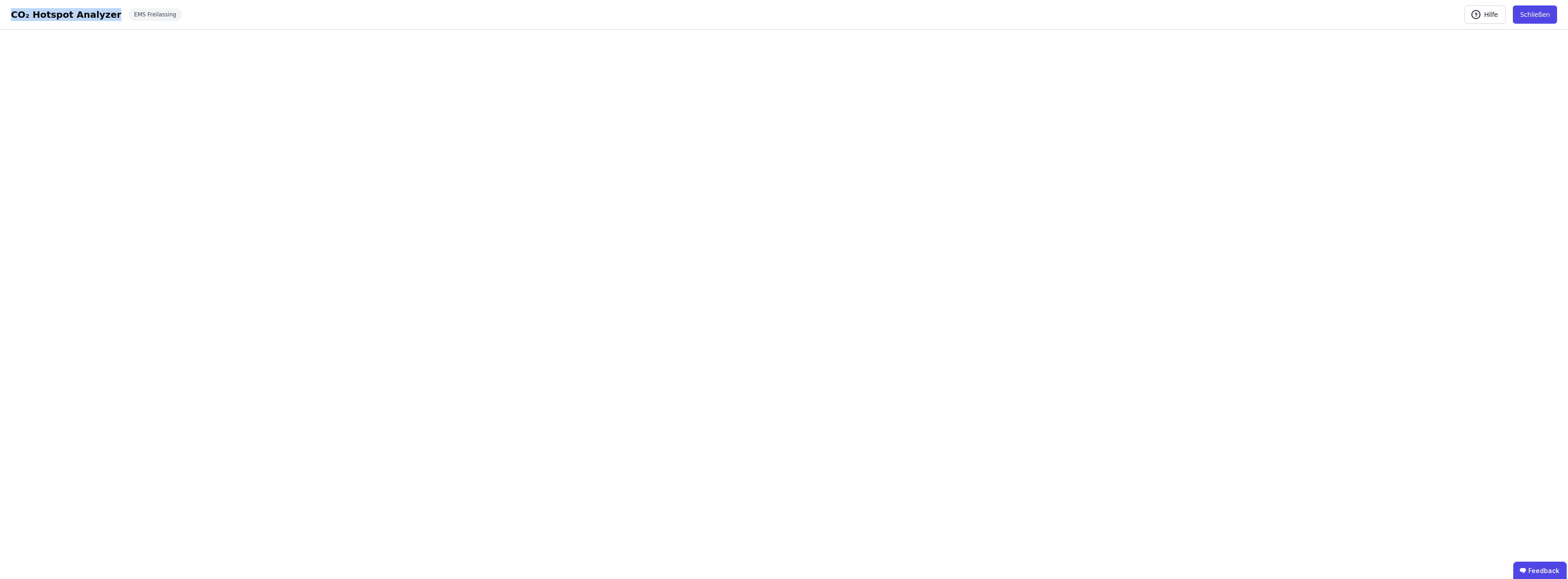
drag, startPoint x: 12, startPoint y: 13, endPoint x: 100, endPoint y: 18, distance: 88.1
click at [100, 18] on div "CO₂ Hotspot Analyzer" at bounding box center [66, 14] width 110 height 13
copy div "CO₂ Hotspot Analyzer"
click at [783, 15] on button "Schließen" at bounding box center [1535, 15] width 44 height 18
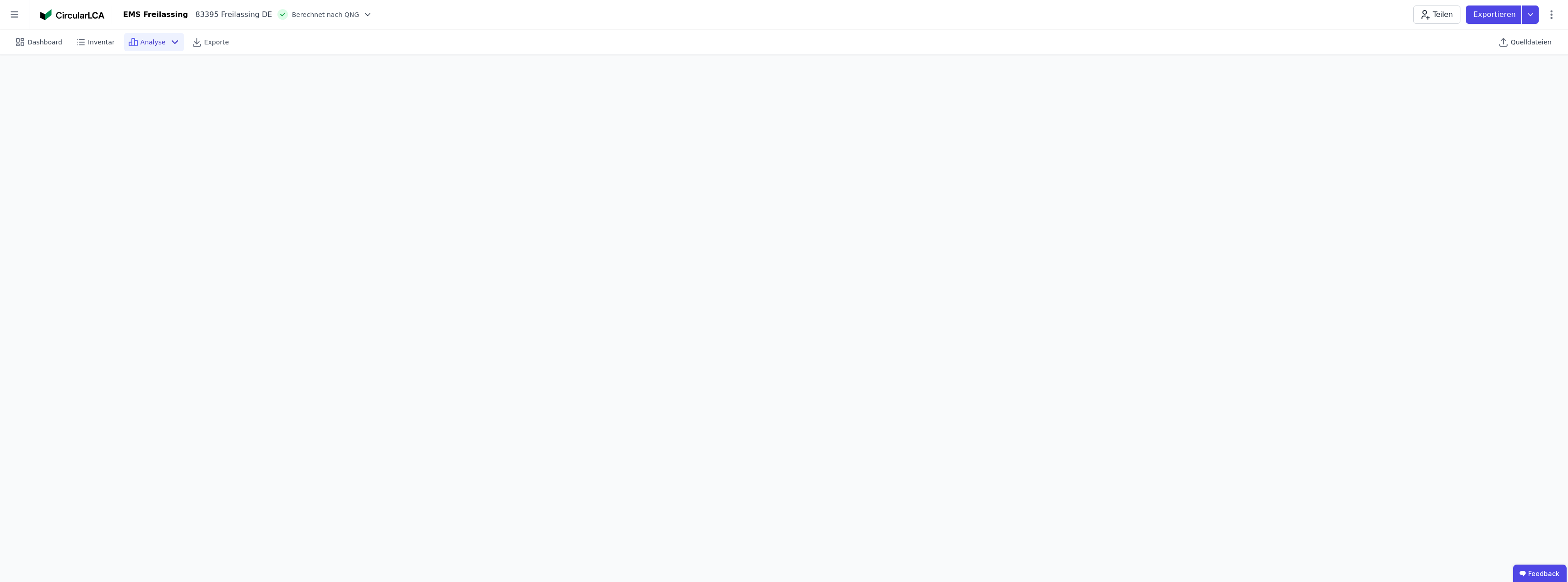
click at [169, 45] on icon at bounding box center [175, 42] width 11 height 11
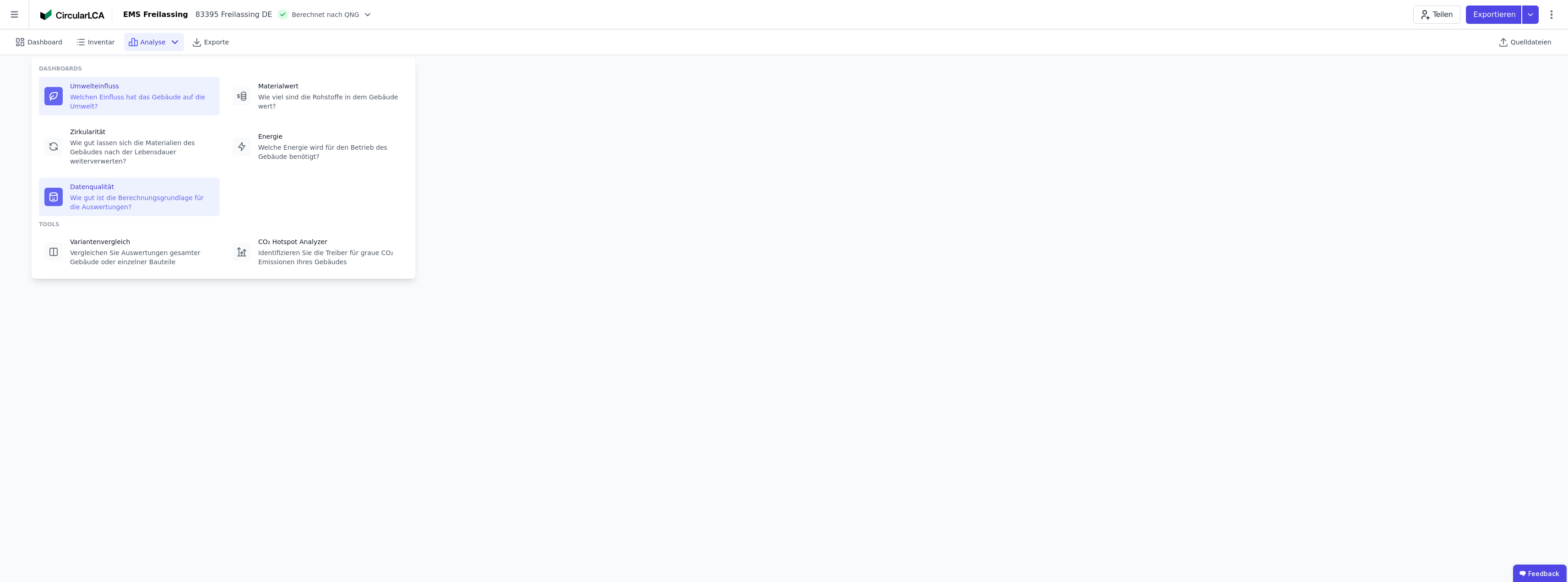
click at [133, 98] on div "Welchen Einfluss hat das Gebäude auf die Umwelt?" at bounding box center [142, 101] width 144 height 18
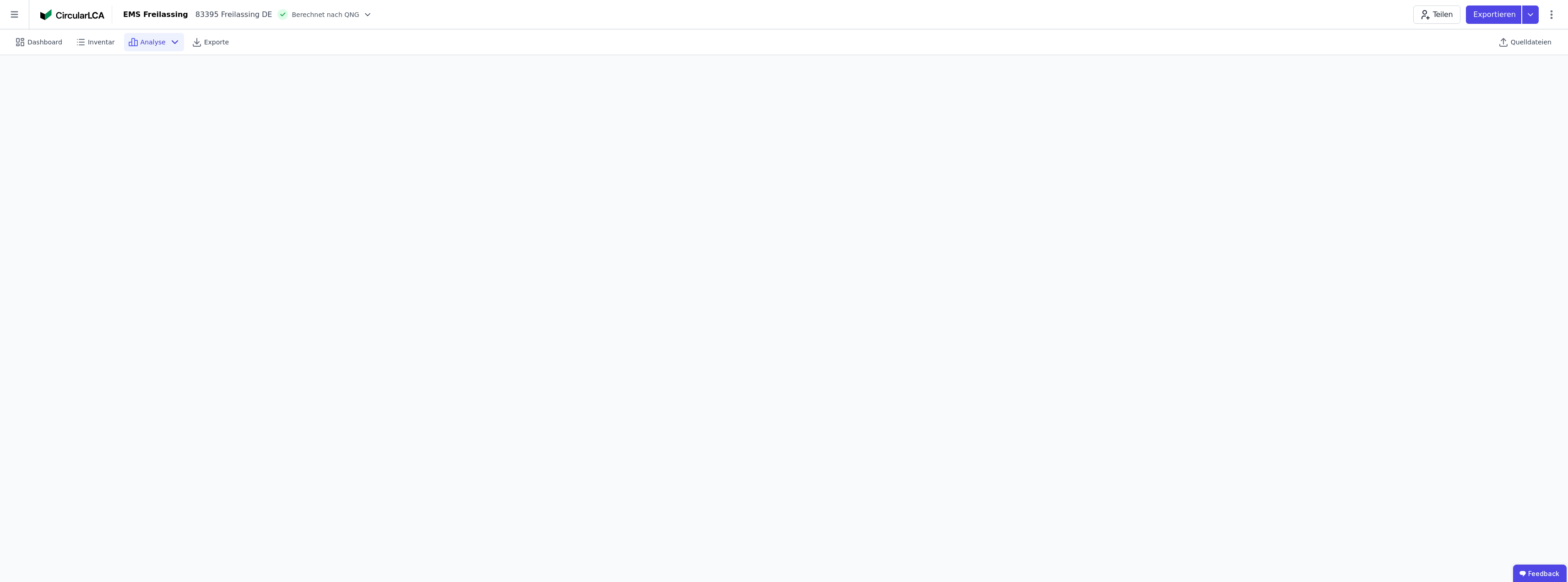
click at [169, 41] on icon at bounding box center [175, 42] width 11 height 11
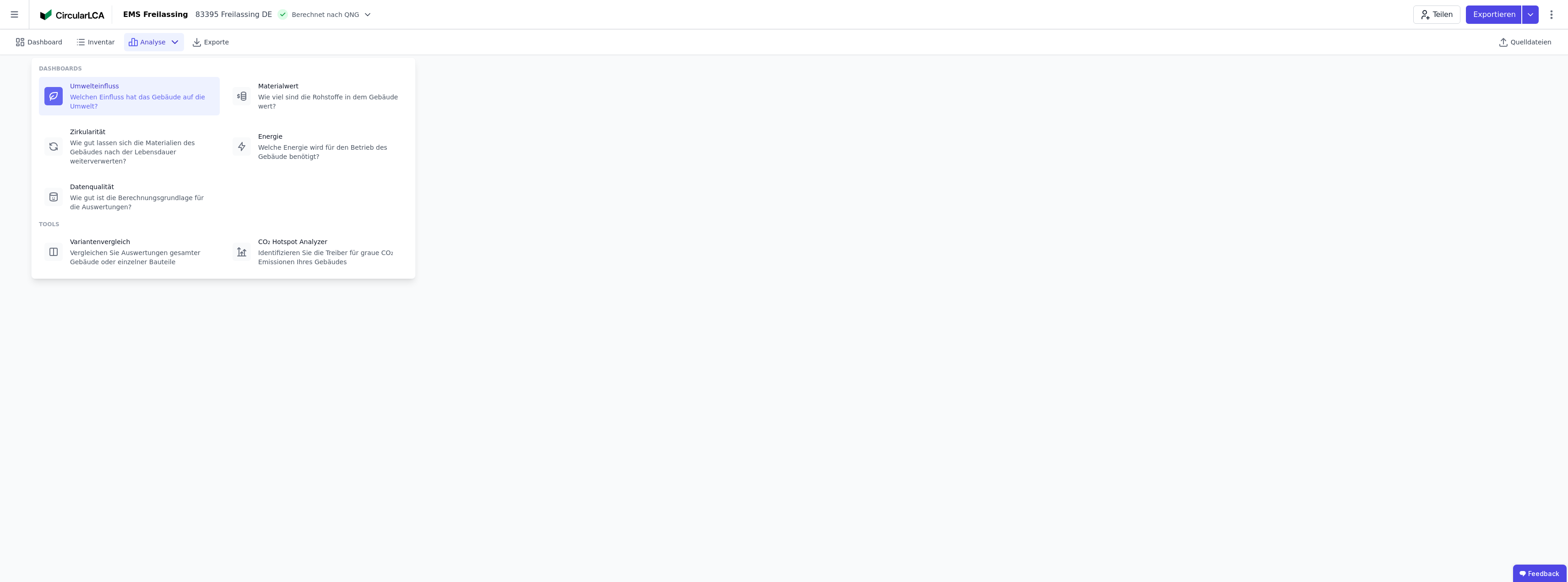
click at [127, 85] on div "Umwelteinfluss" at bounding box center [142, 86] width 144 height 9
